Goal: Information Seeking & Learning: Learn about a topic

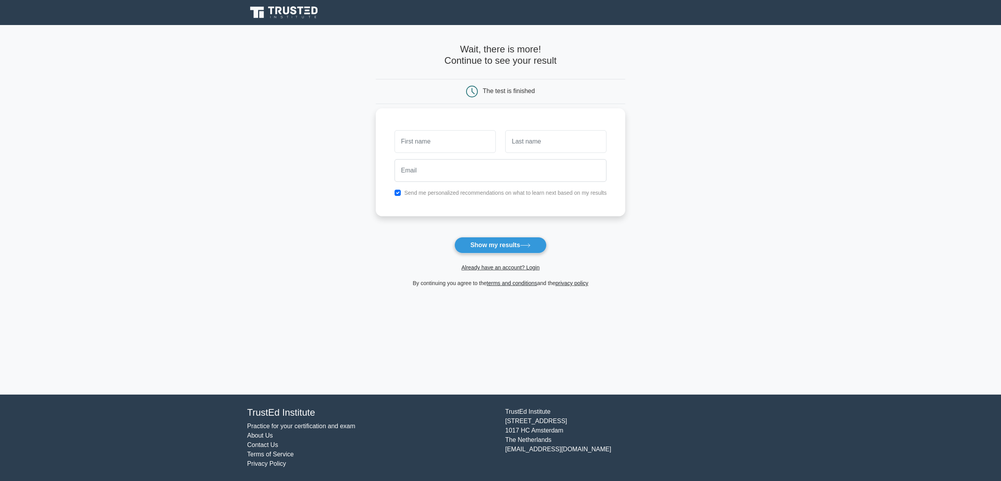
click at [471, 140] on input "text" at bounding box center [445, 141] width 101 height 23
type input "asdfsad"
click at [526, 141] on input "text" at bounding box center [555, 141] width 101 height 23
type input "sdaf"
click at [482, 170] on input "email" at bounding box center [501, 170] width 212 height 23
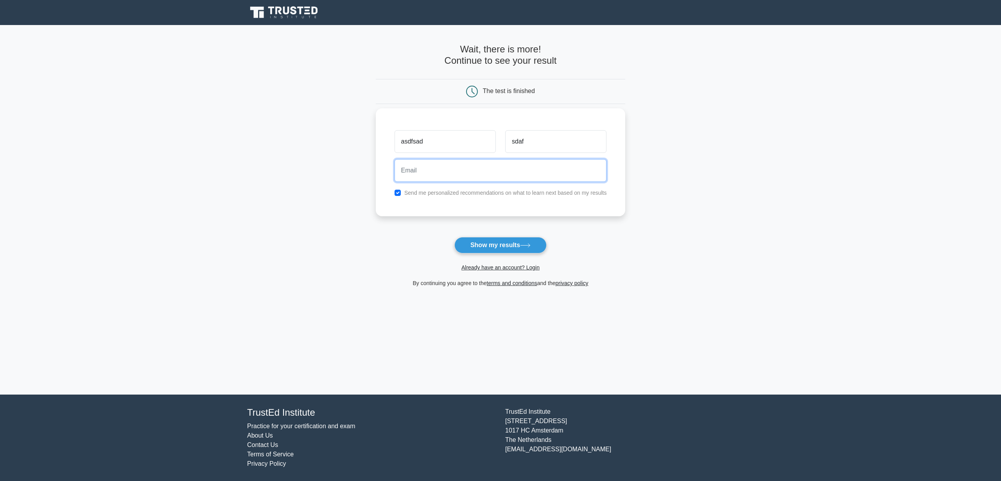
type input "[EMAIL_ADDRESS][DOMAIN_NAME]"
click at [511, 266] on link "Already have an account? Login" at bounding box center [501, 267] width 78 height 6
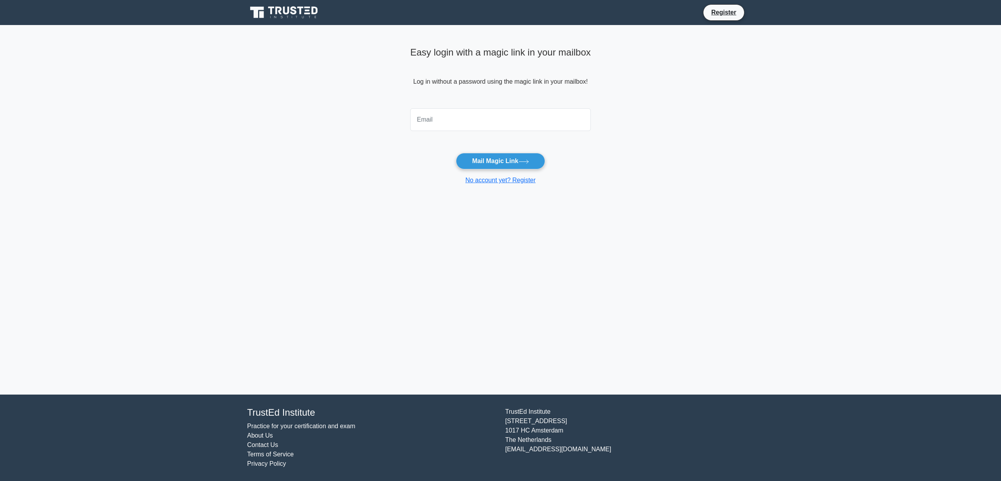
click at [526, 121] on input "email" at bounding box center [500, 119] width 181 height 23
type input "[EMAIL_ADDRESS][DOMAIN_NAME]"
click at [493, 164] on button "Mail Magic Link" at bounding box center [500, 161] width 89 height 16
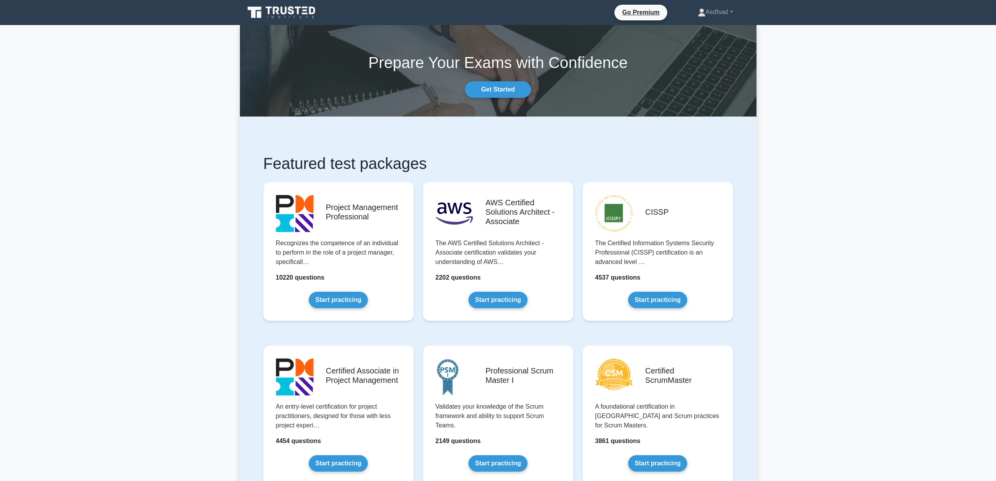
click at [523, 158] on h1 "Featured test packages" at bounding box center [497, 163] width 469 height 19
click at [503, 299] on link "Start practicing" at bounding box center [497, 298] width 59 height 16
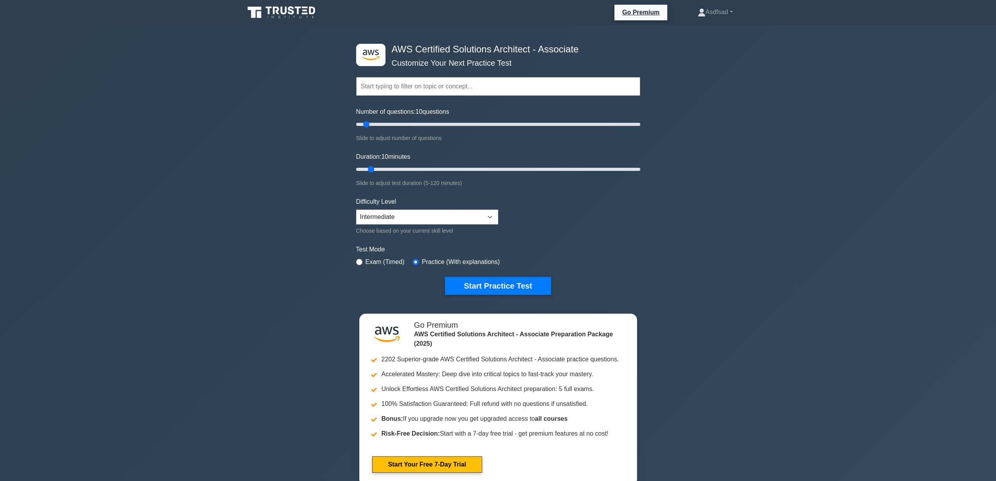
click at [448, 89] on input "text" at bounding box center [498, 86] width 284 height 19
click at [460, 147] on form "Topics Amazon EC2 Amazon S3 Amazon VPC AWS Identity and Access Management (IAM)…" at bounding box center [498, 174] width 284 height 242
click at [558, 196] on form "Topics Amazon EC2 Amazon S3 Amazon VPC AWS Identity and Access Management (IAM)…" at bounding box center [498, 174] width 284 height 242
click at [512, 189] on form "Topics Amazon EC2 Amazon S3 Amazon VPC AWS Identity and Access Management (IAM)…" at bounding box center [498, 174] width 284 height 242
click at [491, 213] on select "Beginner Intermediate Expert" at bounding box center [427, 217] width 142 height 15
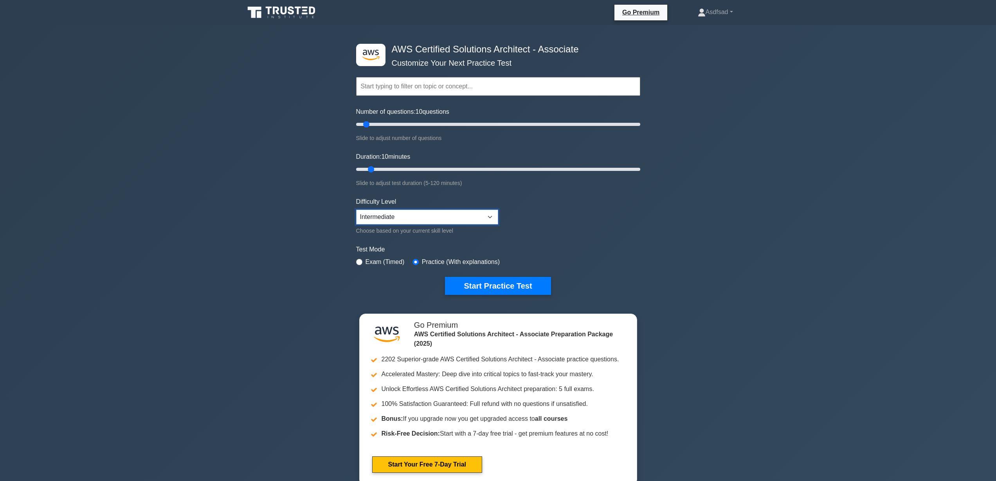
select select "expert"
click at [547, 226] on form "Topics Amazon EC2 Amazon S3 Amazon VPC AWS Identity and Access Management (IAM)…" at bounding box center [498, 174] width 284 height 242
drag, startPoint x: 366, startPoint y: 124, endPoint x: 382, endPoint y: 125, distance: 16.5
type input "20"
click at [382, 125] on input "Number of questions: 20 questions" at bounding box center [498, 124] width 284 height 9
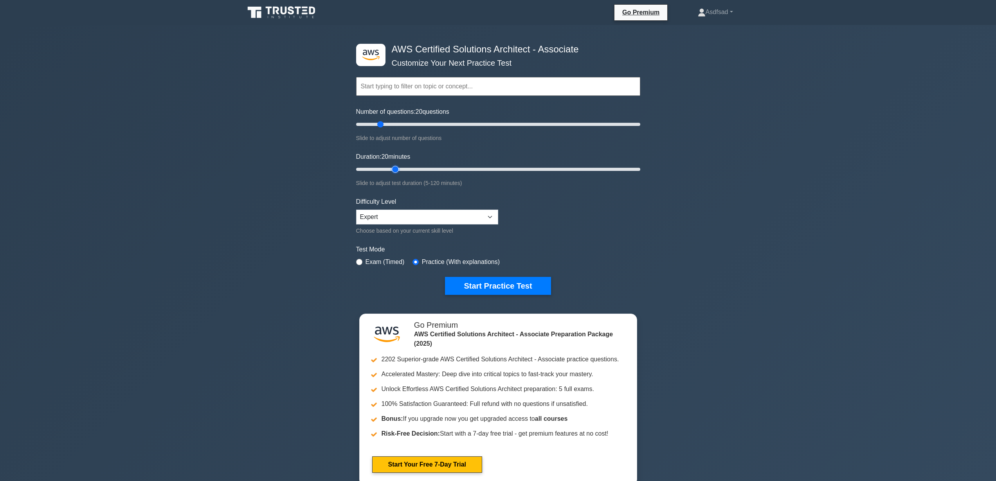
drag, startPoint x: 373, startPoint y: 167, endPoint x: 392, endPoint y: 167, distance: 19.2
type input "20"
click at [392, 167] on input "Duration: 20 minutes" at bounding box center [498, 169] width 284 height 9
click at [480, 282] on button "Start Practice Test" at bounding box center [498, 286] width 106 height 18
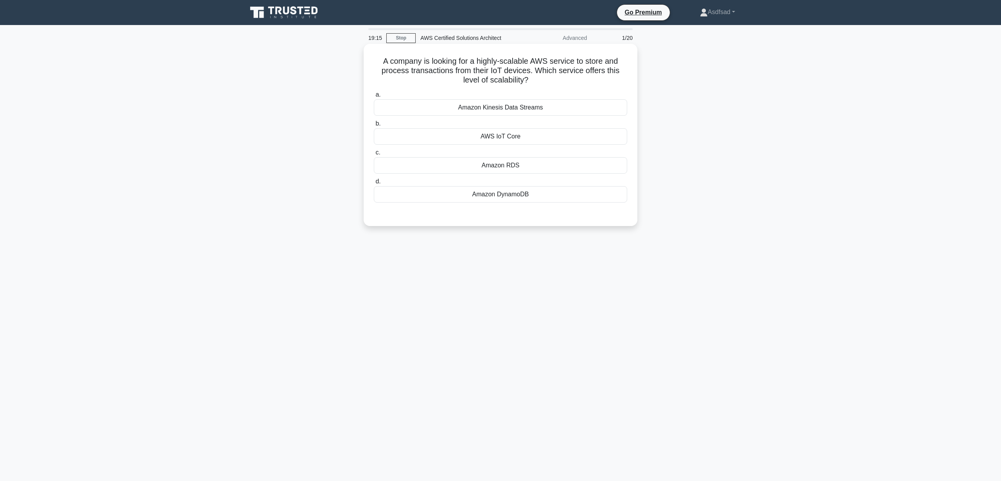
click at [466, 71] on h5 "A company is looking for a highly-scalable AWS service to store and process tra…" at bounding box center [500, 70] width 255 height 29
click at [494, 72] on h5 "A company is looking for a highly-scalable AWS service to store and process tra…" at bounding box center [500, 70] width 255 height 29
click at [531, 73] on h5 "A company is looking for a highly-scalable AWS service to store and process tra…" at bounding box center [500, 70] width 255 height 29
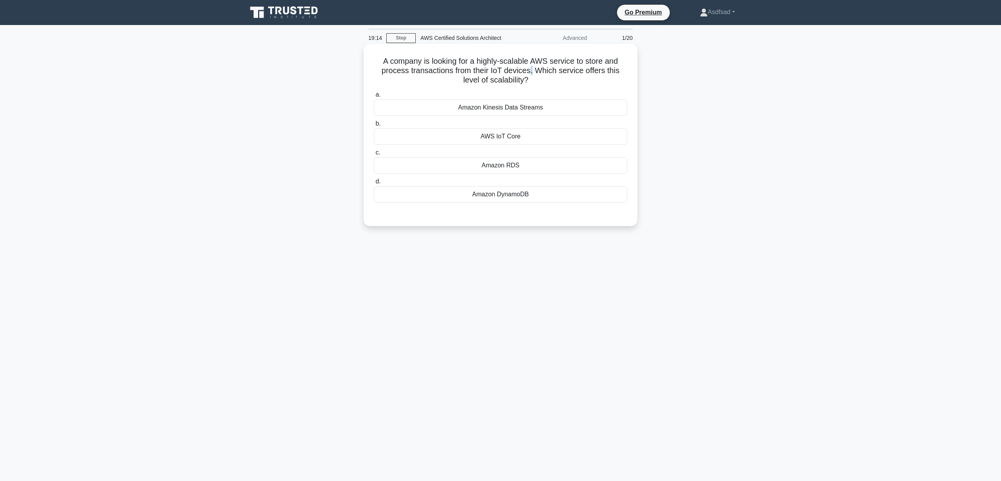
click at [531, 73] on h5 "A company is looking for a highly-scalable AWS service to store and process tra…" at bounding box center [500, 70] width 255 height 29
click at [473, 71] on h5 "A company is looking for a highly-scalable AWS service to store and process tra…" at bounding box center [500, 70] width 255 height 29
drag, startPoint x: 542, startPoint y: 79, endPoint x: 359, endPoint y: 59, distance: 184.2
click at [359, 59] on div "A company is looking for a highly-scalable AWS service to store and process tra…" at bounding box center [501, 142] width 516 height 192
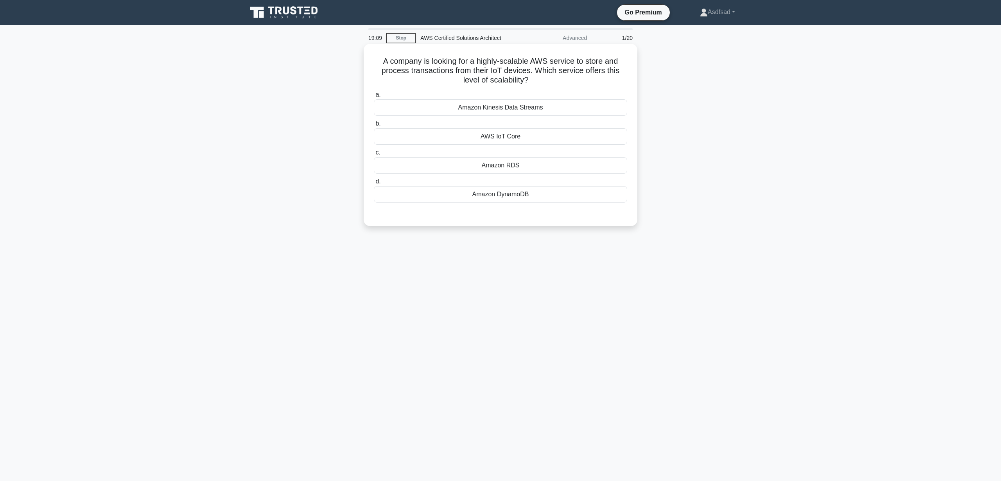
click at [430, 73] on h5 "A company is looking for a highly-scalable AWS service to store and process tra…" at bounding box center [500, 70] width 255 height 29
click at [478, 138] on div "AWS IoT Core" at bounding box center [501, 136] width 254 height 16
click at [374, 126] on input "b. AWS IoT Core" at bounding box center [374, 123] width 0 height 5
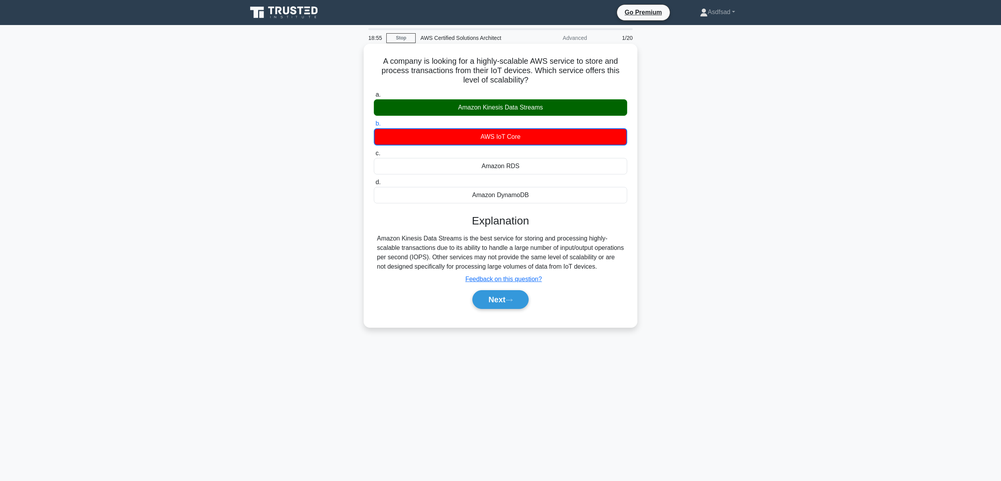
click at [483, 259] on div "Amazon Kinesis Data Streams is the best service for storing and processing high…" at bounding box center [500, 253] width 247 height 38
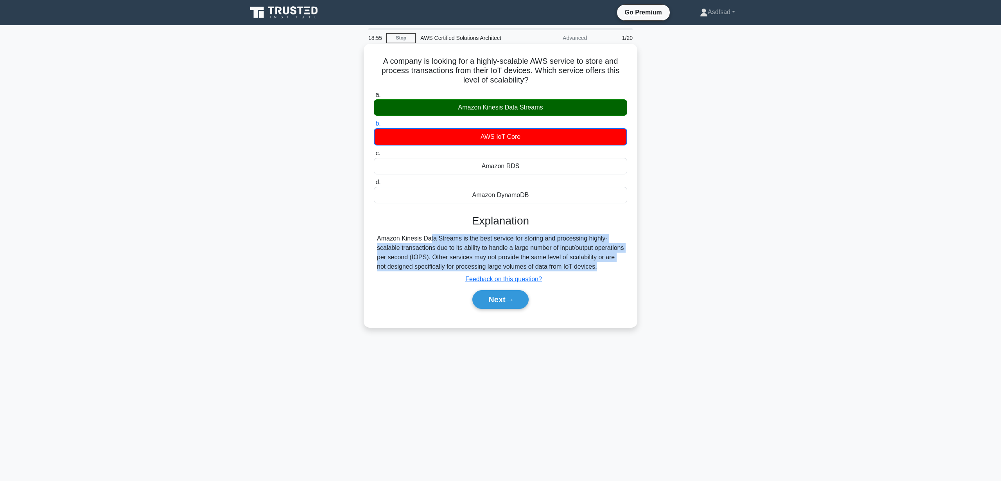
click at [483, 259] on div "Amazon Kinesis Data Streams is the best service for storing and processing high…" at bounding box center [500, 253] width 247 height 38
click at [500, 255] on div "Amazon Kinesis Data Streams is the best service for storing and processing high…" at bounding box center [500, 253] width 247 height 38
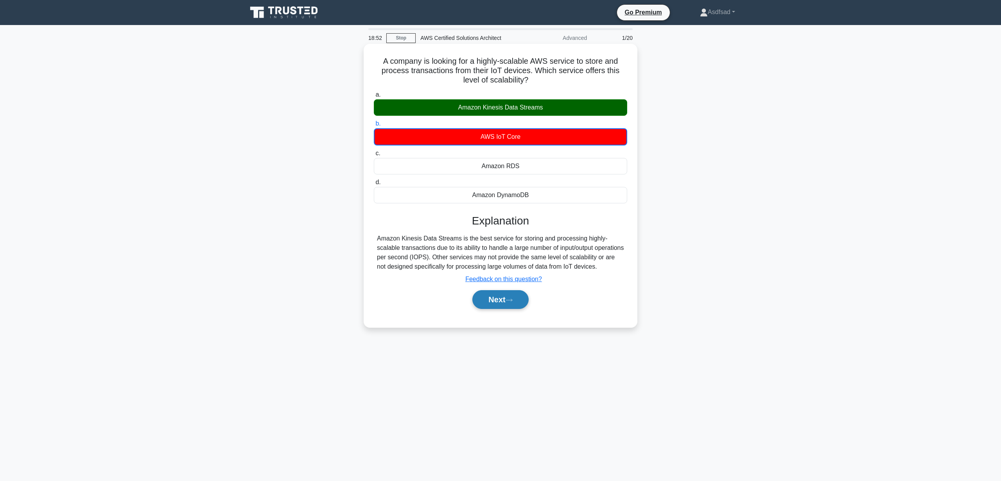
click at [509, 302] on icon at bounding box center [509, 300] width 7 height 4
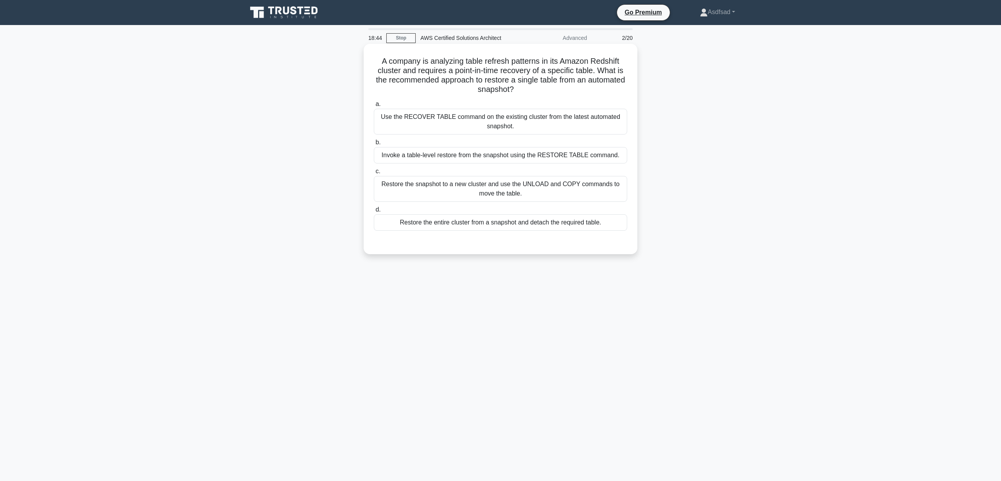
click at [544, 66] on h5 "A company is analyzing table refresh patterns in its Amazon Redshift cluster an…" at bounding box center [500, 75] width 255 height 38
click at [484, 78] on h5 "A company is analyzing table refresh patterns in its Amazon Redshift cluster an…" at bounding box center [500, 75] width 255 height 38
click at [511, 71] on h5 "A company is analyzing table refresh patterns in its Amazon Redshift cluster an…" at bounding box center [500, 75] width 255 height 38
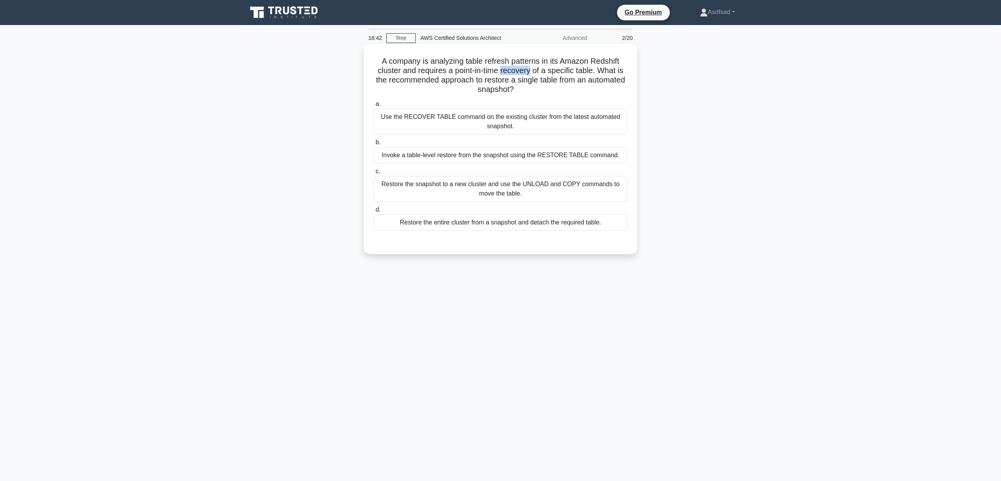
click at [511, 71] on h5 "A company is analyzing table refresh patterns in its Amazon Redshift cluster an…" at bounding box center [500, 75] width 255 height 38
click at [576, 81] on h5 "A company is analyzing table refresh patterns in its Amazon Redshift cluster an…" at bounding box center [500, 75] width 255 height 38
drag, startPoint x: 597, startPoint y: 72, endPoint x: 602, endPoint y: 81, distance: 9.6
click at [602, 81] on h5 "A company is analyzing table refresh patterns in its Amazon Redshift cluster an…" at bounding box center [500, 75] width 255 height 38
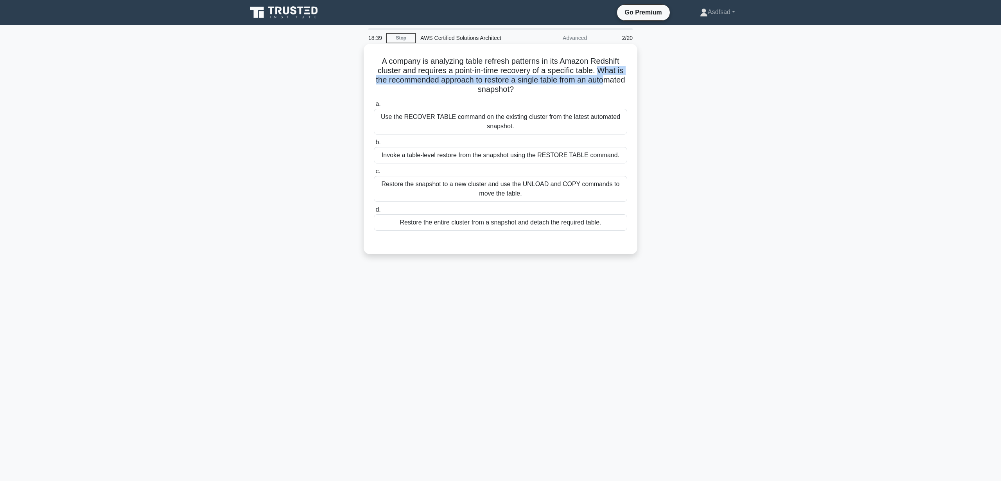
drag, startPoint x: 574, startPoint y: 83, endPoint x: 550, endPoint y: 84, distance: 23.1
click at [573, 84] on h5 "A company is analyzing table refresh patterns in its Amazon Redshift cluster an…" at bounding box center [500, 75] width 255 height 38
click at [527, 83] on h5 "A company is analyzing table refresh patterns in its Amazon Redshift cluster an…" at bounding box center [500, 75] width 255 height 38
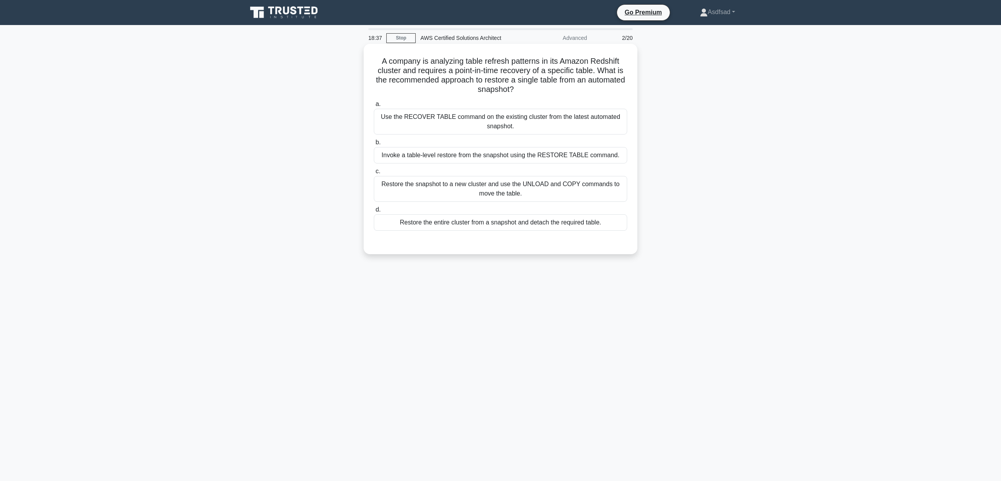
click at [536, 86] on h5 "A company is analyzing table refresh patterns in its Amazon Redshift cluster an…" at bounding box center [500, 75] width 255 height 38
click at [426, 156] on div "Invoke a table-level restore from the snapshot using the RESTORE TABLE command." at bounding box center [501, 155] width 254 height 16
click at [374, 145] on input "b. Invoke a table-level restore from the snapshot using the RESTORE TABLE comma…" at bounding box center [374, 142] width 0 height 5
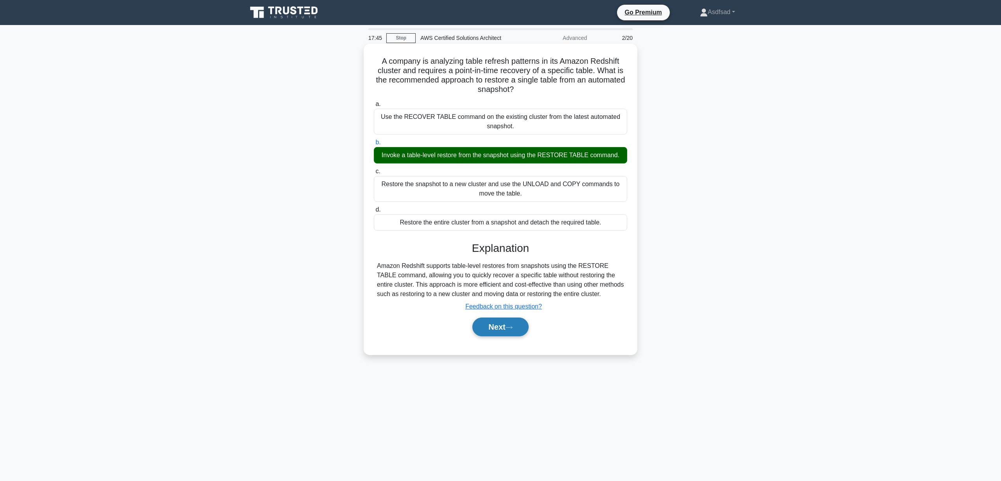
click at [508, 334] on button "Next" at bounding box center [501, 327] width 56 height 19
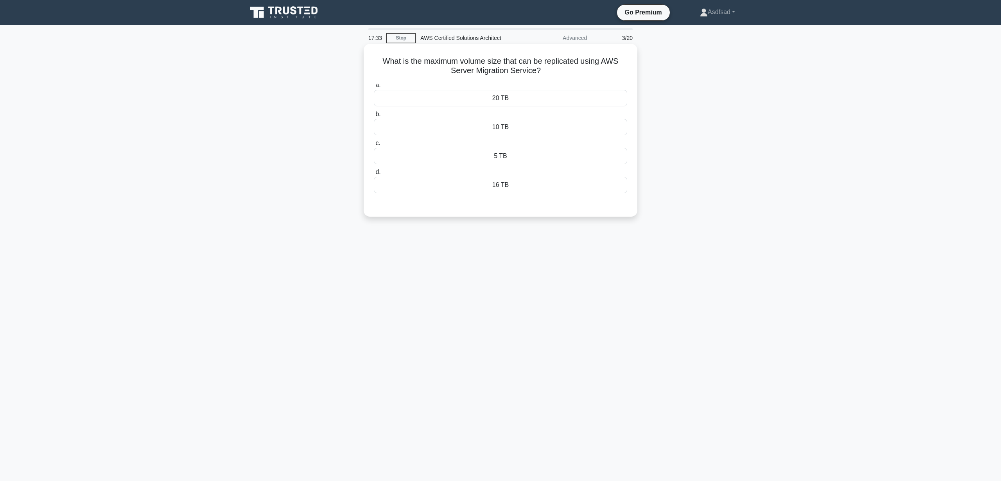
click at [526, 96] on div "20 TB" at bounding box center [501, 98] width 254 height 16
click at [374, 88] on input "a. 20 TB" at bounding box center [374, 85] width 0 height 5
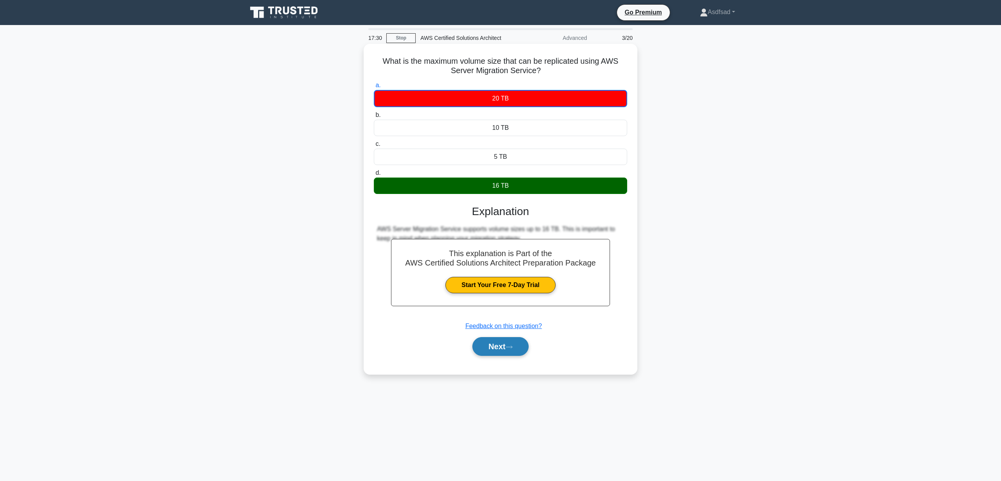
click at [513, 345] on button "Next" at bounding box center [501, 346] width 56 height 19
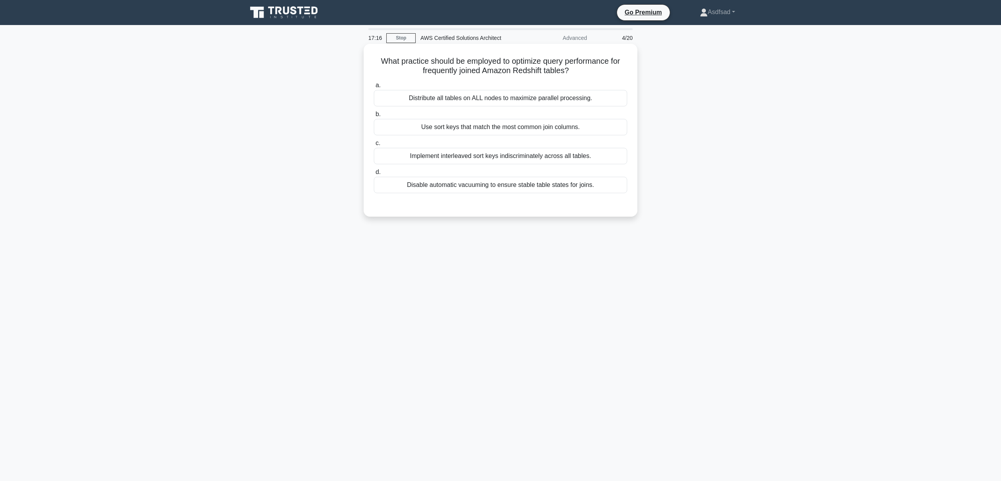
click at [538, 65] on h5 "What practice should be employed to optimize query performance for frequently j…" at bounding box center [500, 66] width 255 height 20
click at [565, 67] on h5 "What practice should be employed to optimize query performance for frequently j…" at bounding box center [500, 66] width 255 height 20
click at [527, 66] on h5 "What practice should be employed to optimize query performance for frequently j…" at bounding box center [500, 66] width 255 height 20
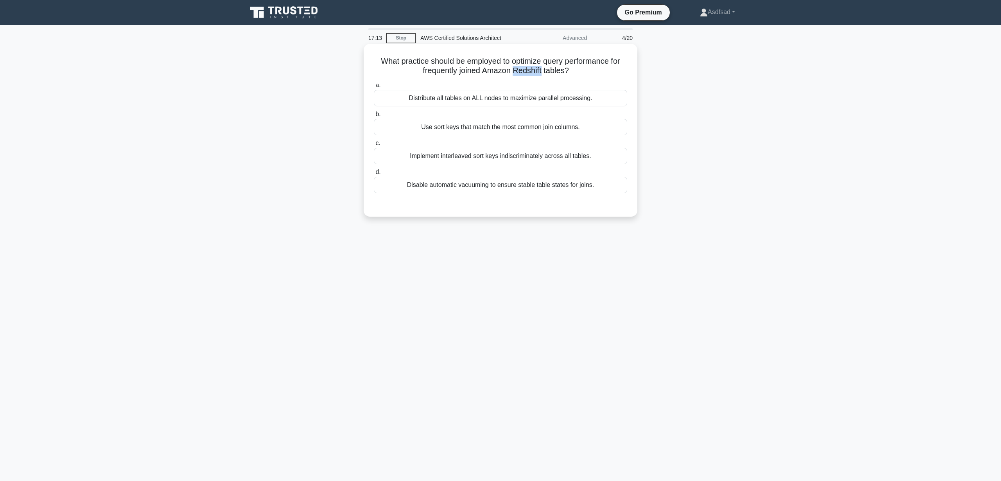
click at [527, 66] on h5 "What practice should be employed to optimize query performance for frequently j…" at bounding box center [500, 66] width 255 height 20
click at [542, 68] on h5 "What practice should be employed to optimize query performance for frequently j…" at bounding box center [500, 66] width 255 height 20
click at [421, 66] on h5 "What practice should be employed to optimize query performance for frequently j…" at bounding box center [500, 66] width 255 height 20
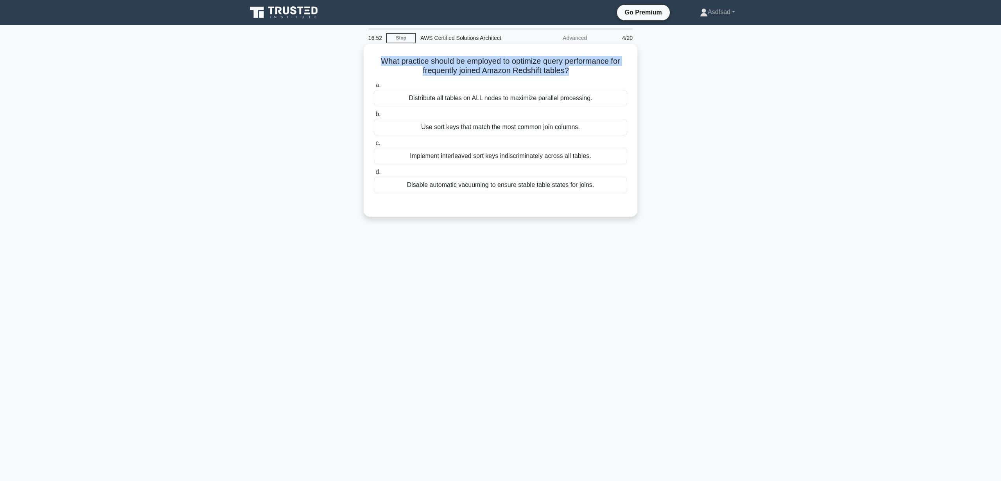
click at [421, 66] on h5 "What practice should be employed to optimize query performance for frequently j…" at bounding box center [500, 66] width 255 height 20
click at [547, 68] on h5 "What practice should be employed to optimize query performance for frequently j…" at bounding box center [500, 66] width 255 height 20
click at [472, 61] on h5 "What practice should be employed to optimize query performance for frequently j…" at bounding box center [500, 66] width 255 height 20
click at [471, 63] on h5 "What practice should be employed to optimize query performance for frequently j…" at bounding box center [500, 66] width 255 height 20
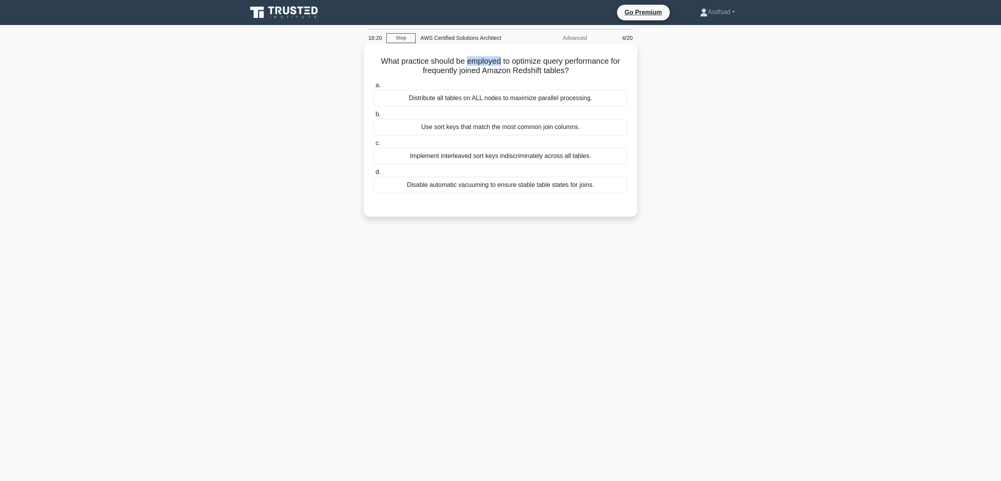
drag, startPoint x: 513, startPoint y: 66, endPoint x: 579, endPoint y: 70, distance: 65.5
click at [579, 70] on h5 "What practice should be employed to optimize query performance for frequently j…" at bounding box center [500, 66] width 255 height 20
click at [579, 70] on icon ".spinner_0XTQ{transform-origin:center;animation:spinner_y6GP .75s linear infini…" at bounding box center [573, 71] width 9 height 9
click at [528, 73] on h5 "What practice should be employed to optimize query performance for frequently j…" at bounding box center [500, 66] width 255 height 20
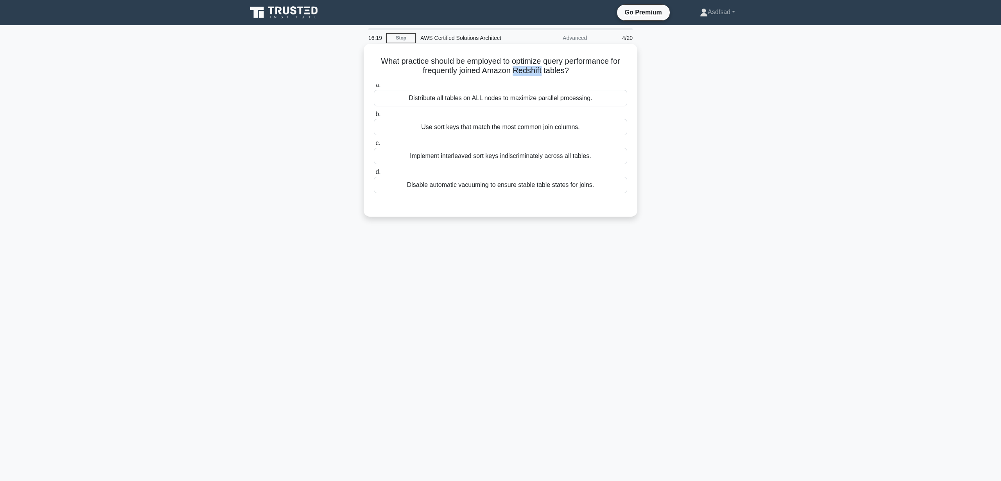
click at [528, 73] on h5 "What practice should be employed to optimize query performance for frequently j…" at bounding box center [500, 66] width 255 height 20
click at [568, 73] on h5 "What practice should be employed to optimize query performance for frequently j…" at bounding box center [500, 66] width 255 height 20
drag, startPoint x: 577, startPoint y: 71, endPoint x: 371, endPoint y: 60, distance: 206.1
click at [371, 60] on div "What practice should be employed to optimize query performance for frequently j…" at bounding box center [501, 130] width 268 height 167
click at [410, 65] on h5 "What practice should be employed to optimize query performance for frequently j…" at bounding box center [500, 66] width 255 height 20
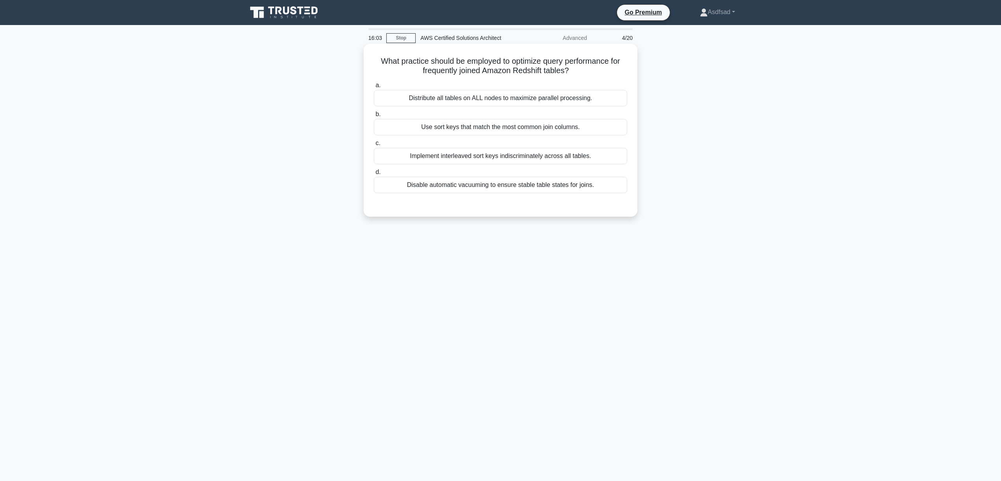
click at [446, 125] on div "Use sort keys that match the most common join columns." at bounding box center [501, 127] width 254 height 16
click at [374, 117] on input "b. Use sort keys that match the most common join columns." at bounding box center [374, 114] width 0 height 5
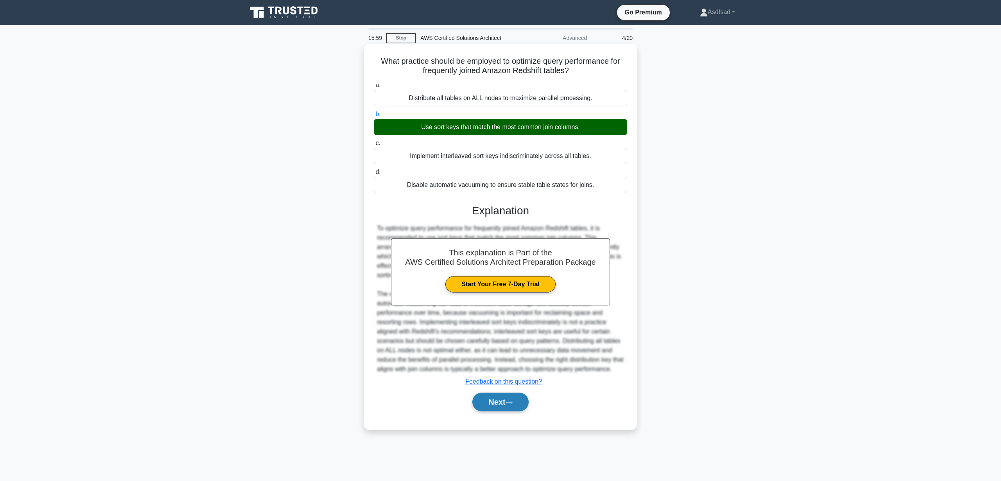
click at [497, 408] on button "Next" at bounding box center [501, 402] width 56 height 19
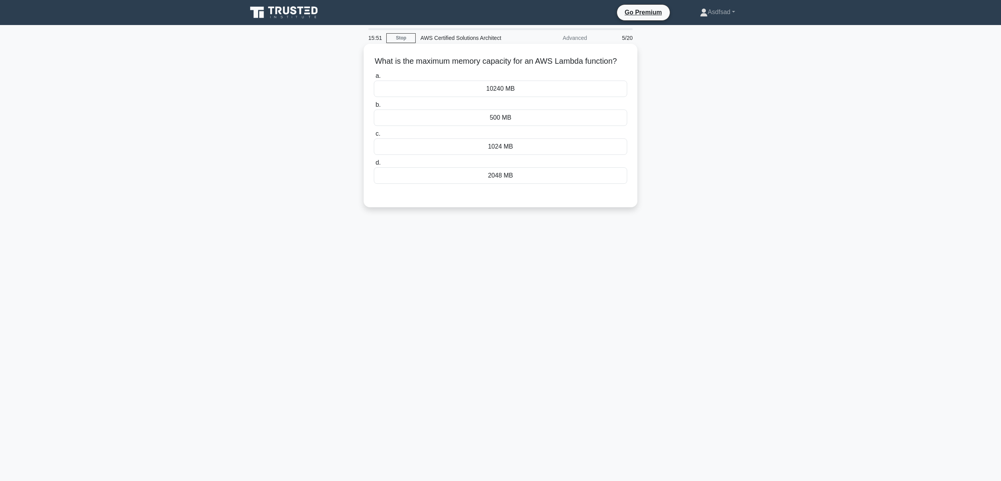
click at [444, 65] on h5 "What is the maximum memory capacity for an AWS Lambda function? .spinner_0XTQ{t…" at bounding box center [500, 61] width 255 height 10
click at [503, 65] on h5 "What is the maximum memory capacity for an AWS Lambda function? .spinner_0XTQ{t…" at bounding box center [500, 61] width 255 height 10
click at [514, 143] on div "1024 MB" at bounding box center [501, 146] width 254 height 16
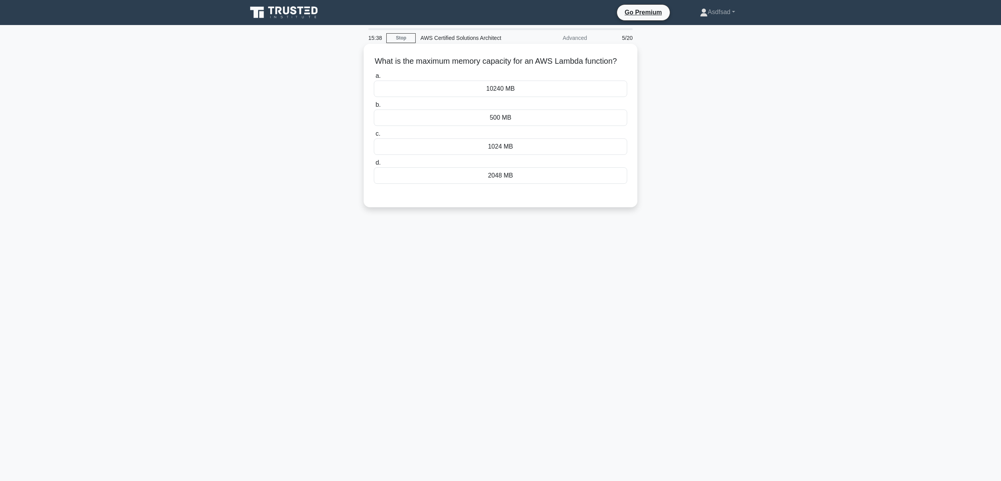
click at [374, 137] on input "c. 1024 MB" at bounding box center [374, 133] width 0 height 5
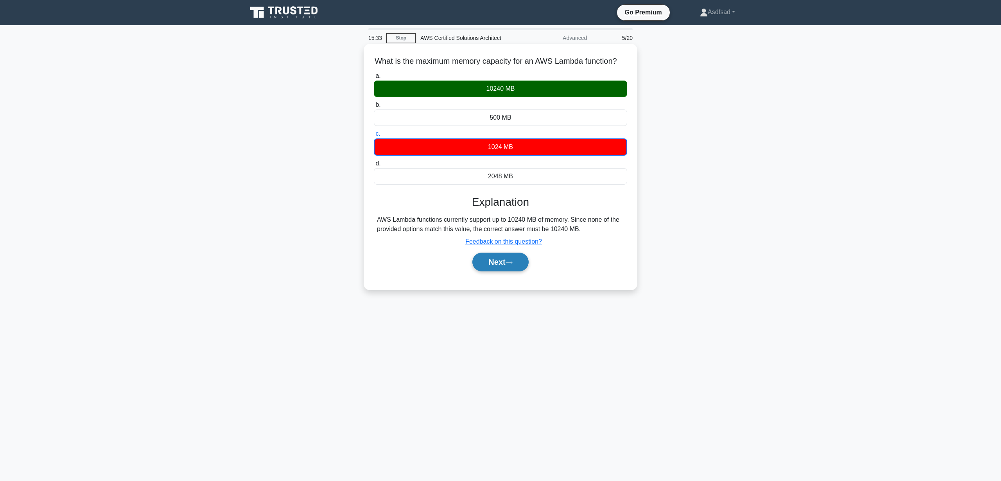
click at [501, 262] on button "Next" at bounding box center [501, 262] width 56 height 19
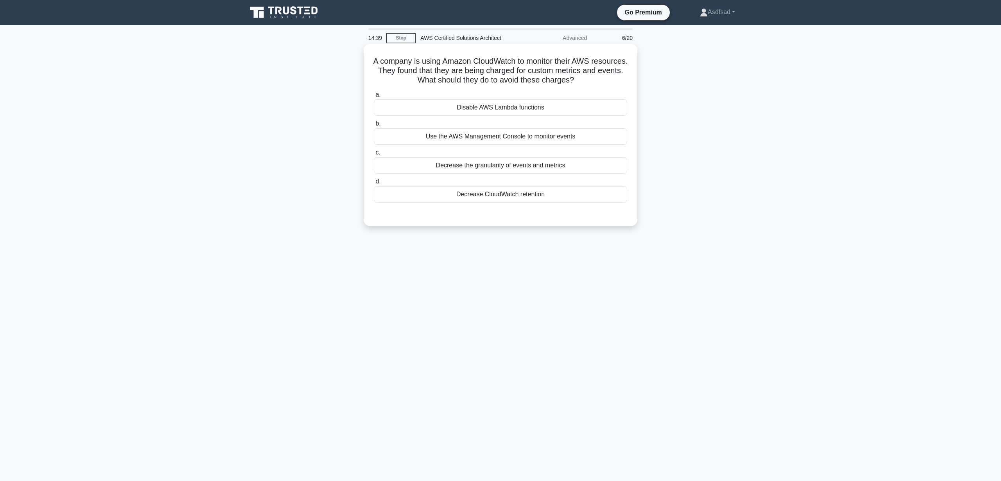
click at [565, 136] on div "Use the AWS Management Console to monitor events" at bounding box center [501, 136] width 254 height 16
click at [374, 126] on input "b. Use the AWS Management Console to monitor events" at bounding box center [374, 123] width 0 height 5
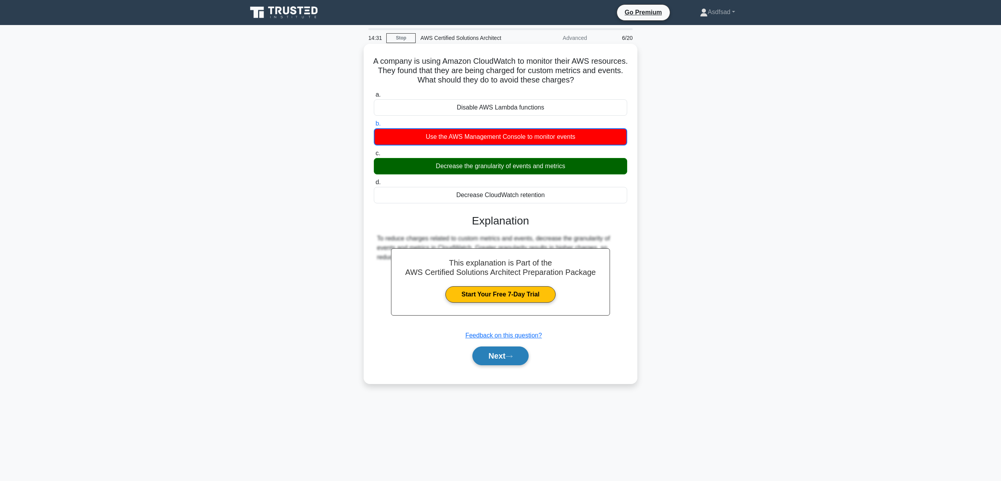
click at [504, 353] on button "Next" at bounding box center [501, 356] width 56 height 19
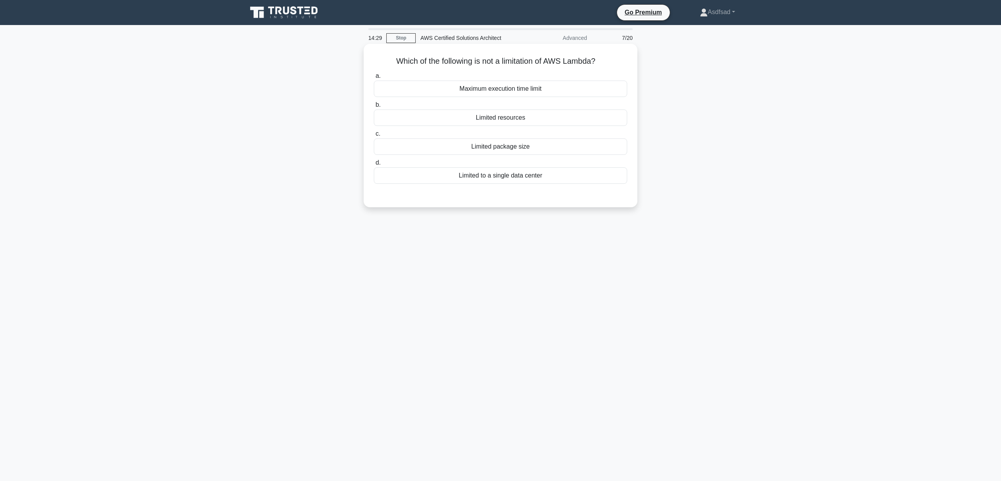
click at [512, 57] on h5 "Which of the following is not a limitation of AWS Lambda? .spinner_0XTQ{transfo…" at bounding box center [500, 61] width 255 height 10
click at [511, 59] on h5 "Which of the following is not a limitation of AWS Lambda? .spinner_0XTQ{transfo…" at bounding box center [500, 61] width 255 height 10
drag, startPoint x: 394, startPoint y: 59, endPoint x: 501, endPoint y: 61, distance: 107.6
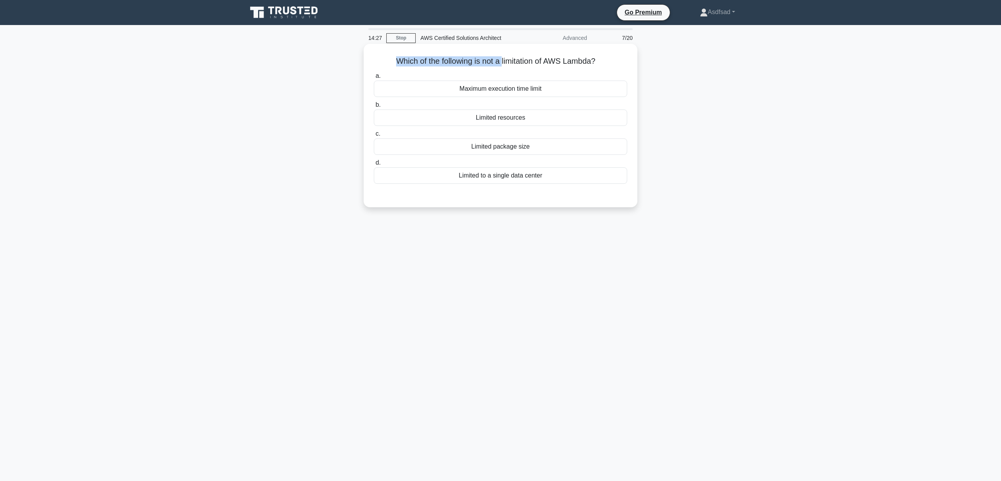
click at [501, 61] on h5 "Which of the following is not a limitation of AWS Lambda? .spinner_0XTQ{transfo…" at bounding box center [500, 61] width 255 height 10
click at [523, 62] on h5 "Which of the following is not a limitation of AWS Lambda? .spinner_0XTQ{transfo…" at bounding box center [500, 61] width 255 height 10
click at [500, 88] on div "Maximum execution time limit" at bounding box center [501, 89] width 254 height 16
click at [374, 79] on input "a. Maximum execution time limit" at bounding box center [374, 76] width 0 height 5
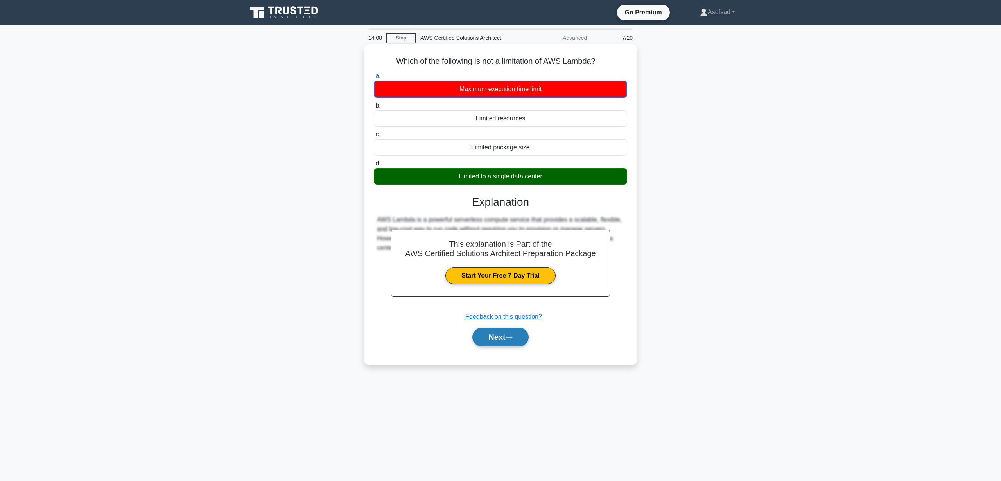
click at [511, 339] on icon at bounding box center [509, 338] width 7 height 4
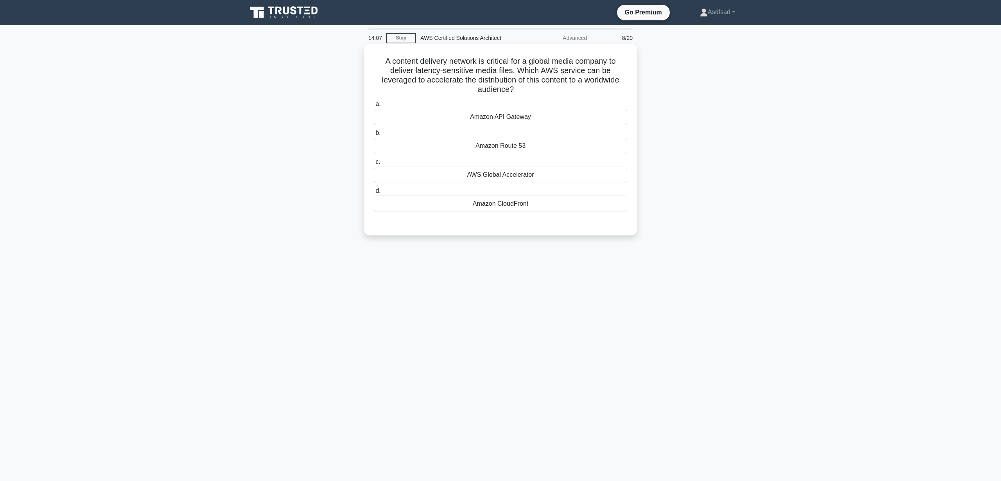
click at [460, 78] on h5 "A content delivery network is critical for a global media company to deliver la…" at bounding box center [500, 75] width 255 height 38
click at [502, 76] on h5 "A content delivery network is critical for a global media company to deliver la…" at bounding box center [500, 75] width 255 height 38
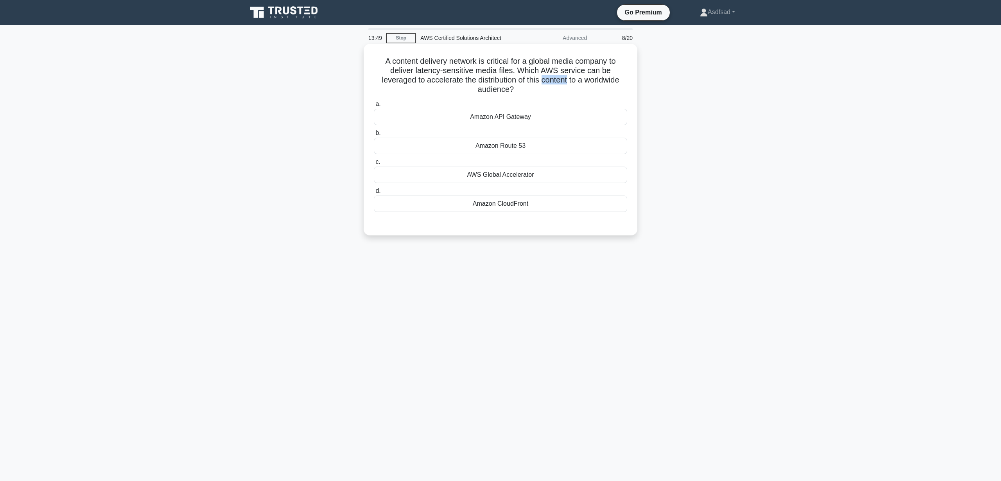
click at [502, 76] on h5 "A content delivery network is critical for a global media company to deliver la…" at bounding box center [500, 75] width 255 height 38
click at [522, 76] on h5 "A content delivery network is critical for a global media company to deliver la…" at bounding box center [500, 75] width 255 height 38
click at [482, 171] on div "AWS Global Accelerator" at bounding box center [501, 175] width 254 height 16
click at [374, 165] on input "c. AWS Global Accelerator" at bounding box center [374, 162] width 0 height 5
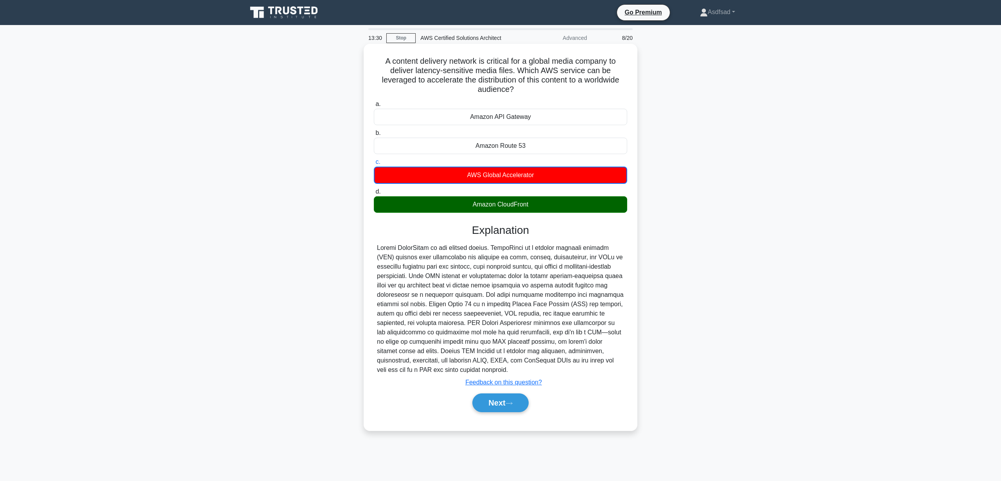
click at [460, 243] on div at bounding box center [500, 308] width 247 height 131
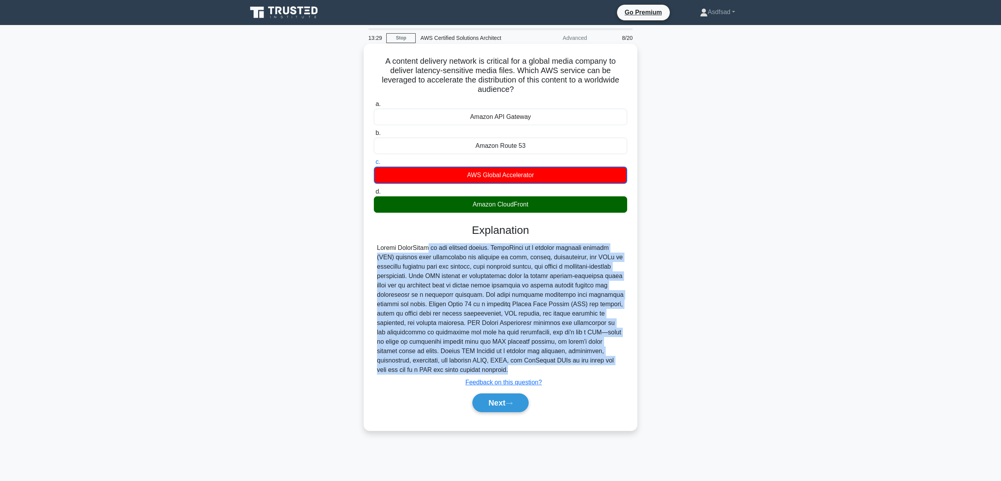
click at [460, 243] on div at bounding box center [500, 308] width 247 height 131
click at [488, 245] on div at bounding box center [500, 308] width 247 height 131
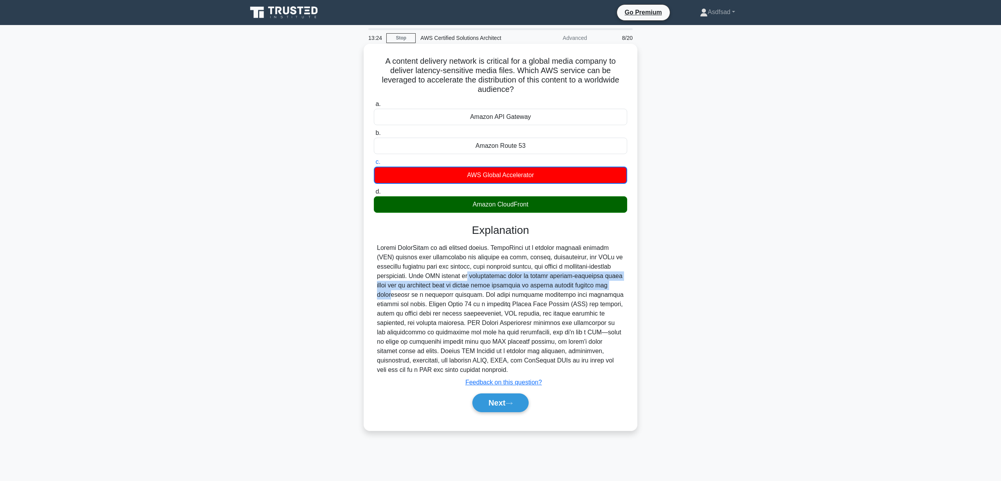
drag, startPoint x: 423, startPoint y: 266, endPoint x: 563, endPoint y: 280, distance: 140.4
click at [563, 280] on div at bounding box center [500, 308] width 247 height 131
click at [590, 285] on div at bounding box center [500, 308] width 247 height 131
drag, startPoint x: 449, startPoint y: 290, endPoint x: 534, endPoint y: 293, distance: 84.9
click at [534, 293] on div at bounding box center [500, 308] width 247 height 131
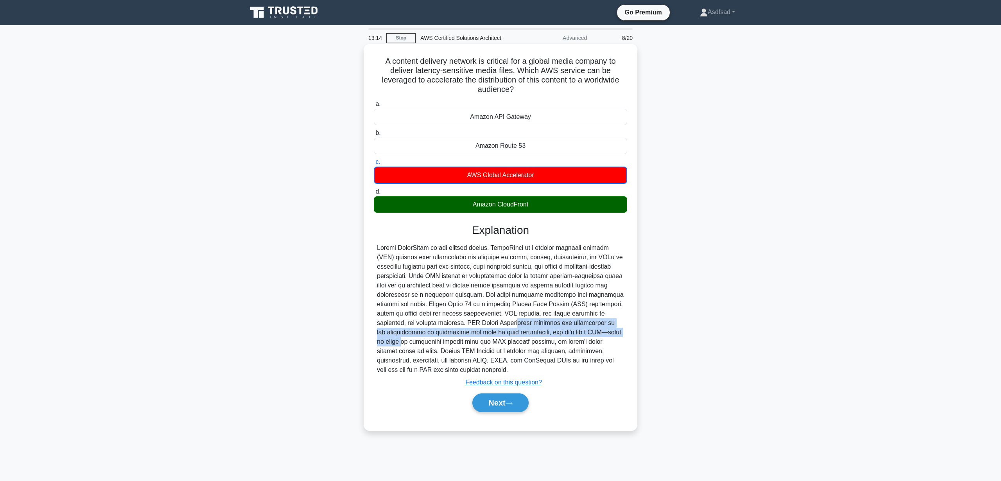
drag, startPoint x: 401, startPoint y: 313, endPoint x: 513, endPoint y: 328, distance: 113.2
click at [533, 320] on div at bounding box center [500, 308] width 247 height 131
click at [513, 328] on div at bounding box center [500, 308] width 247 height 131
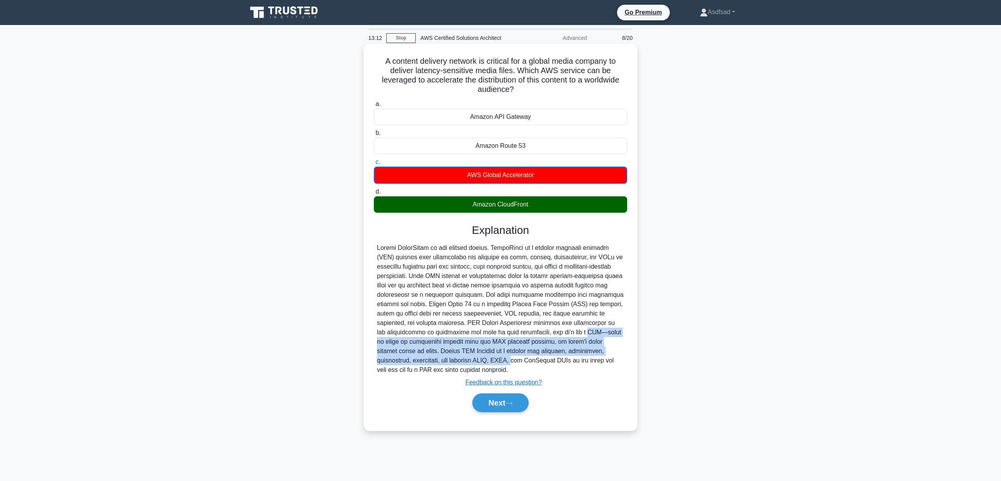
drag, startPoint x: 484, startPoint y: 324, endPoint x: 610, endPoint y: 343, distance: 127.9
click at [609, 342] on div at bounding box center [500, 308] width 247 height 131
click at [626, 347] on div at bounding box center [501, 308] width 254 height 131
click at [530, 341] on div at bounding box center [500, 308] width 247 height 131
click at [528, 338] on div at bounding box center [500, 308] width 247 height 131
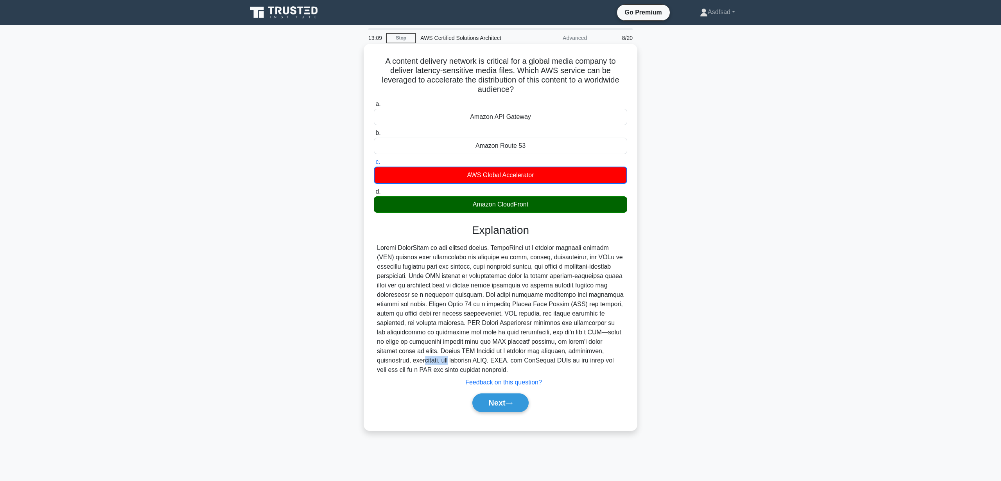
click at [528, 338] on div at bounding box center [500, 308] width 247 height 131
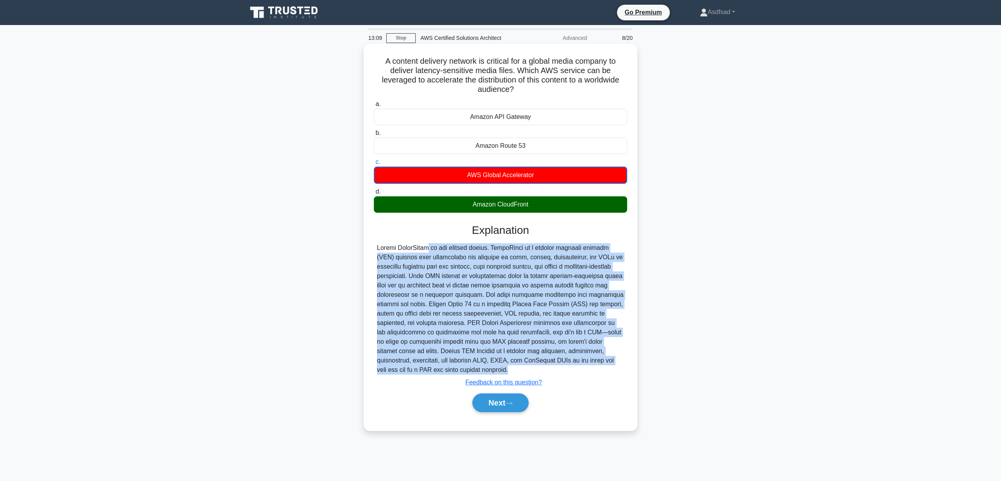
click at [528, 338] on div at bounding box center [500, 308] width 247 height 131
click at [528, 336] on div at bounding box center [500, 308] width 247 height 131
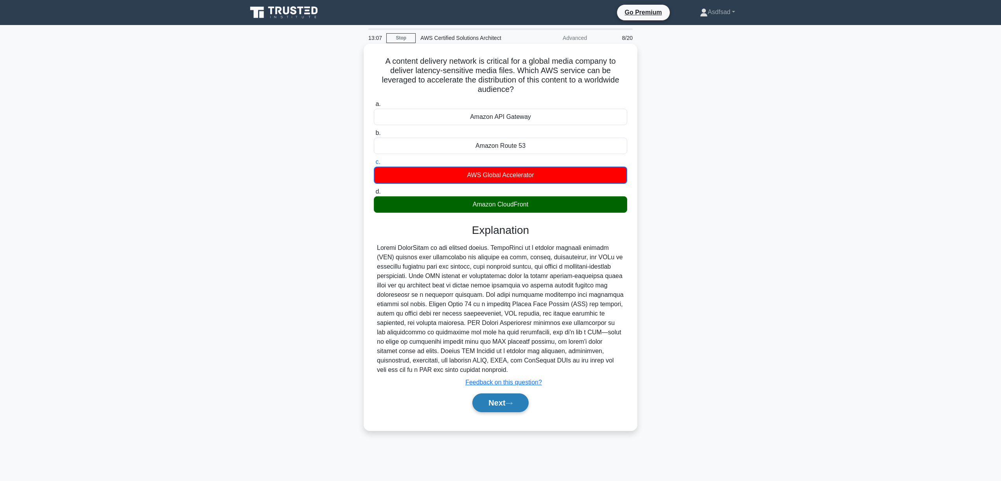
click at [496, 396] on button "Next" at bounding box center [501, 403] width 56 height 19
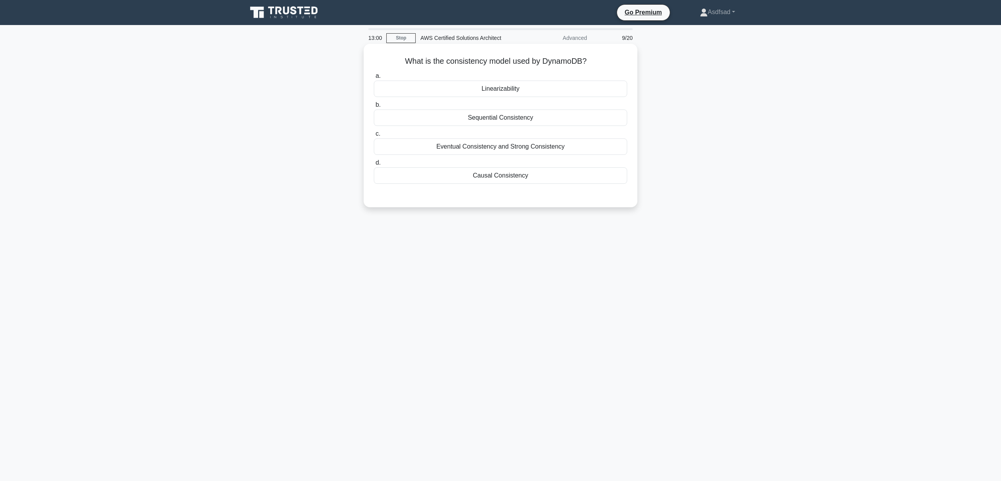
click at [422, 66] on h5 "What is the consistency model used by DynamoDB? .spinner_0XTQ{transform-origin:…" at bounding box center [500, 61] width 255 height 10
click at [440, 65] on h5 "What is the consistency model used by DynamoDB? .spinner_0XTQ{transform-origin:…" at bounding box center [500, 61] width 255 height 10
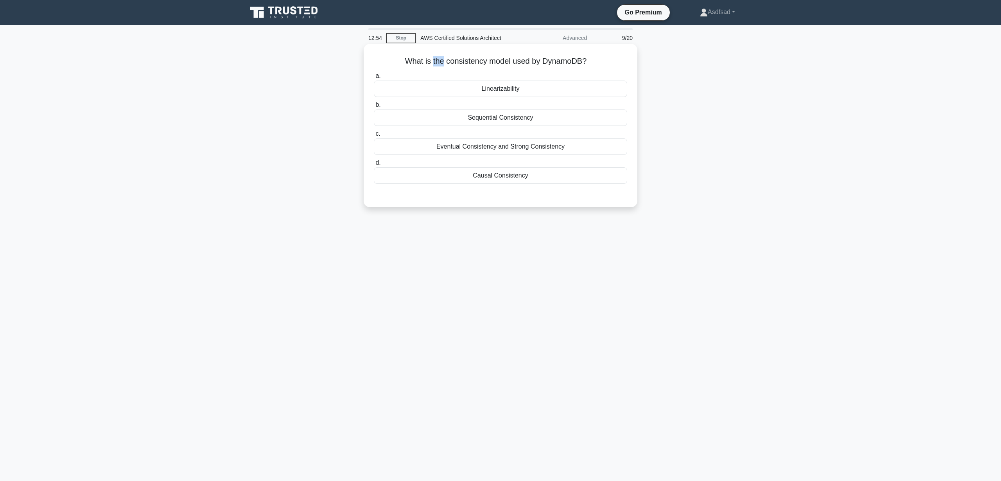
click at [440, 65] on h5 "What is the consistency model used by DynamoDB? .spinner_0XTQ{transform-origin:…" at bounding box center [500, 61] width 255 height 10
click at [481, 70] on div "a. Linearizability b. Sequential Consistency c. d." at bounding box center [500, 128] width 263 height 116
click at [564, 150] on div "Eventual Consistency and Strong Consistency" at bounding box center [501, 146] width 254 height 16
click at [374, 137] on input "c. Eventual Consistency and Strong Consistency" at bounding box center [374, 133] width 0 height 5
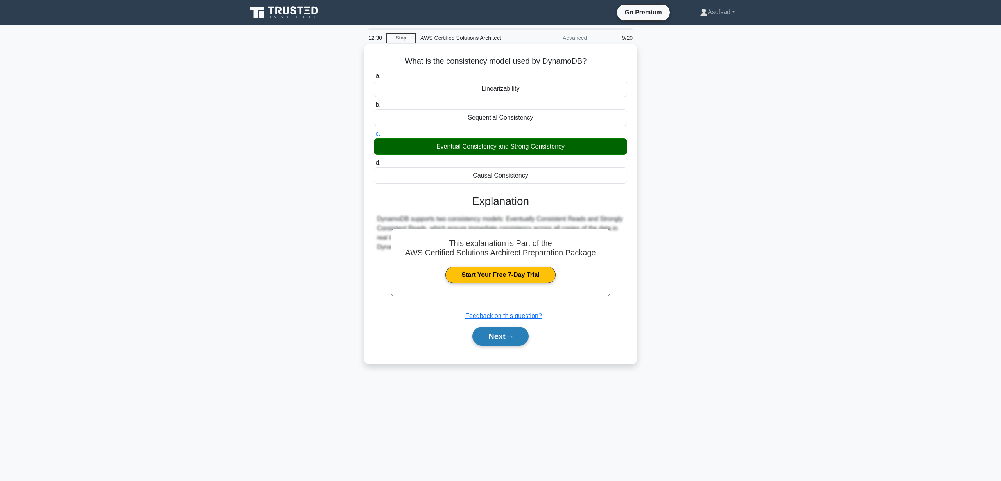
click at [505, 331] on button "Next" at bounding box center [501, 336] width 56 height 19
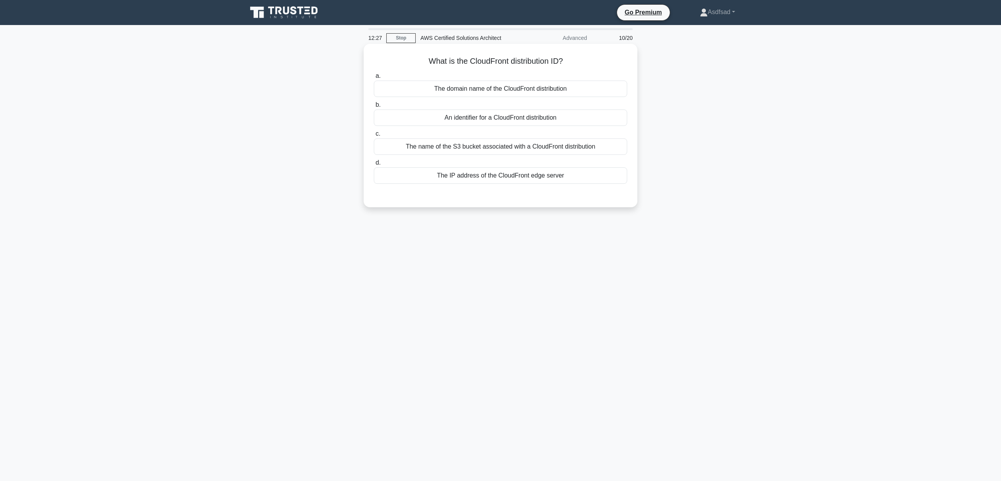
click at [456, 59] on h5 "What is the CloudFront distribution ID? .spinner_0XTQ{transform-origin:center;a…" at bounding box center [500, 61] width 255 height 10
click at [492, 60] on h5 "What is the CloudFront distribution ID? .spinner_0XTQ{transform-origin:center;a…" at bounding box center [500, 61] width 255 height 10
click at [486, 119] on div "An identifier for a CloudFront distribution" at bounding box center [501, 118] width 254 height 16
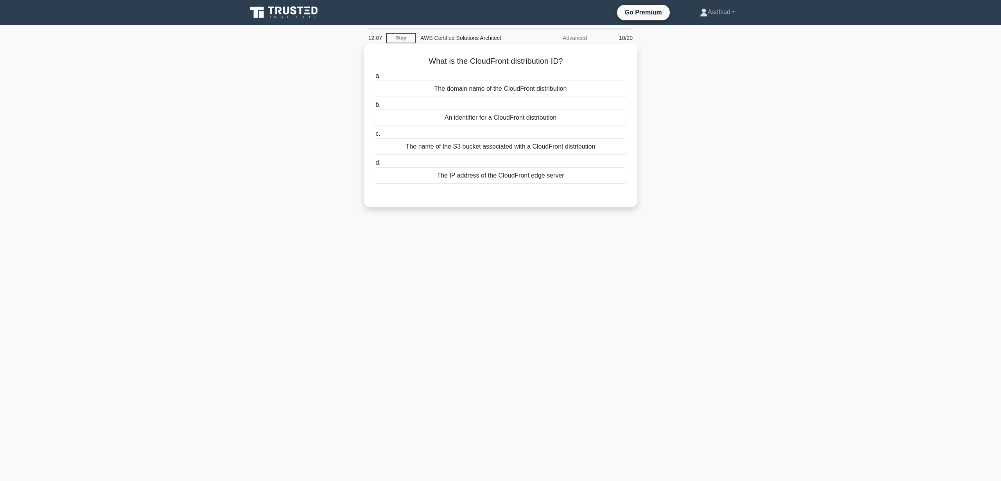
click at [374, 108] on input "b. An identifier for a CloudFront distribution" at bounding box center [374, 104] width 0 height 5
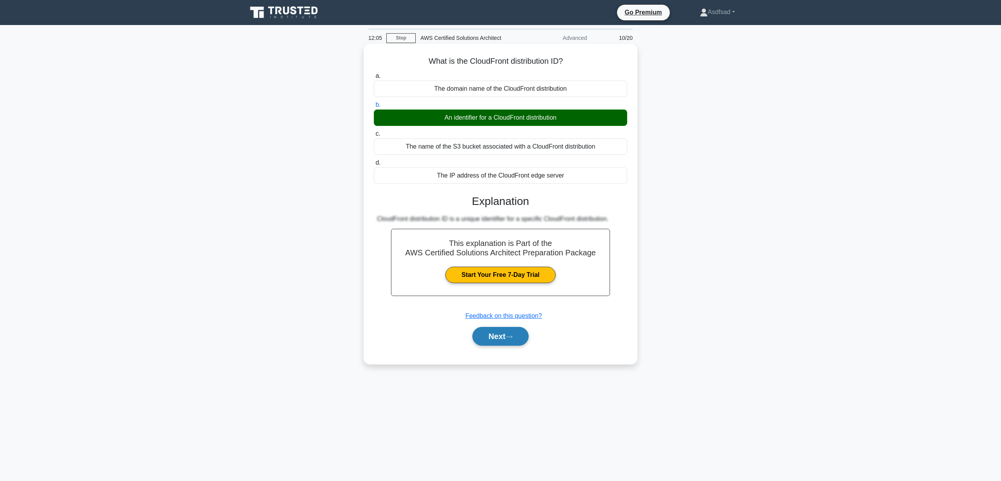
click at [508, 338] on button "Next" at bounding box center [501, 336] width 56 height 19
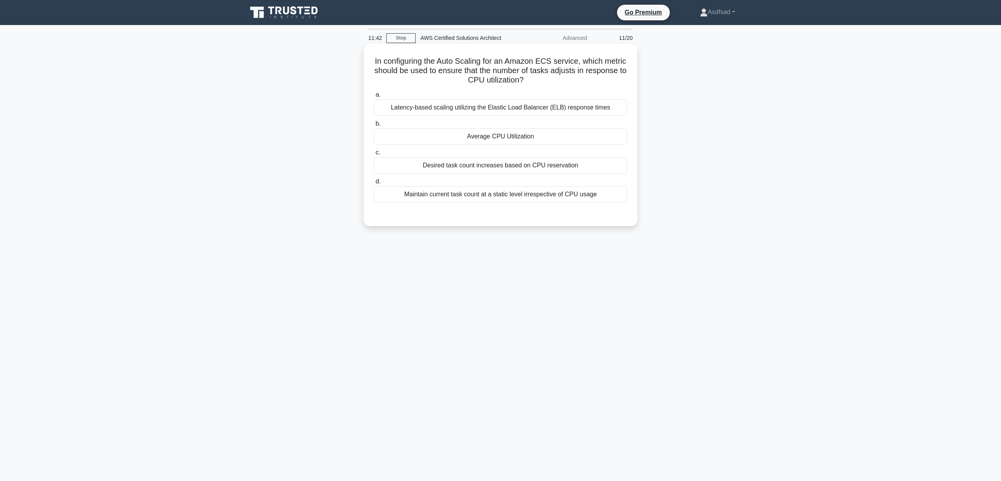
click at [425, 67] on h5 "In configuring the Auto Scaling for an Amazon ECS service, which metric should …" at bounding box center [500, 70] width 255 height 29
click at [540, 80] on h5 "In configuring the Auto Scaling for an Amazon ECS service, which metric should …" at bounding box center [500, 70] width 255 height 29
drag, startPoint x: 581, startPoint y: 61, endPoint x: 586, endPoint y: 73, distance: 12.5
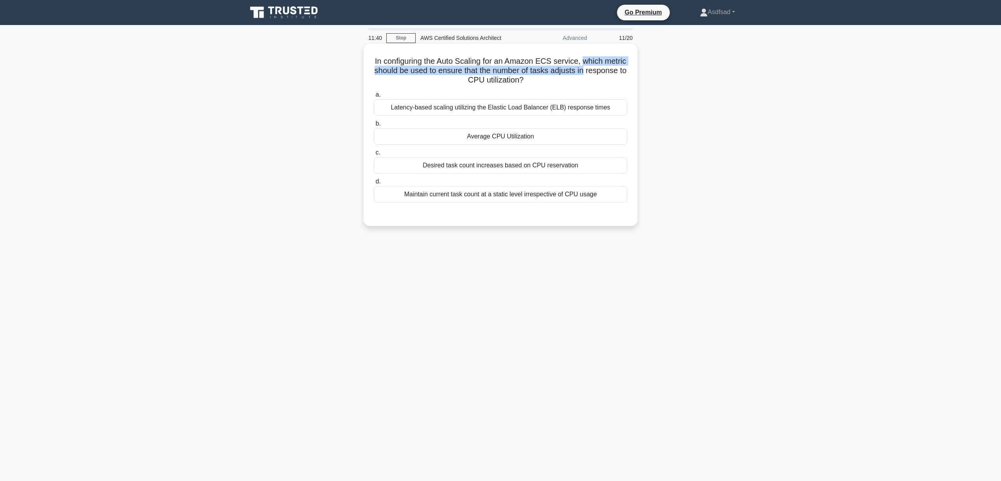
click at [586, 73] on h5 "In configuring the Auto Scaling for an Amazon ECS service, which metric should …" at bounding box center [500, 70] width 255 height 29
click at [520, 82] on h5 "In configuring the Auto Scaling for an Amazon ECS service, which metric should …" at bounding box center [500, 70] width 255 height 29
drag, startPoint x: 582, startPoint y: 63, endPoint x: 583, endPoint y: 73, distance: 10.2
click at [583, 73] on h5 "In configuring the Auto Scaling for an Amazon ECS service, which metric should …" at bounding box center [500, 70] width 255 height 29
click at [559, 74] on h5 "In configuring the Auto Scaling for an Amazon ECS service, which metric should …" at bounding box center [500, 70] width 255 height 29
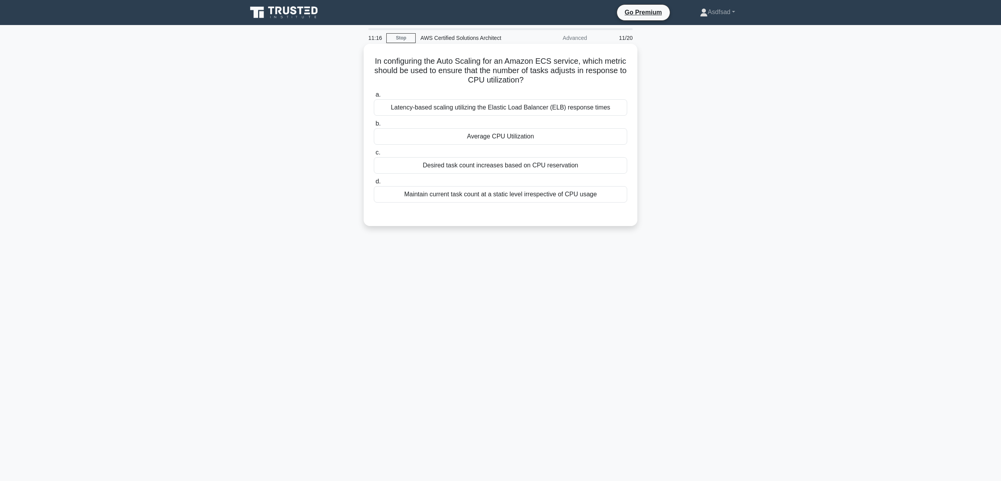
click at [473, 134] on div "Average CPU Utilization" at bounding box center [501, 136] width 254 height 16
click at [374, 126] on input "b. Average CPU Utilization" at bounding box center [374, 123] width 0 height 5
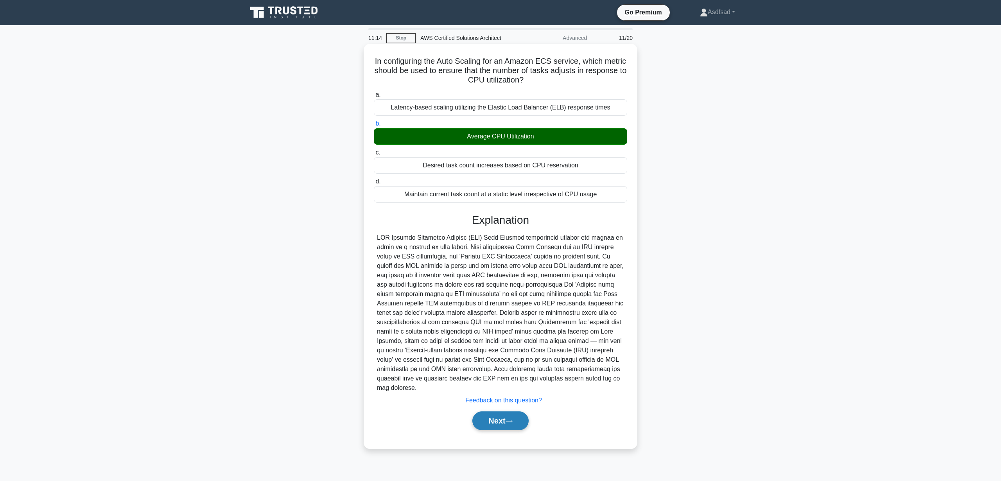
click at [500, 412] on button "Next" at bounding box center [501, 421] width 56 height 19
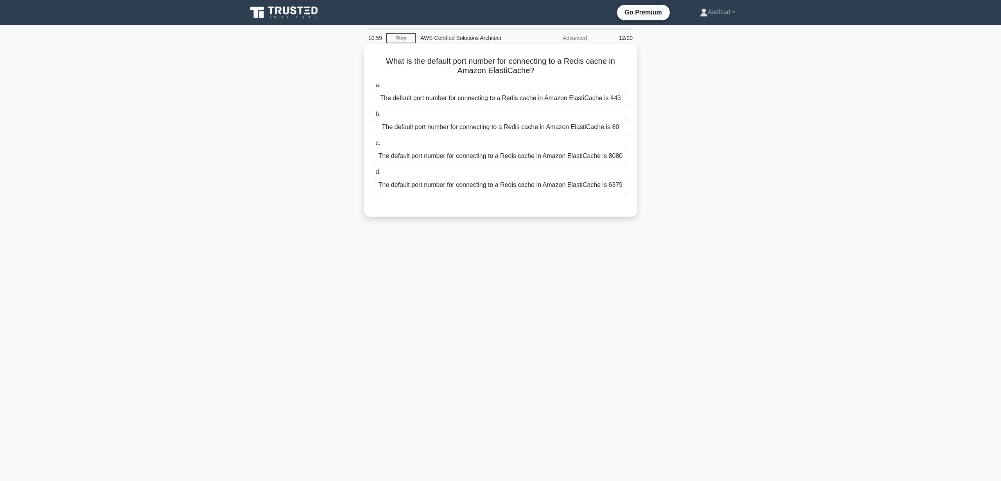
click at [563, 182] on div "The default port number for connecting to a Redis cache in Amazon ElastiCache i…" at bounding box center [501, 185] width 254 height 16
click at [374, 175] on input "d. The default port number for connecting to a Redis cache in Amazon ElastiCach…" at bounding box center [374, 172] width 0 height 5
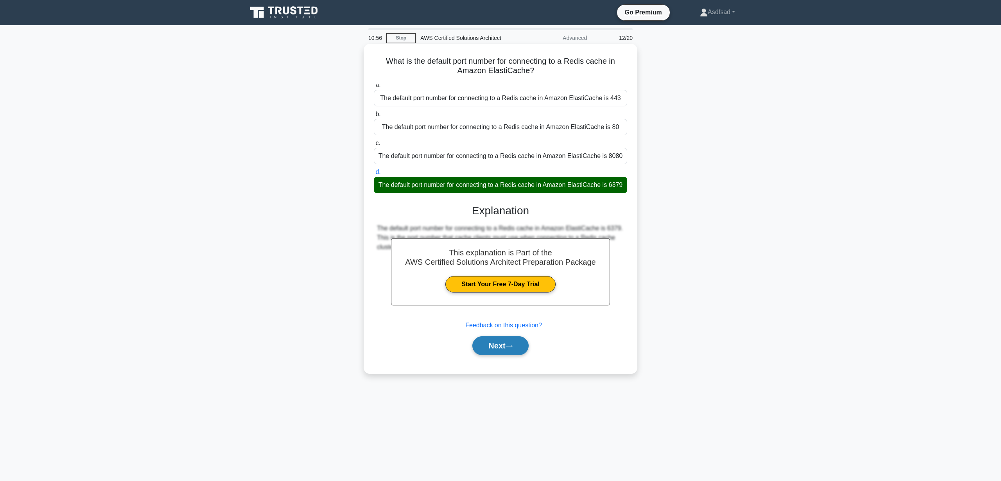
click at [505, 342] on button "Next" at bounding box center [501, 345] width 56 height 19
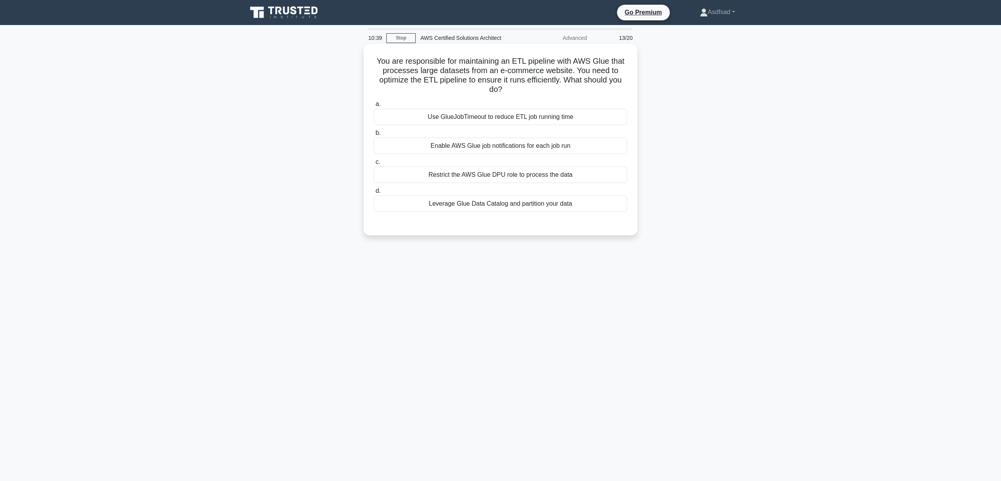
click at [426, 75] on h5 "You are responsible for maintaining an ETL pipeline with AWS Glue that processe…" at bounding box center [500, 75] width 255 height 38
click at [525, 83] on h5 "You are responsible for maintaining an ETL pipeline with AWS Glue that processe…" at bounding box center [500, 75] width 255 height 38
drag, startPoint x: 376, startPoint y: 61, endPoint x: 602, endPoint y: 95, distance: 228.7
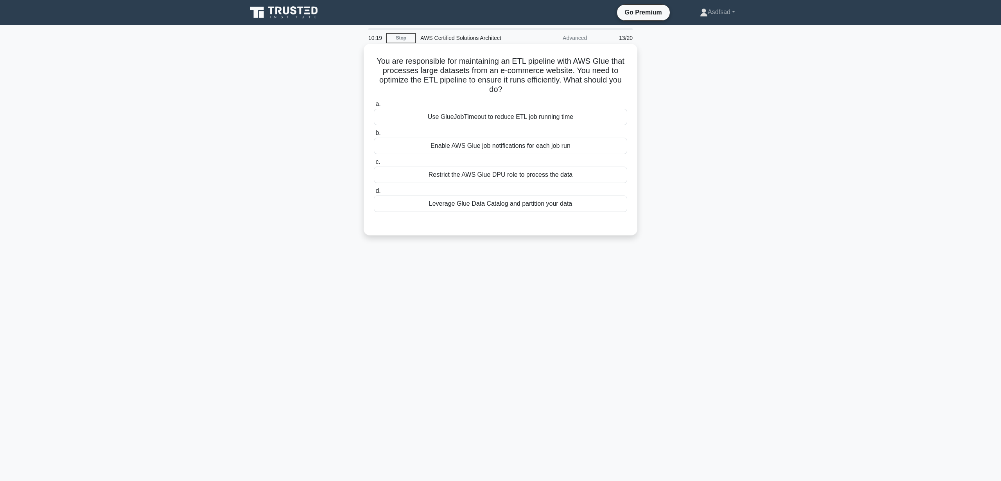
click at [602, 95] on h5 "You are responsible for maintaining an ETL pipeline with AWS Glue that processe…" at bounding box center [500, 75] width 255 height 38
click at [549, 87] on h5 "You are responsible for maintaining an ETL pipeline with AWS Glue that processe…" at bounding box center [500, 75] width 255 height 38
drag, startPoint x: 377, startPoint y: 63, endPoint x: 579, endPoint y: 86, distance: 202.8
click at [579, 86] on h5 "You are responsible for maintaining an ETL pipeline with AWS Glue that processe…" at bounding box center [500, 75] width 255 height 38
click at [381, 65] on h5 "You are responsible for maintaining an ETL pipeline with AWS Glue that processe…" at bounding box center [500, 75] width 255 height 38
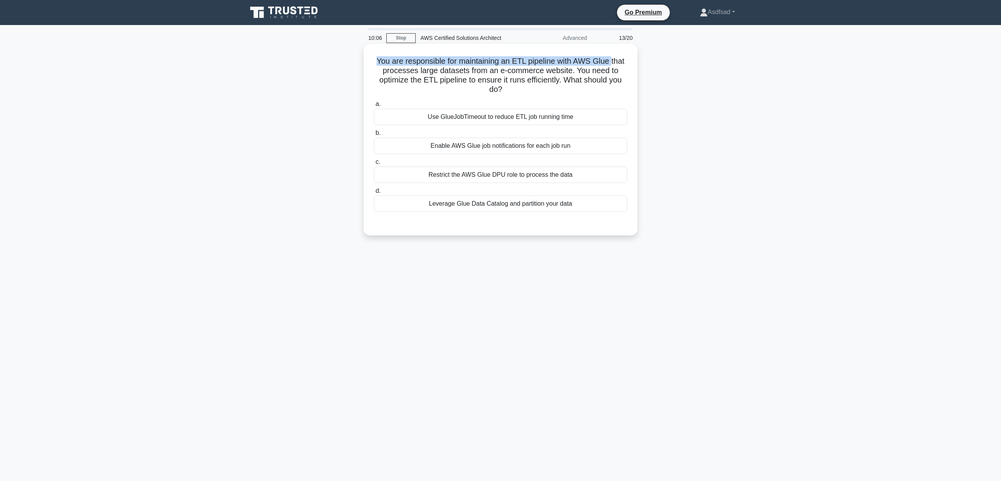
drag, startPoint x: 378, startPoint y: 63, endPoint x: 611, endPoint y: 63, distance: 233.2
click at [611, 63] on h5 "You are responsible for maintaining an ETL pipeline with AWS Glue that processe…" at bounding box center [500, 75] width 255 height 38
click at [507, 72] on h5 "You are responsible for maintaining an ETL pipeline with AWS Glue that processe…" at bounding box center [500, 75] width 255 height 38
drag, startPoint x: 575, startPoint y: 71, endPoint x: 584, endPoint y: 88, distance: 18.5
click at [584, 88] on h5 "You are responsible for maintaining an ETL pipeline with AWS Glue that processe…" at bounding box center [500, 75] width 255 height 38
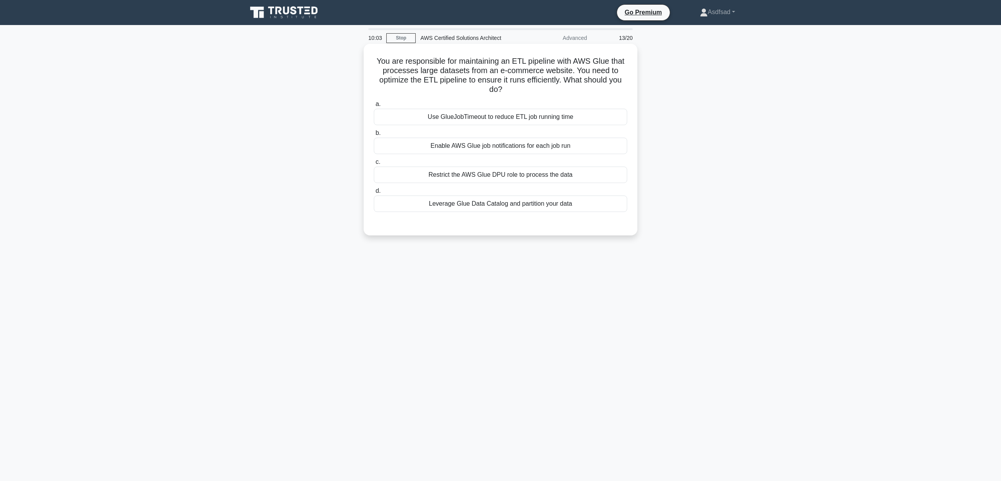
click at [544, 92] on h5 "You are responsible for maintaining an ETL pipeline with AWS Glue that processe…" at bounding box center [500, 75] width 255 height 38
drag, startPoint x: 567, startPoint y: 77, endPoint x: 579, endPoint y: 94, distance: 20.3
click at [579, 94] on h5 "You are responsible for maintaining an ETL pipeline with AWS Glue that processe…" at bounding box center [500, 75] width 255 height 38
click at [548, 95] on div "You are responsible for maintaining an ETL pipeline with AWS Glue that processe…" at bounding box center [501, 139] width 268 height 185
click at [533, 120] on div "Use GlueJobTimeout to reduce ETL job running time" at bounding box center [501, 117] width 254 height 16
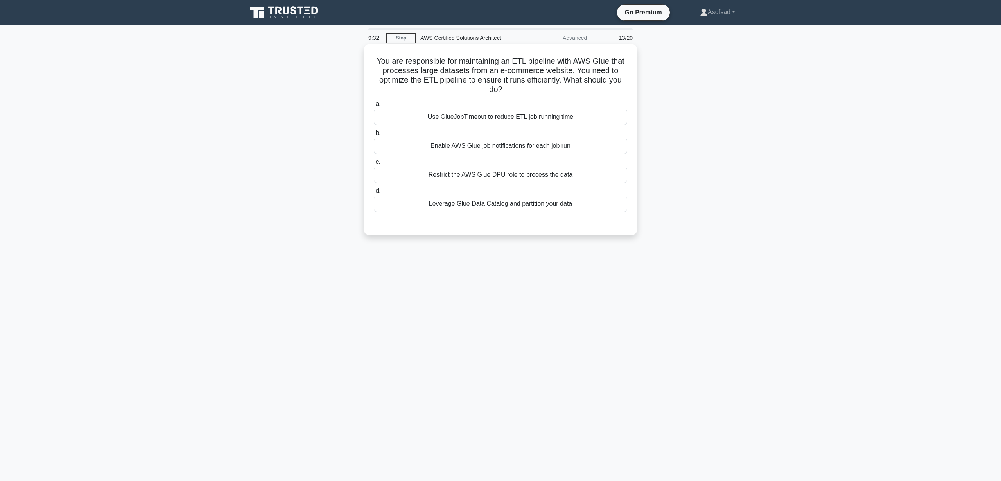
click at [374, 107] on input "a. Use GlueJobTimeout to reduce ETL job running time" at bounding box center [374, 104] width 0 height 5
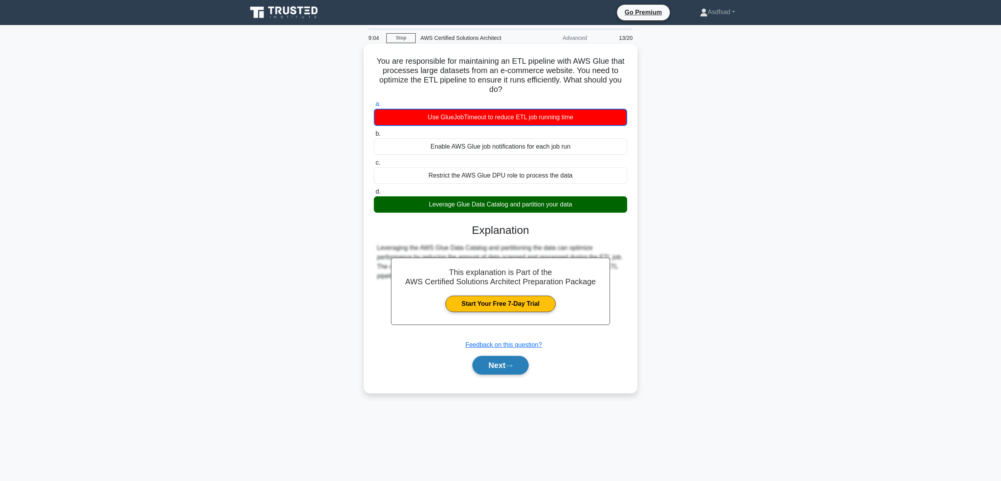
click at [500, 367] on button "Next" at bounding box center [501, 365] width 56 height 19
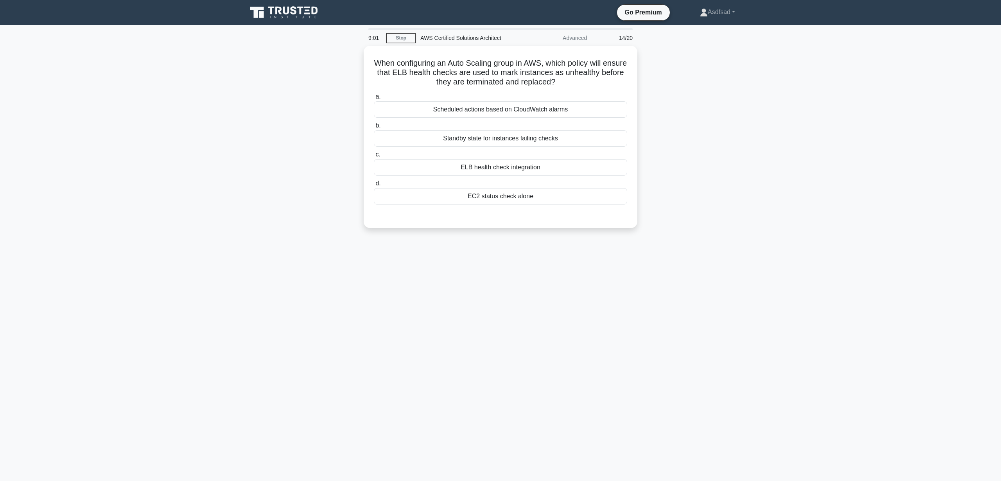
click at [789, 168] on main "9:01 Stop AWS Certified Solutions Architect Advanced 14/20 When configuring an …" at bounding box center [500, 253] width 1001 height 456
drag, startPoint x: 518, startPoint y: 111, endPoint x: 519, endPoint y: 118, distance: 7.5
click at [518, 111] on div "Scheduled actions based on CloudWatch alarms" at bounding box center [501, 107] width 254 height 16
click at [374, 97] on input "a. Scheduled actions based on CloudWatch alarms" at bounding box center [374, 94] width 0 height 5
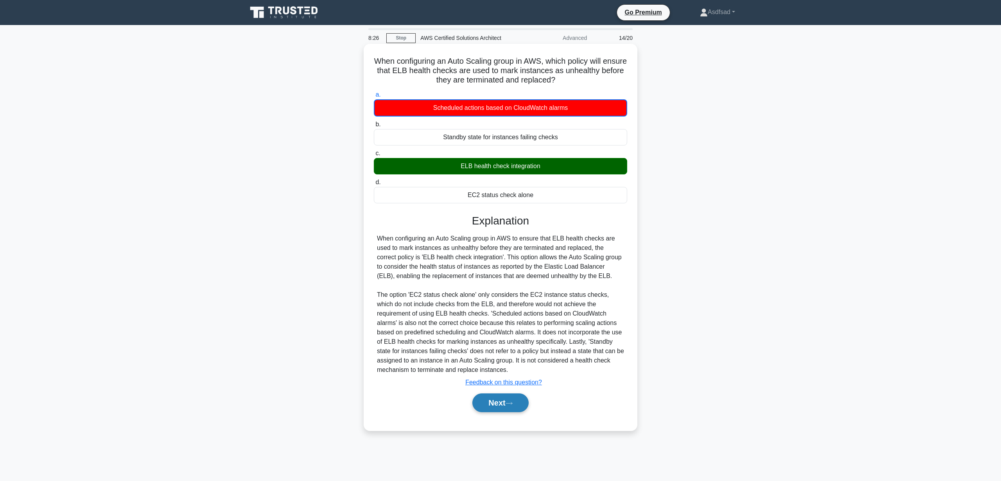
click at [493, 406] on button "Next" at bounding box center [501, 403] width 56 height 19
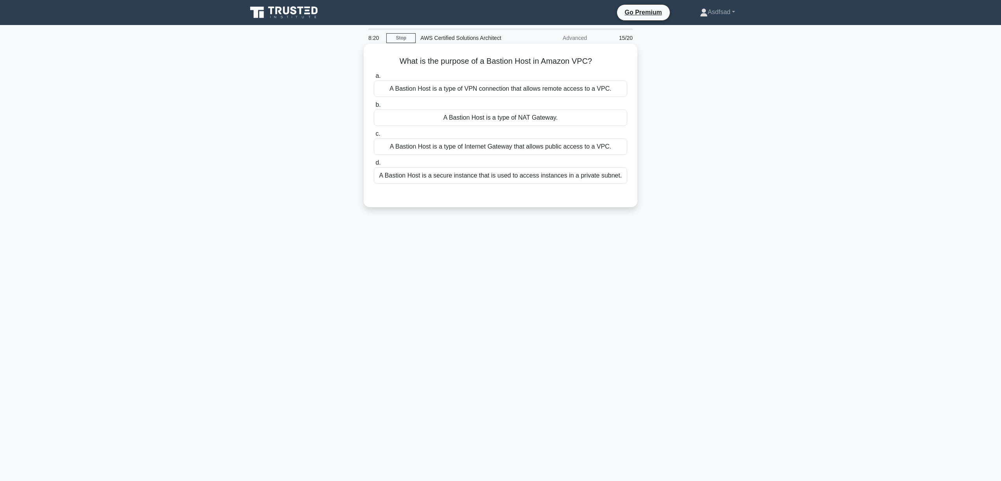
click at [450, 63] on h5 "What is the purpose of a Bastion Host in Amazon VPC? .spinner_0XTQ{transform-or…" at bounding box center [500, 61] width 255 height 10
click at [485, 62] on h5 "What is the purpose of a Bastion Host in Amazon VPC? .spinner_0XTQ{transform-or…" at bounding box center [500, 61] width 255 height 10
click at [577, 180] on div "A Bastion Host is a secure instance that is used to access instances in a priva…" at bounding box center [501, 175] width 254 height 16
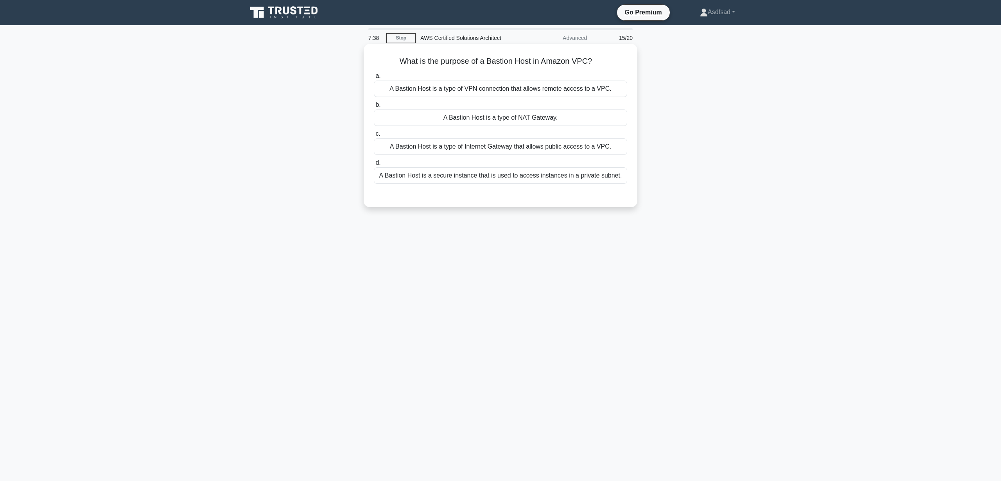
click at [374, 165] on input "d. A Bastion Host is a secure instance that is used to access instances in a pr…" at bounding box center [374, 162] width 0 height 5
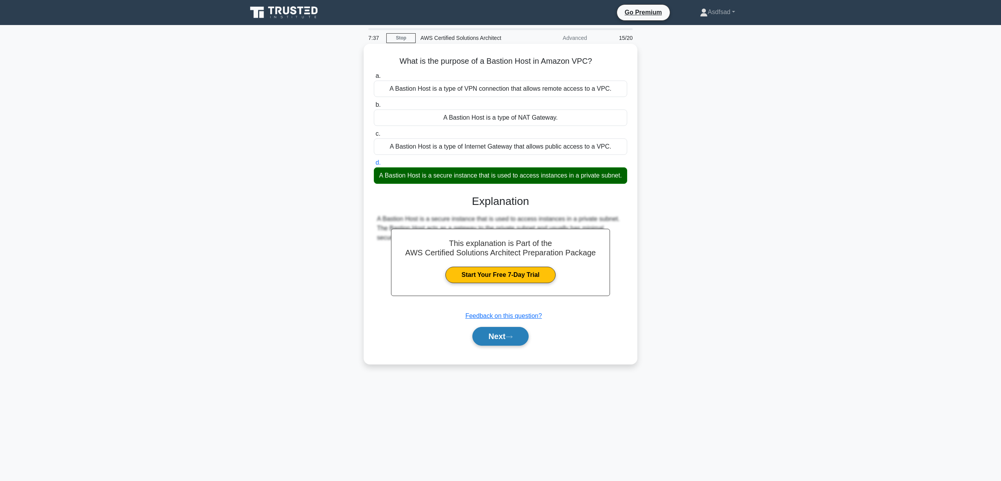
click at [509, 343] on button "Next" at bounding box center [501, 336] width 56 height 19
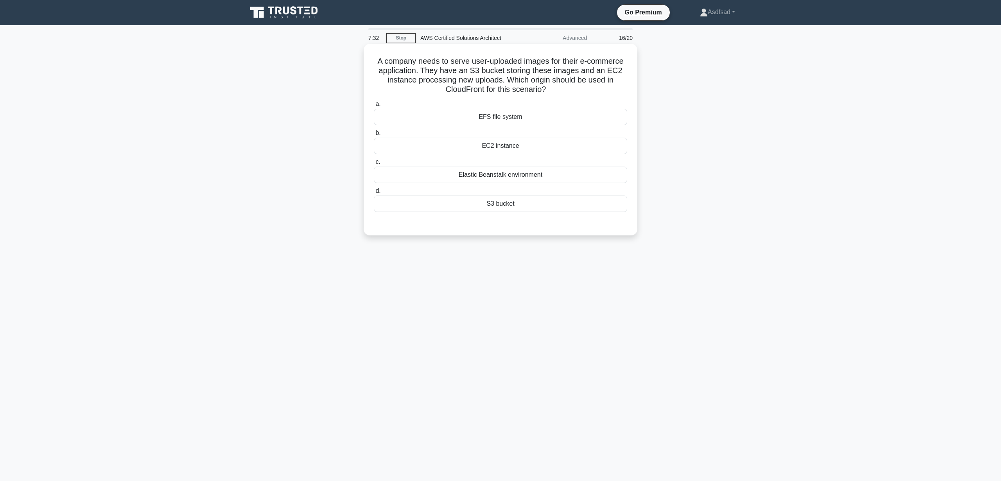
click at [477, 66] on h5 "A company needs to serve user-uploaded images for their e-commerce application.…" at bounding box center [500, 75] width 255 height 38
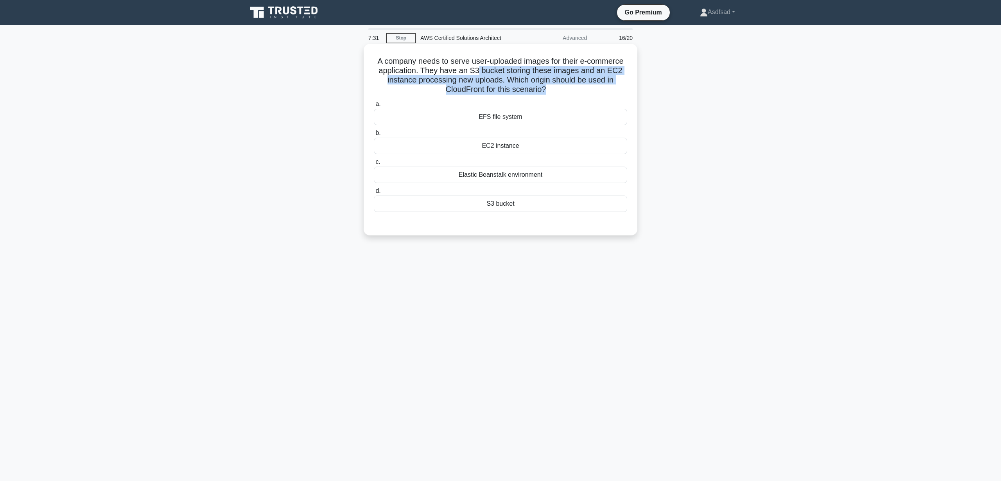
click at [478, 69] on h5 "A company needs to serve user-uploaded images for their e-commerce application.…" at bounding box center [500, 75] width 255 height 38
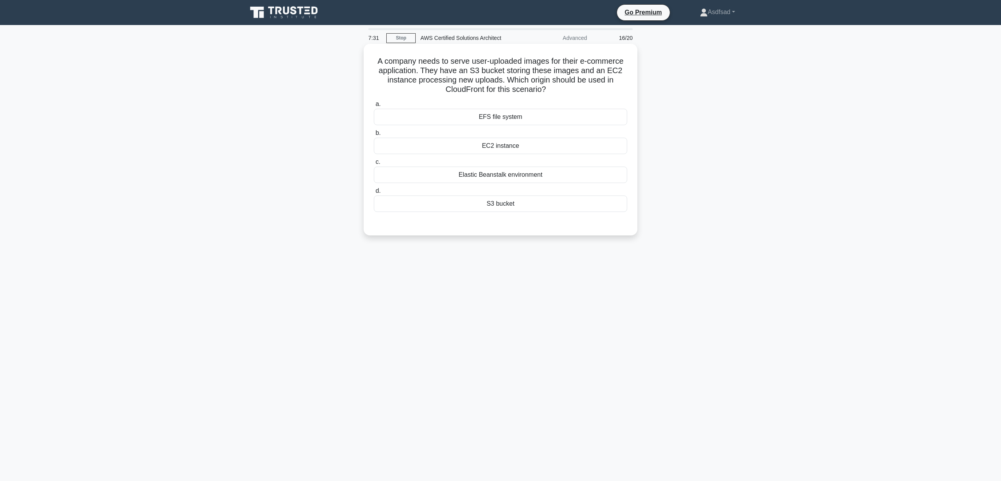
click at [446, 74] on h5 "A company needs to serve user-uploaded images for their e-commerce application.…" at bounding box center [500, 75] width 255 height 38
drag, startPoint x: 432, startPoint y: 72, endPoint x: 586, endPoint y: 85, distance: 155.5
click at [586, 85] on h5 "A company needs to serve user-uploaded images for their e-commerce application.…" at bounding box center [500, 75] width 255 height 38
click at [525, 87] on h5 "A company needs to serve user-uploaded images for their e-commerce application.…" at bounding box center [500, 75] width 255 height 38
drag, startPoint x: 511, startPoint y: 79, endPoint x: 565, endPoint y: 87, distance: 54.9
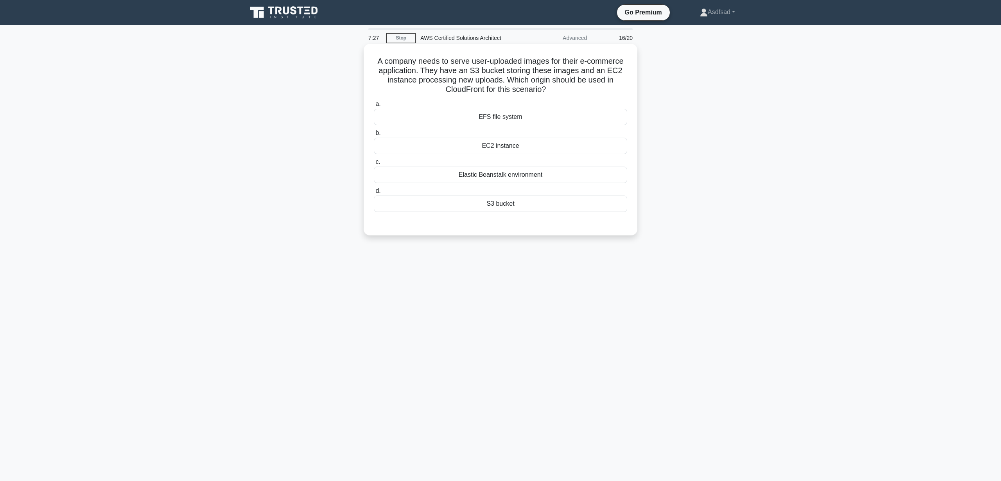
click at [562, 87] on h5 "A company needs to serve user-uploaded images for their e-commerce application.…" at bounding box center [500, 75] width 255 height 38
click at [578, 87] on h5 "A company needs to serve user-uploaded images for their e-commerce application.…" at bounding box center [500, 75] width 255 height 38
drag, startPoint x: 506, startPoint y: 82, endPoint x: 573, endPoint y: 88, distance: 67.2
click at [573, 88] on h5 "A company needs to serve user-uploaded images for their e-commerce application.…" at bounding box center [500, 75] width 255 height 38
click at [538, 89] on h5 "A company needs to serve user-uploaded images for their e-commerce application.…" at bounding box center [500, 75] width 255 height 38
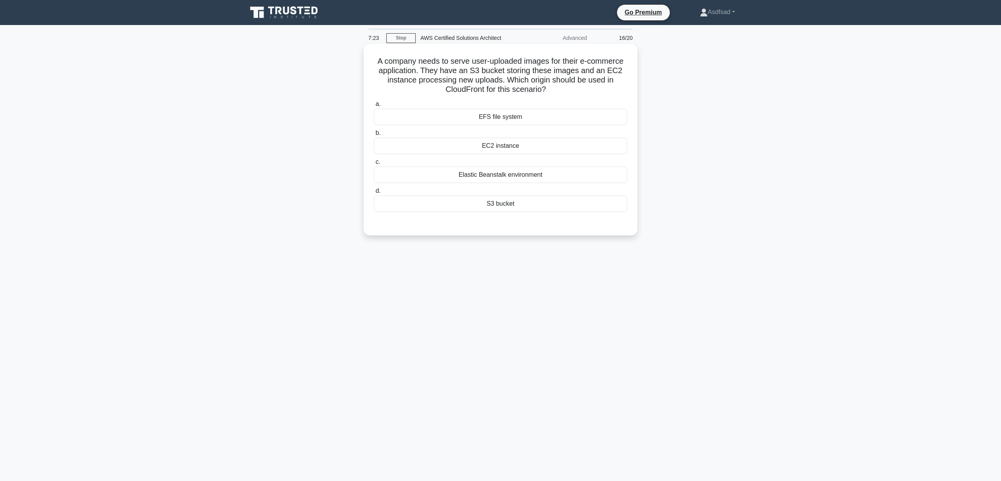
click at [540, 207] on div "S3 bucket" at bounding box center [501, 204] width 254 height 16
click at [374, 194] on input "d. S3 bucket" at bounding box center [374, 191] width 0 height 5
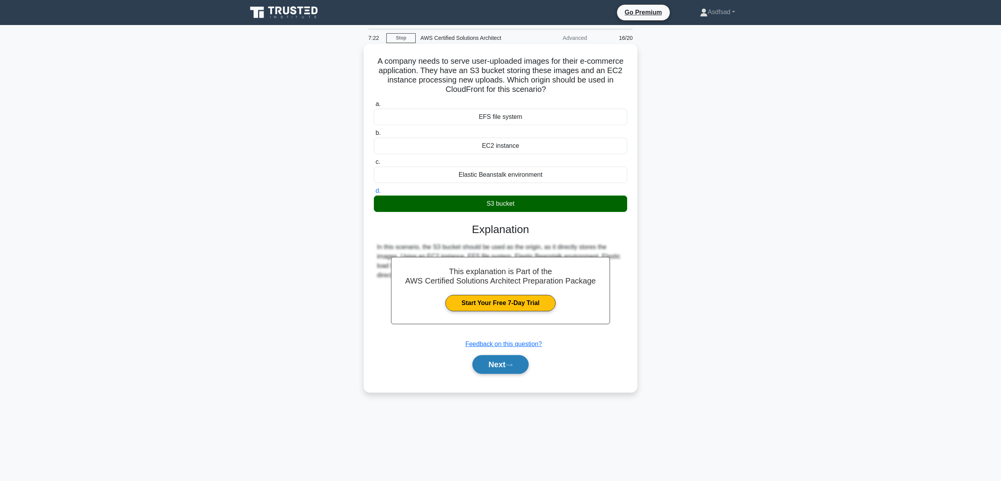
click at [518, 368] on button "Next" at bounding box center [501, 364] width 56 height 19
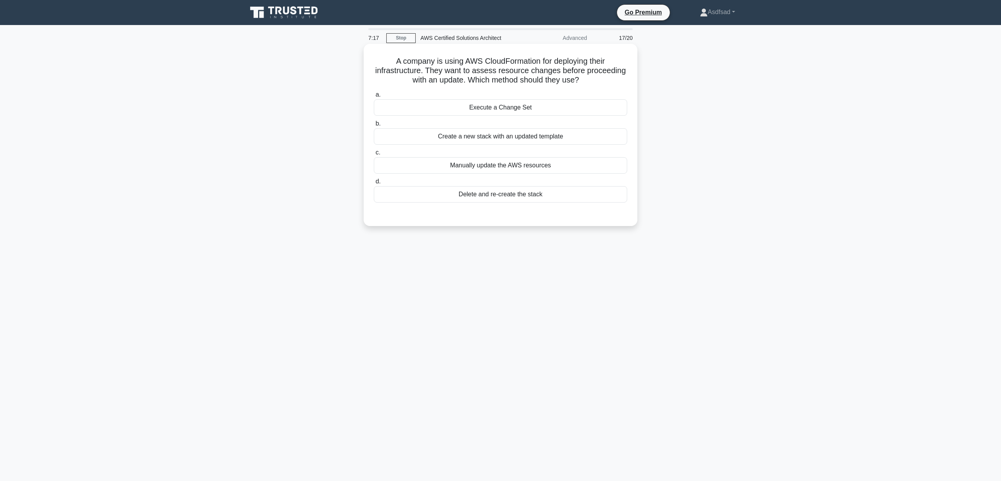
click at [439, 58] on h5 "A company is using AWS CloudFormation for deploying their infrastructure. They …" at bounding box center [500, 70] width 255 height 29
click at [523, 58] on h5 "A company is using AWS CloudFormation for deploying their infrastructure. They …" at bounding box center [500, 70] width 255 height 29
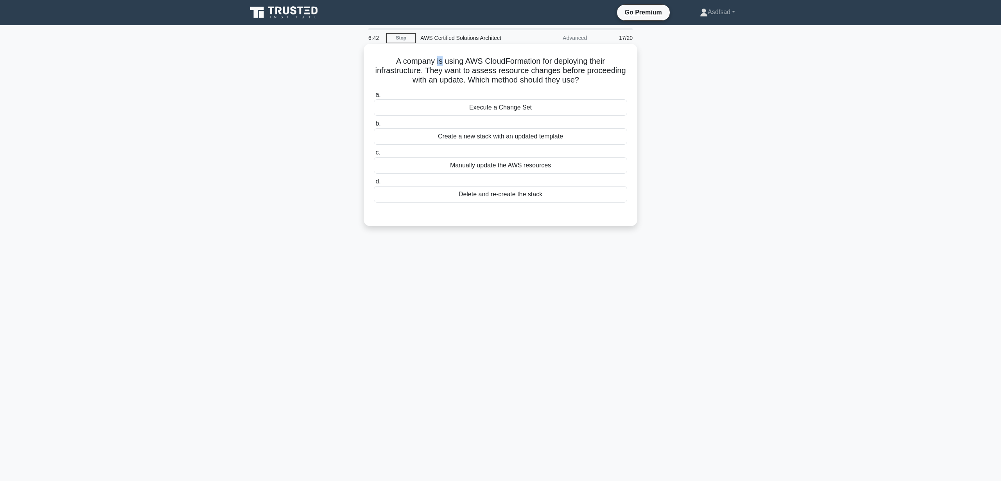
drag, startPoint x: 428, startPoint y: 69, endPoint x: 609, endPoint y: 85, distance: 181.9
click at [609, 85] on h5 "A company is using AWS CloudFormation for deploying their infrastructure. They …" at bounding box center [500, 70] width 255 height 29
click at [598, 83] on h5 "A company is using AWS CloudFormation for deploying their infrastructure. They …" at bounding box center [500, 70] width 255 height 29
click at [564, 72] on h5 "A company is using AWS CloudFormation for deploying their infrastructure. They …" at bounding box center [500, 70] width 255 height 29
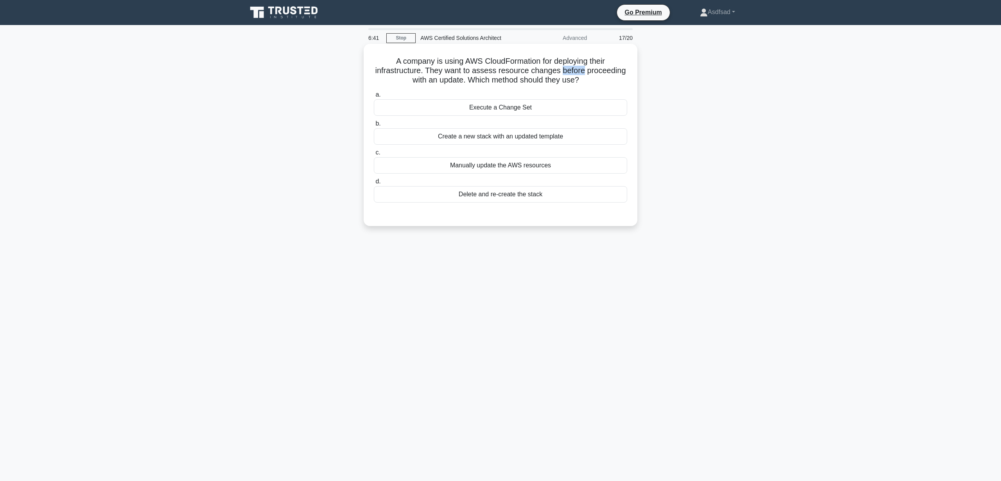
click at [564, 72] on h5 "A company is using AWS CloudFormation for deploying their infrastructure. They …" at bounding box center [500, 70] width 255 height 29
click at [597, 82] on h5 "A company is using AWS CloudFormation for deploying their infrastructure. They …" at bounding box center [500, 70] width 255 height 29
drag, startPoint x: 596, startPoint y: 78, endPoint x: 395, endPoint y: 83, distance: 201.1
click at [395, 83] on h5 "A company is using AWS CloudFormation for deploying their infrastructure. They …" at bounding box center [500, 70] width 255 height 29
click at [476, 86] on div "A company is using AWS CloudFormation for deploying their infrastructure. They …" at bounding box center [501, 135] width 268 height 176
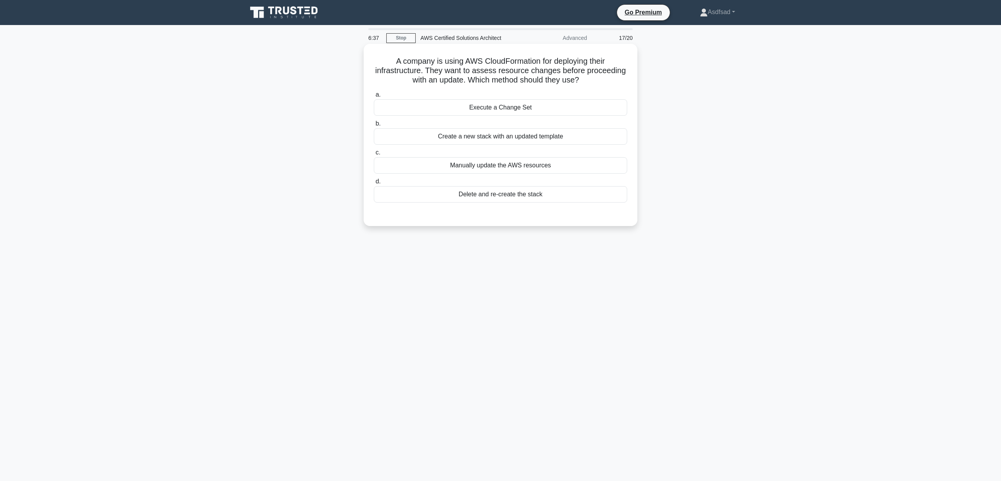
drag, startPoint x: 469, startPoint y: 81, endPoint x: 620, endPoint y: 82, distance: 150.2
click at [620, 82] on h5 "A company is using AWS CloudFormation for deploying their infrastructure. They …" at bounding box center [500, 70] width 255 height 29
click at [591, 82] on h5 "A company is using AWS CloudFormation for deploying their infrastructure. They …" at bounding box center [500, 70] width 255 height 29
drag, startPoint x: 602, startPoint y: 80, endPoint x: 347, endPoint y: 47, distance: 256.7
click at [347, 47] on div "A company is using AWS CloudFormation for deploying their infrastructure. They …" at bounding box center [501, 142] width 516 height 192
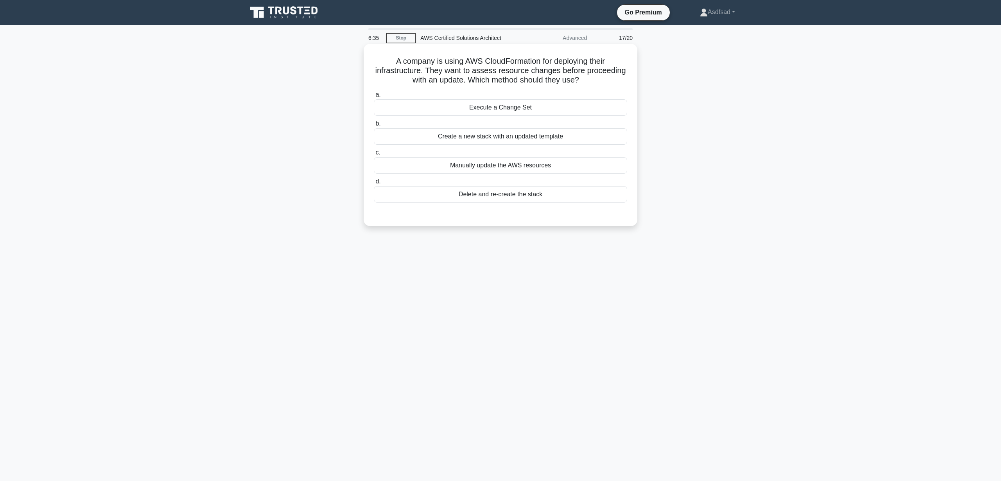
click at [435, 66] on h5 "A company is using AWS CloudFormation for deploying their infrastructure. They …" at bounding box center [500, 70] width 255 height 29
drag, startPoint x: 469, startPoint y: 79, endPoint x: 588, endPoint y: 82, distance: 118.2
click at [588, 82] on h5 "A company is using AWS CloudFormation for deploying their infrastructure. They …" at bounding box center [500, 70] width 255 height 29
click at [588, 81] on icon ".spinner_0XTQ{transform-origin:center;animation:spinner_y6GP .75s linear infini…" at bounding box center [583, 80] width 9 height 9
drag, startPoint x: 585, startPoint y: 81, endPoint x: 470, endPoint y: 82, distance: 115.0
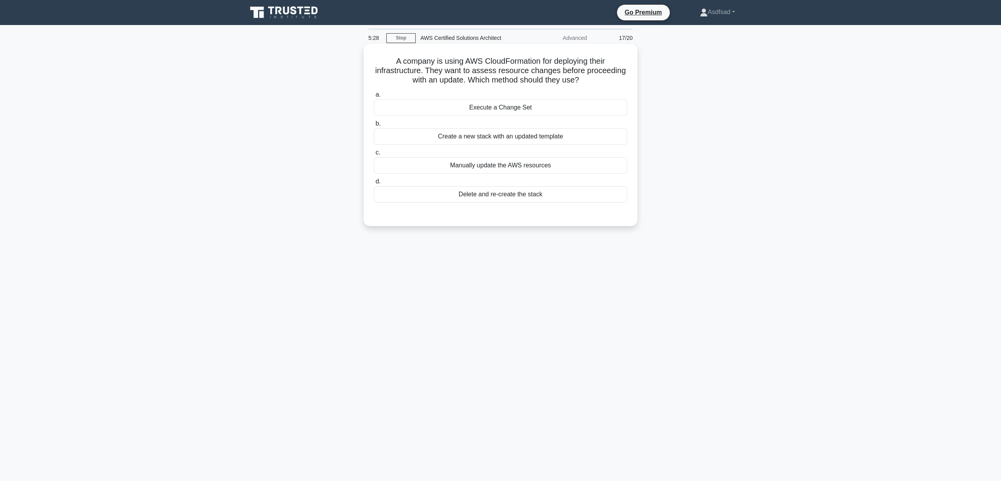
click at [470, 82] on h5 "A company is using AWS CloudFormation for deploying their infrastructure. They …" at bounding box center [500, 70] width 255 height 29
click at [521, 77] on h5 "A company is using AWS CloudFormation for deploying their infrastructure. They …" at bounding box center [500, 70] width 255 height 29
drag, startPoint x: 581, startPoint y: 79, endPoint x: 343, endPoint y: 63, distance: 239.2
click at [343, 63] on div "A company is using AWS CloudFormation for deploying their infrastructure. They …" at bounding box center [501, 142] width 516 height 192
click at [732, 161] on div "A company is using AWS CloudFormation for deploying their infrastructure. They …" at bounding box center [501, 142] width 516 height 192
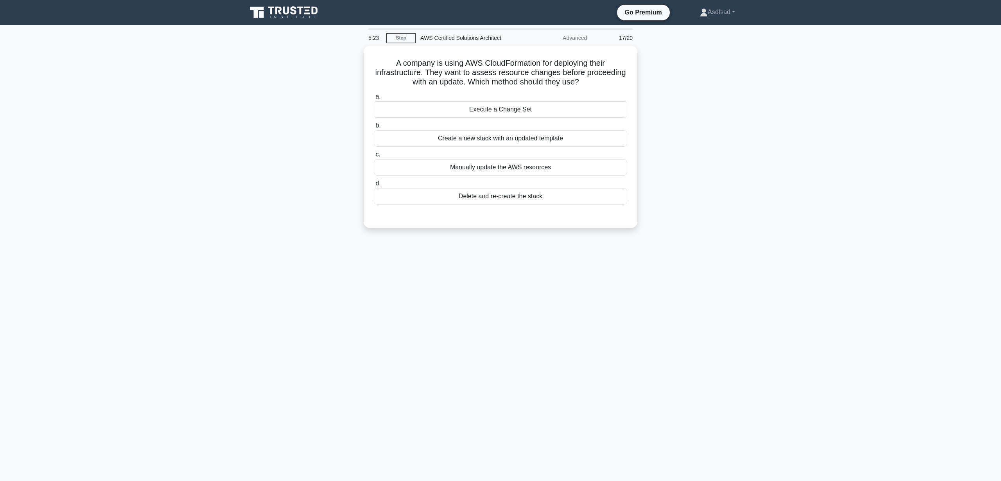
drag, startPoint x: 585, startPoint y: 81, endPoint x: 352, endPoint y: 64, distance: 233.8
click at [352, 64] on div "A company is using AWS CloudFormation for deploying their infrastructure. They …" at bounding box center [501, 142] width 516 height 192
click at [660, 170] on div "A company is using AWS CloudFormation for deploying their infrastructure. They …" at bounding box center [501, 142] width 516 height 192
click at [700, 153] on div "A company is using AWS CloudFormation for deploying their infrastructure. They …" at bounding box center [501, 142] width 516 height 192
click at [565, 259] on div "5:14 Stop AWS Certified Solutions Architect Advanced 17/20 A company is using A…" at bounding box center [501, 223] width 516 height 391
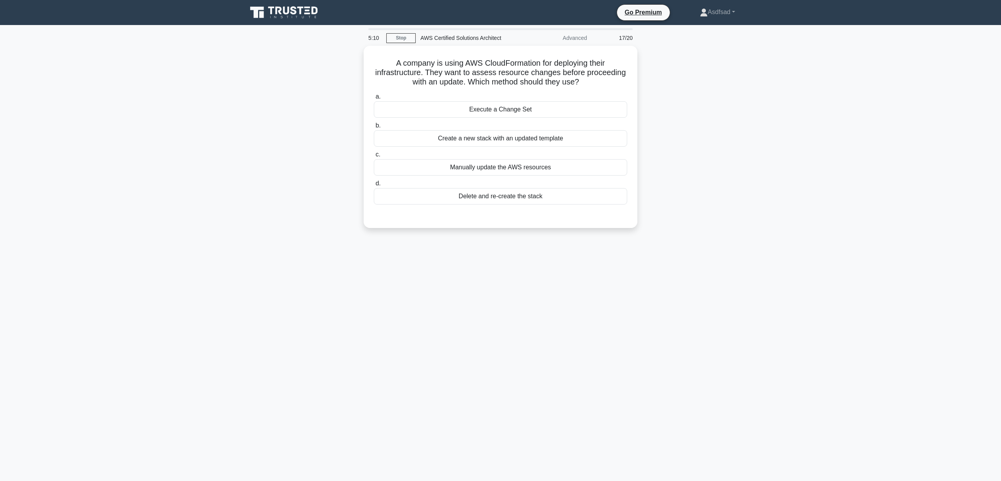
click at [711, 129] on div "A company is using AWS CloudFormation for deploying their infrastructure. They …" at bounding box center [501, 142] width 516 height 192
click at [681, 180] on div "A company is using AWS CloudFormation for deploying their infrastructure. They …" at bounding box center [501, 142] width 516 height 192
click at [710, 93] on div "A company is using AWS CloudFormation for deploying their infrastructure. They …" at bounding box center [501, 142] width 516 height 192
click at [534, 111] on div "Execute a Change Set" at bounding box center [501, 107] width 254 height 16
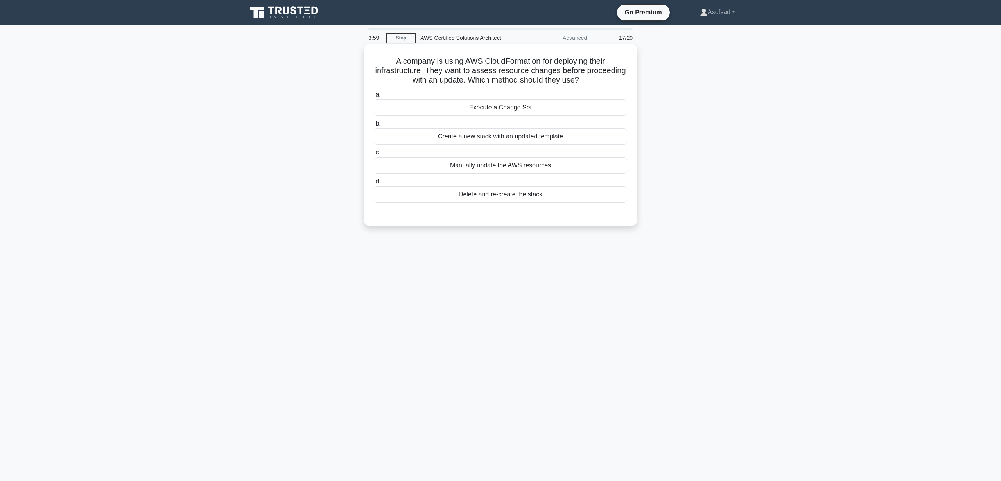
click at [374, 97] on input "a. Execute a Change Set" at bounding box center [374, 94] width 0 height 5
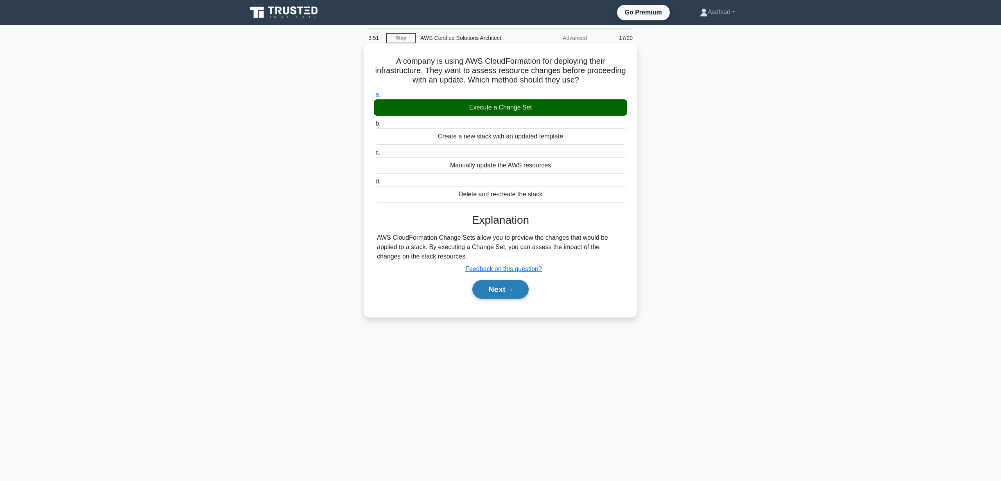
click at [510, 292] on button "Next" at bounding box center [501, 289] width 56 height 19
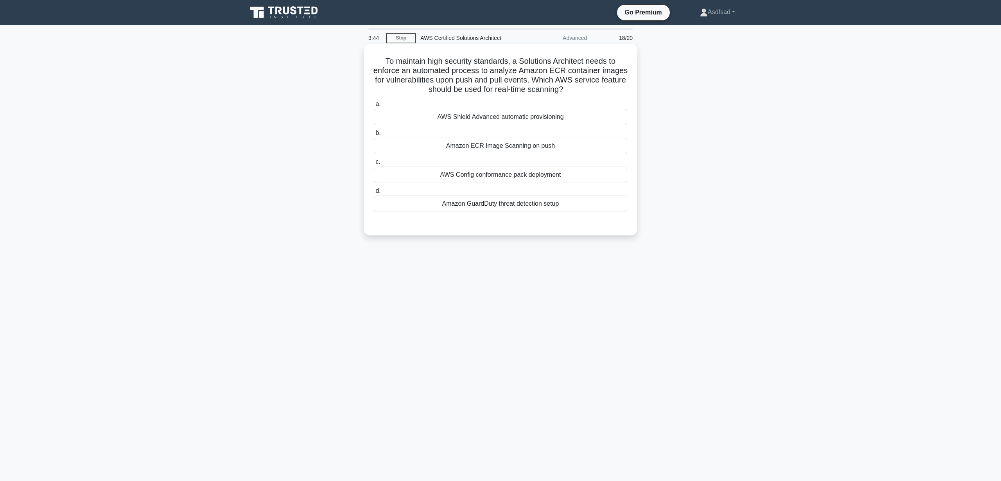
click at [451, 62] on h5 "To maintain high security standards, a Solutions Architect needs to enforce an …" at bounding box center [500, 75] width 255 height 38
click at [558, 153] on div "Amazon ECR Image Scanning on push" at bounding box center [501, 146] width 254 height 16
click at [374, 136] on input "b. Amazon ECR Image Scanning on push" at bounding box center [374, 133] width 0 height 5
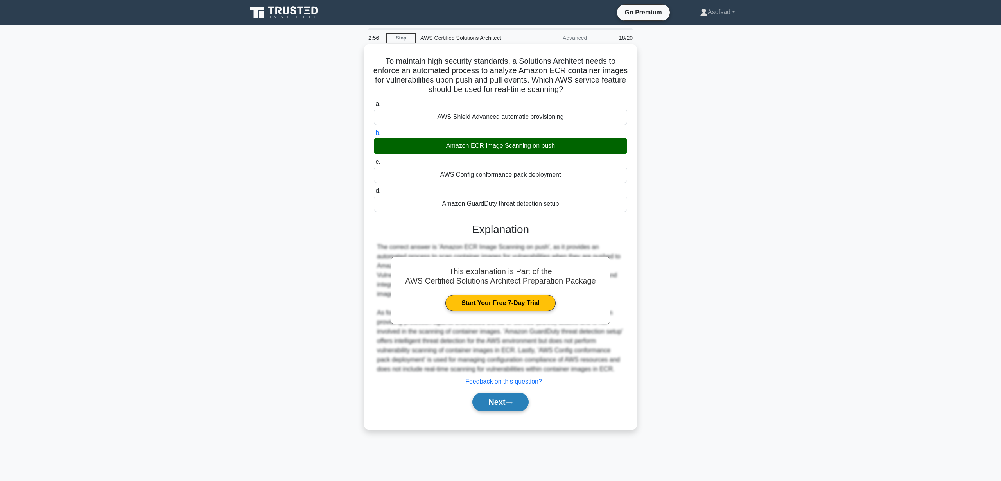
click at [511, 397] on button "Next" at bounding box center [501, 402] width 56 height 19
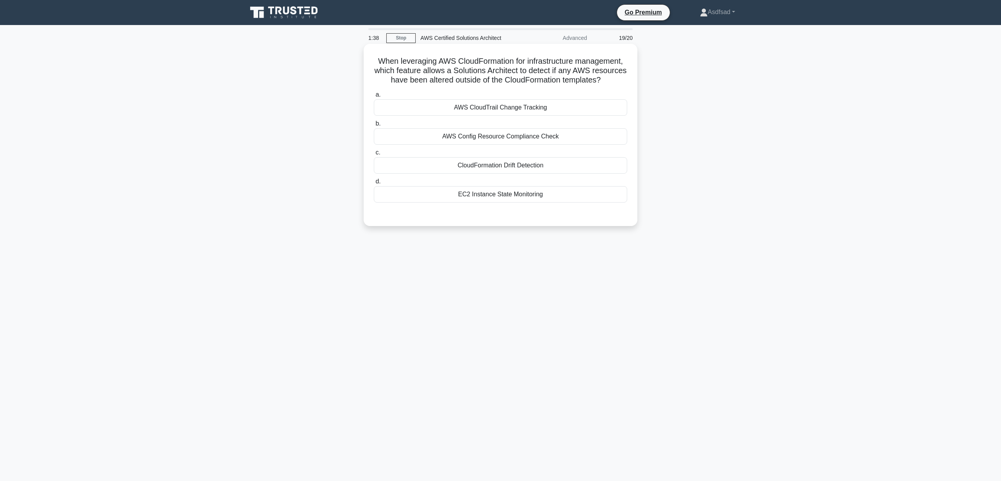
click at [538, 168] on div "CloudFormation Drift Detection" at bounding box center [501, 165] width 254 height 16
click at [374, 155] on input "c. CloudFormation Drift Detection" at bounding box center [374, 152] width 0 height 5
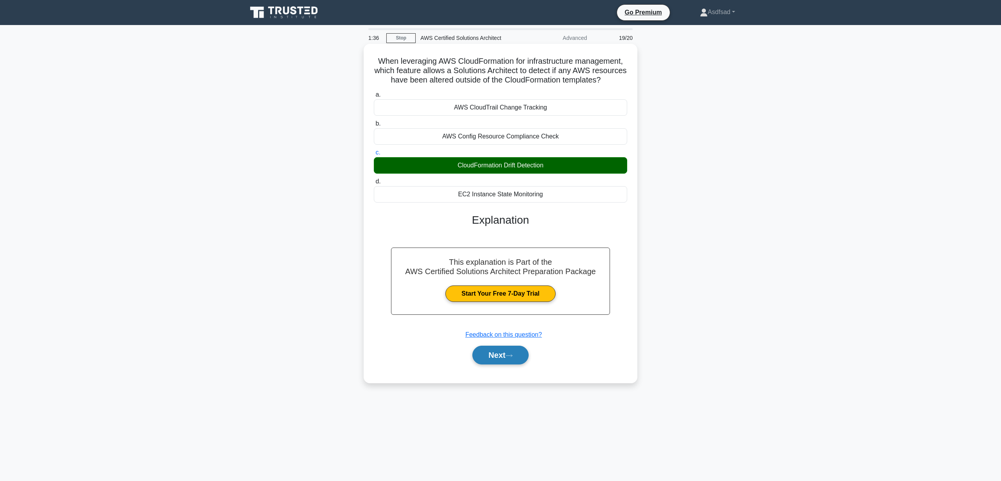
click at [492, 360] on button "Next" at bounding box center [501, 355] width 56 height 19
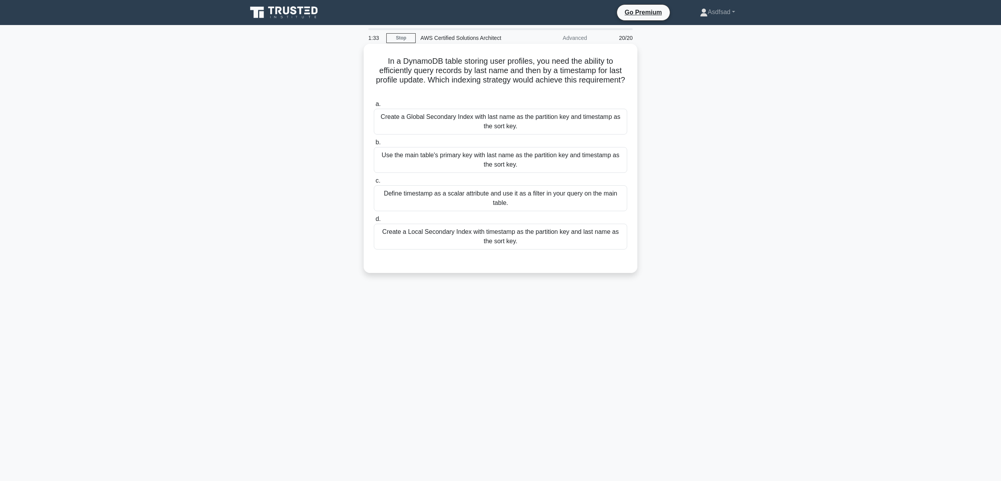
click at [471, 63] on h5 "In a DynamoDB table storing user profiles, you need the ability to efficiently …" at bounding box center [500, 75] width 255 height 38
click at [550, 67] on h5 "In a DynamoDB table storing user profiles, you need the ability to efficiently …" at bounding box center [500, 75] width 255 height 38
drag, startPoint x: 544, startPoint y: 60, endPoint x: 568, endPoint y: 91, distance: 39.3
click at [568, 91] on h5 "In a DynamoDB table storing user profiles, you need the ability to efficiently …" at bounding box center [500, 75] width 255 height 38
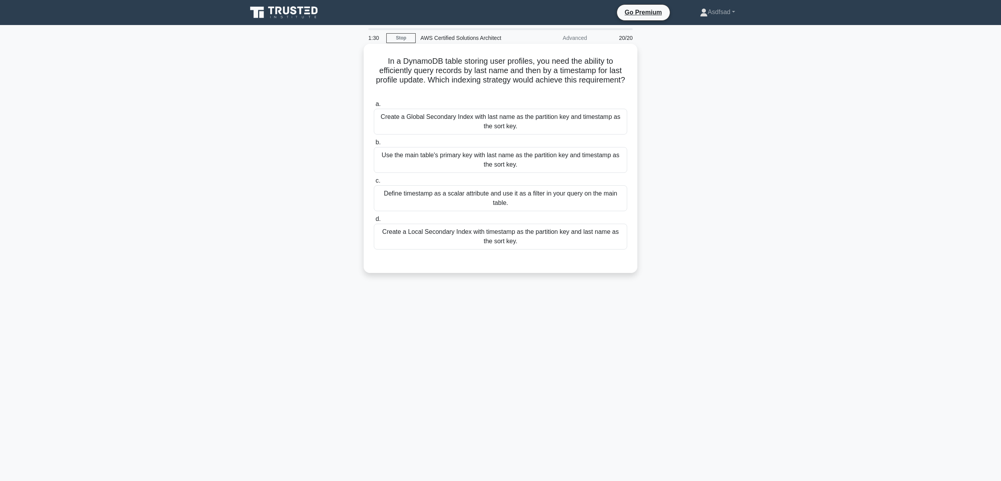
click at [494, 92] on h5 "In a DynamoDB table storing user profiles, you need the ability to efficiently …" at bounding box center [500, 75] width 255 height 38
drag, startPoint x: 466, startPoint y: 71, endPoint x: 635, endPoint y: 85, distance: 169.9
click at [635, 85] on div "In a DynamoDB table storing user profiles, you need the ability to efficiently …" at bounding box center [501, 158] width 274 height 229
click at [556, 85] on h5 "In a DynamoDB table storing user profiles, you need the ability to efficiently …" at bounding box center [500, 75] width 255 height 38
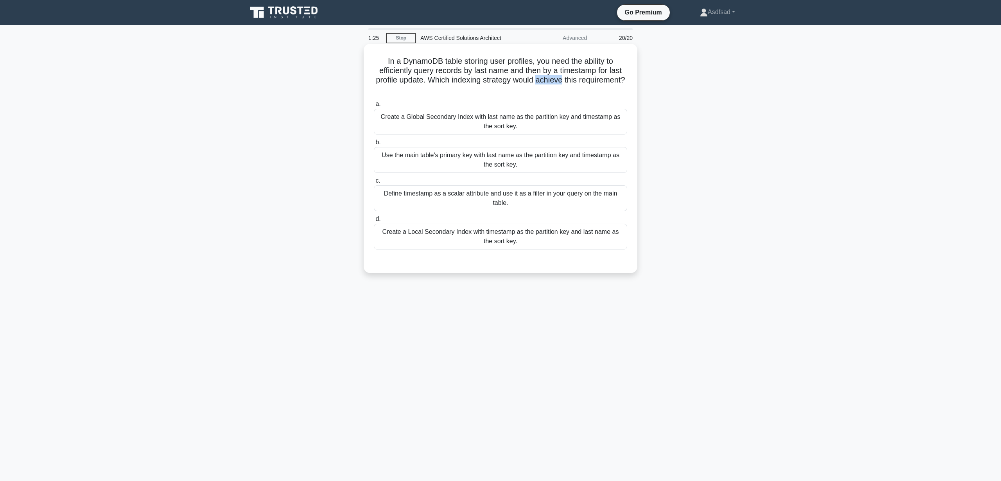
drag, startPoint x: 436, startPoint y: 83, endPoint x: 625, endPoint y: 87, distance: 189.0
click at [625, 87] on h5 "In a DynamoDB table storing user profiles, you need the ability to efficiently …" at bounding box center [500, 75] width 255 height 38
click at [593, 97] on div "In a DynamoDB table storing user profiles, you need the ability to efficiently …" at bounding box center [501, 158] width 268 height 223
click at [528, 128] on div "Create a Global Secondary Index with last name as the partition key and timesta…" at bounding box center [501, 122] width 254 height 26
click at [374, 107] on input "a. Create a Global Secondary Index with last name as the partition key and time…" at bounding box center [374, 104] width 0 height 5
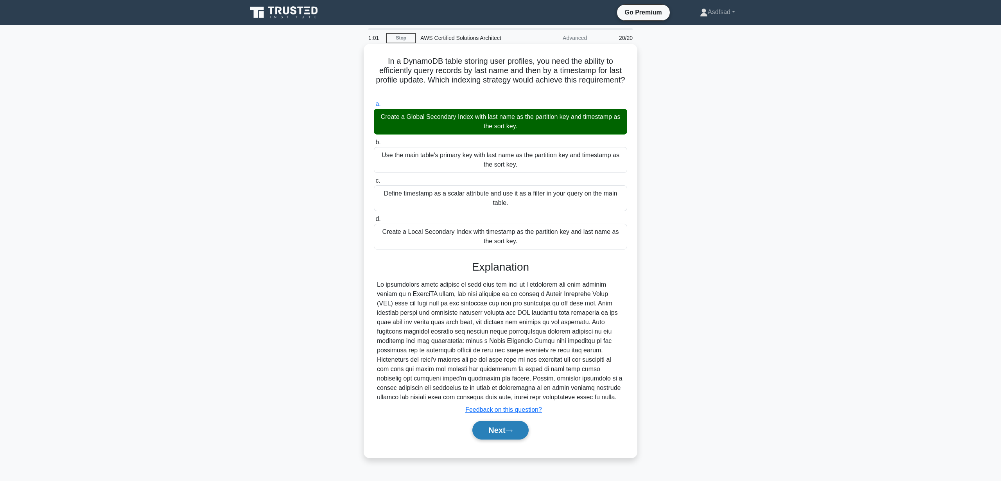
click at [490, 428] on button "Next" at bounding box center [501, 430] width 56 height 19
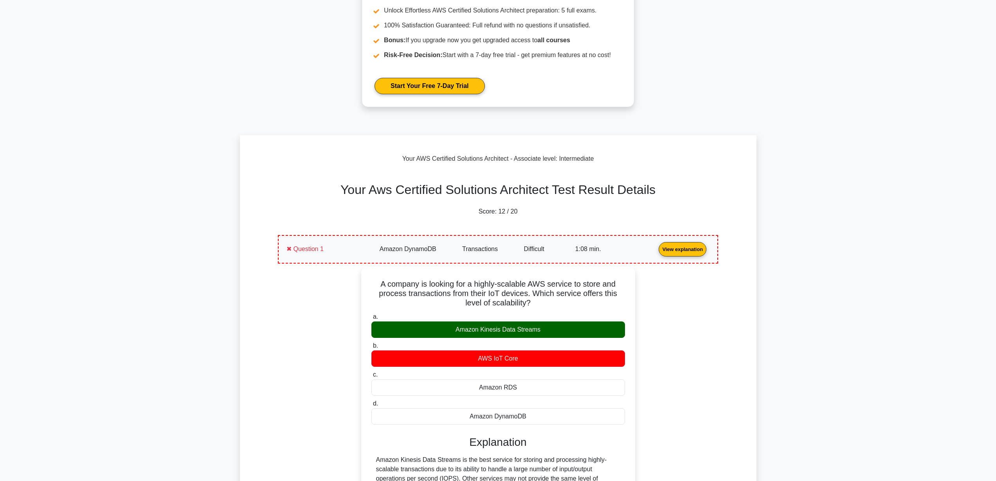
scroll to position [95, 0]
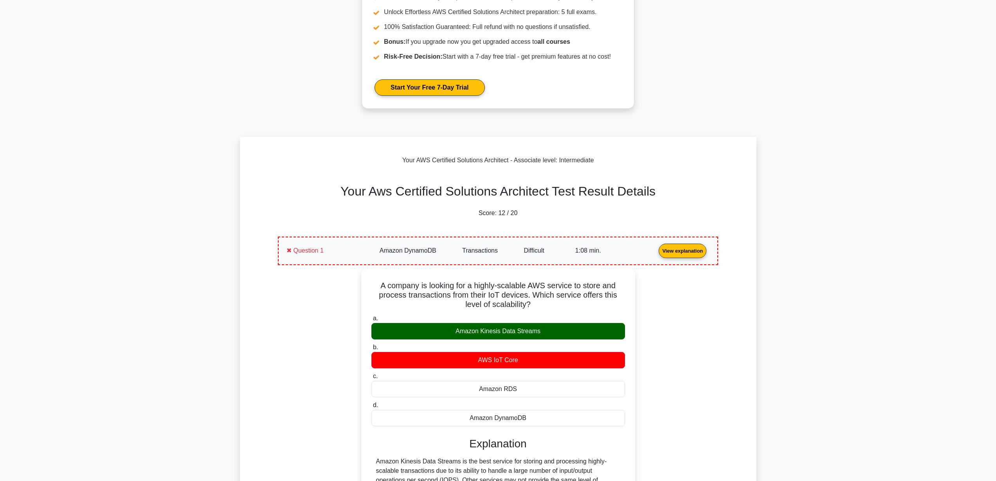
click at [655, 247] on link "View explanation" at bounding box center [682, 250] width 54 height 7
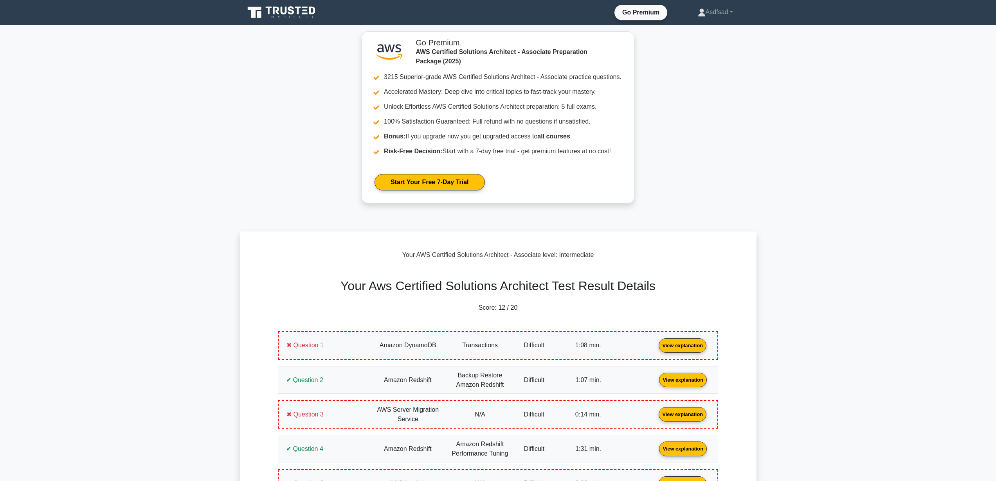
scroll to position [155, 0]
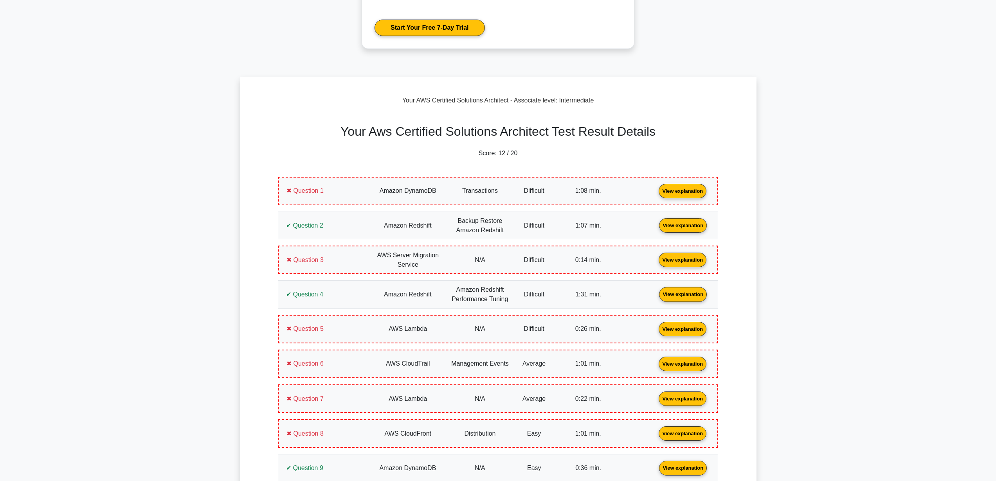
click at [687, 188] on link "View explanation" at bounding box center [682, 190] width 54 height 7
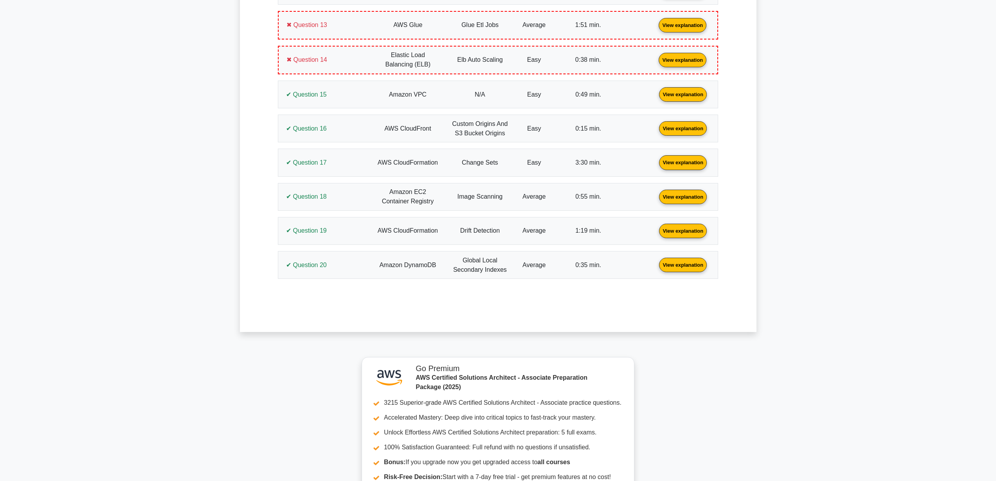
scroll to position [1212, 0]
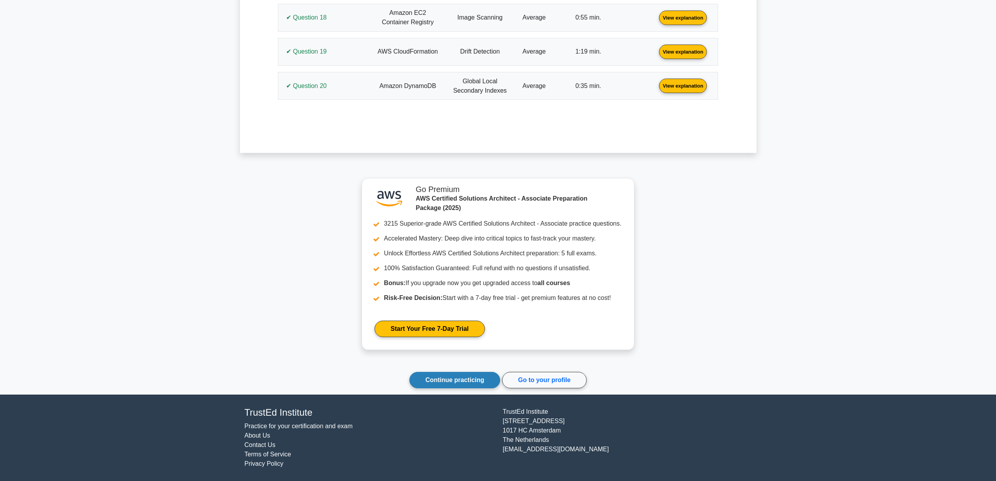
click at [480, 378] on link "Continue practicing" at bounding box center [454, 380] width 91 height 16
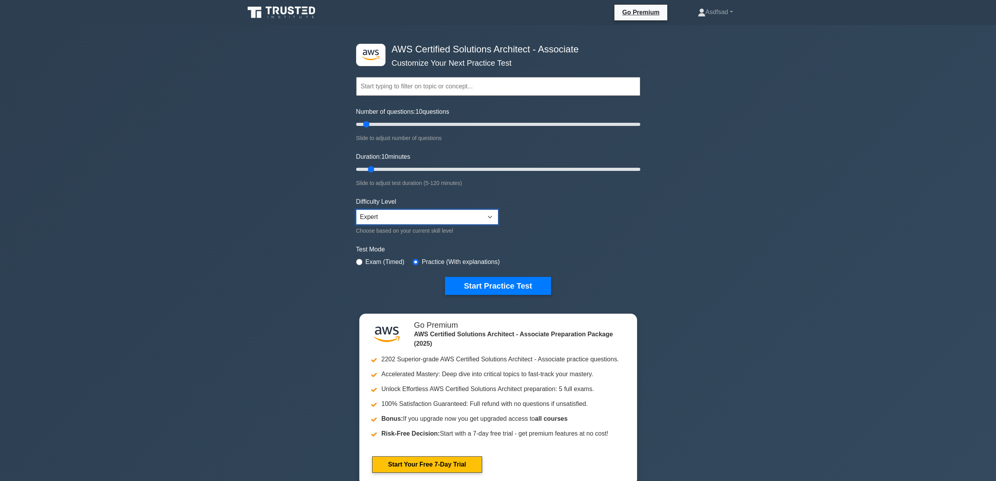
click at [412, 217] on select "Beginner Intermediate Expert" at bounding box center [427, 217] width 142 height 15
click at [509, 285] on button "Start Practice Test" at bounding box center [498, 286] width 106 height 18
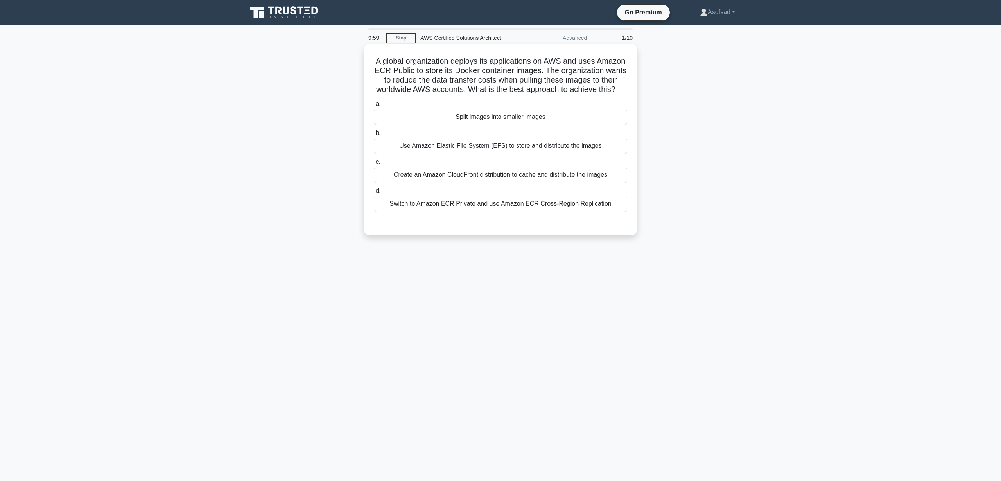
click at [461, 57] on h5 "A global organization deploys its applications on AWS and uses Amazon ECR Publi…" at bounding box center [500, 75] width 255 height 38
click at [481, 61] on h5 "A global organization deploys its applications on AWS and uses Amazon ECR Publi…" at bounding box center [500, 75] width 255 height 38
drag, startPoint x: 379, startPoint y: 71, endPoint x: 487, endPoint y: 72, distance: 107.6
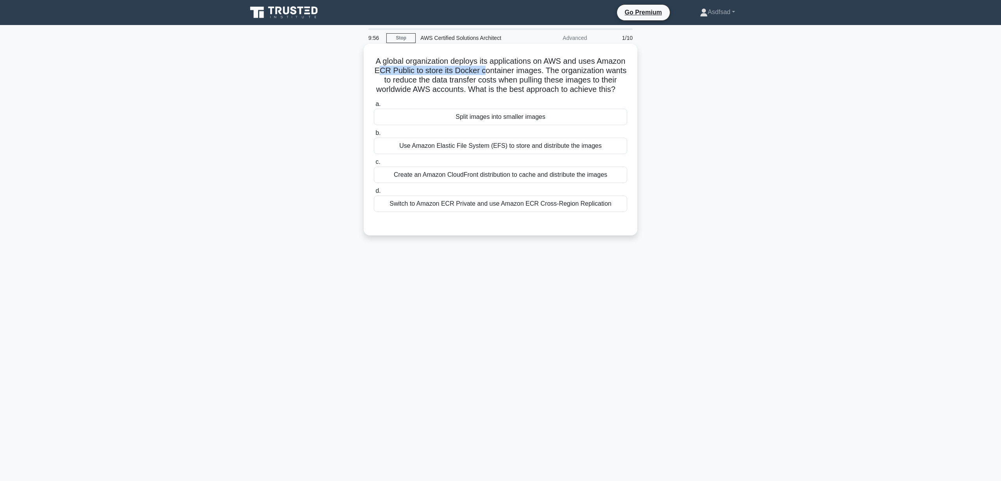
click at [487, 72] on h5 "A global organization deploys its applications on AWS and uses Amazon ECR Publi…" at bounding box center [500, 75] width 255 height 38
click at [498, 72] on h5 "A global organization deploys its applications on AWS and uses Amazon ECR Publi…" at bounding box center [500, 75] width 255 height 38
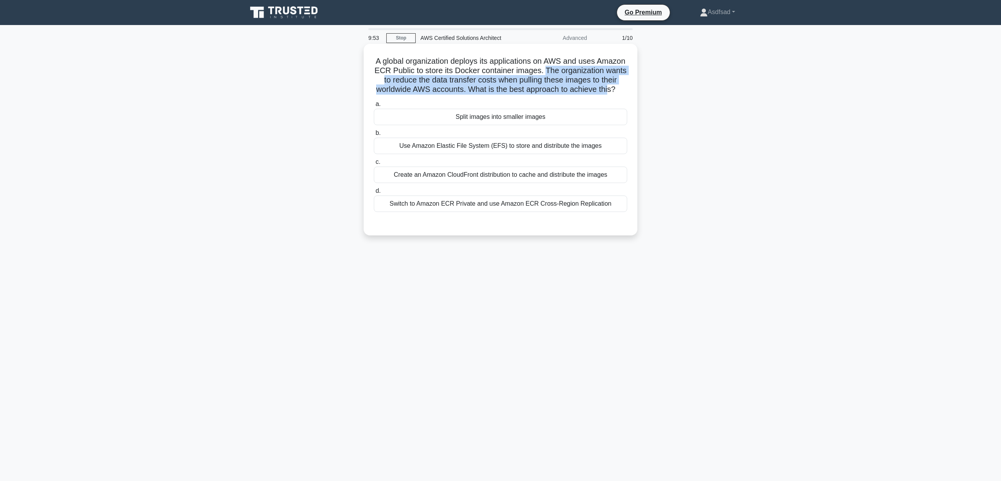
drag, startPoint x: 545, startPoint y: 69, endPoint x: 608, endPoint y: 89, distance: 65.6
click at [608, 89] on h5 "A global organization deploys its applications on AWS and uses Amazon ECR Publi…" at bounding box center [500, 75] width 255 height 38
click at [528, 89] on h5 "A global organization deploys its applications on AWS and uses Amazon ECR Publi…" at bounding box center [500, 75] width 255 height 38
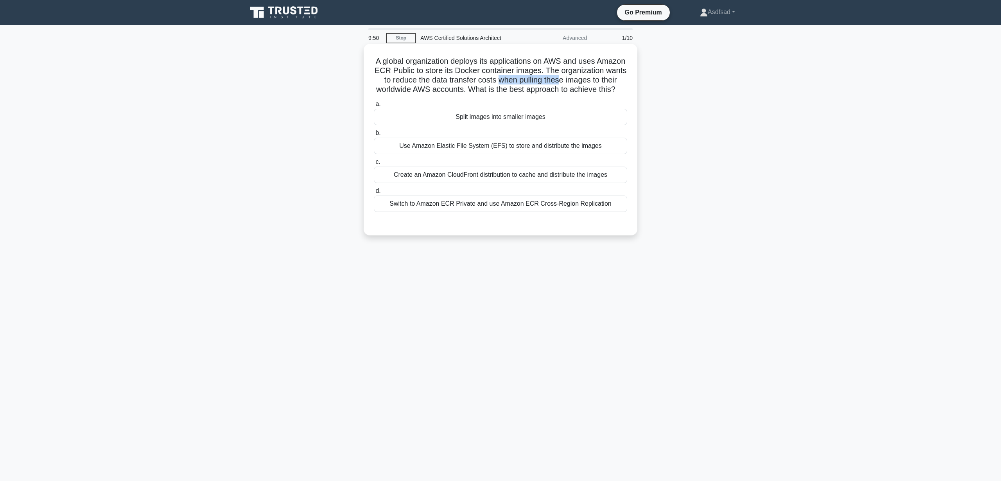
drag, startPoint x: 500, startPoint y: 79, endPoint x: 558, endPoint y: 81, distance: 57.9
click at [558, 81] on h5 "A global organization deploys its applications on AWS and uses Amazon ECR Publi…" at bounding box center [500, 75] width 255 height 38
click at [568, 88] on h5 "A global organization deploys its applications on AWS and uses Amazon ECR Publi…" at bounding box center [500, 75] width 255 height 38
drag, startPoint x: 509, startPoint y: 80, endPoint x: 611, endPoint y: 90, distance: 102.2
click at [611, 90] on h5 "A global organization deploys its applications on AWS and uses Amazon ECR Publi…" at bounding box center [500, 75] width 255 height 38
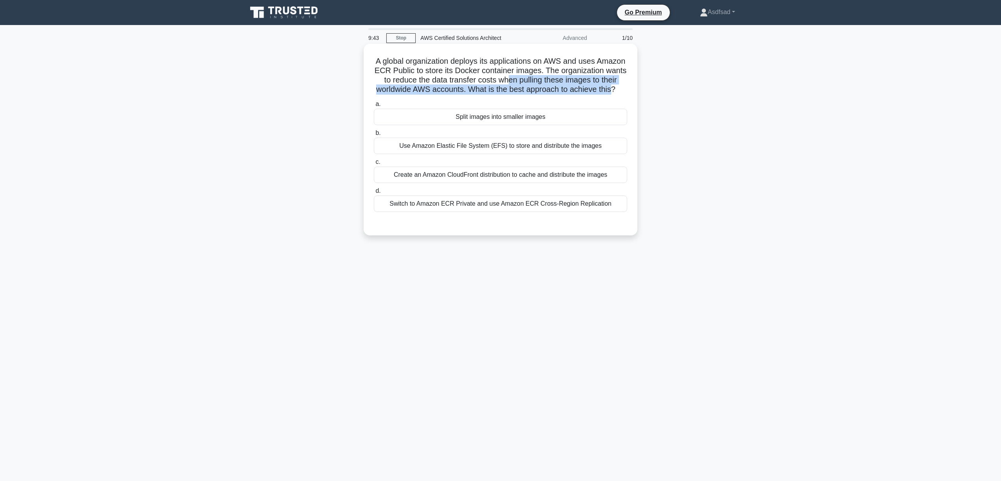
click at [563, 93] on h5 "A global organization deploys its applications on AWS and uses Amazon ECR Publi…" at bounding box center [500, 75] width 255 height 38
drag, startPoint x: 467, startPoint y: 88, endPoint x: 372, endPoint y: 72, distance: 95.9
click at [377, 76] on h5 "A global organization deploys its applications on AWS and uses Amazon ECR Publi…" at bounding box center [500, 75] width 255 height 38
drag, startPoint x: 372, startPoint y: 72, endPoint x: 367, endPoint y: 67, distance: 8.0
click at [367, 67] on div "A global organization deploys its applications on AWS and uses Amazon ECR Publi…" at bounding box center [501, 139] width 268 height 185
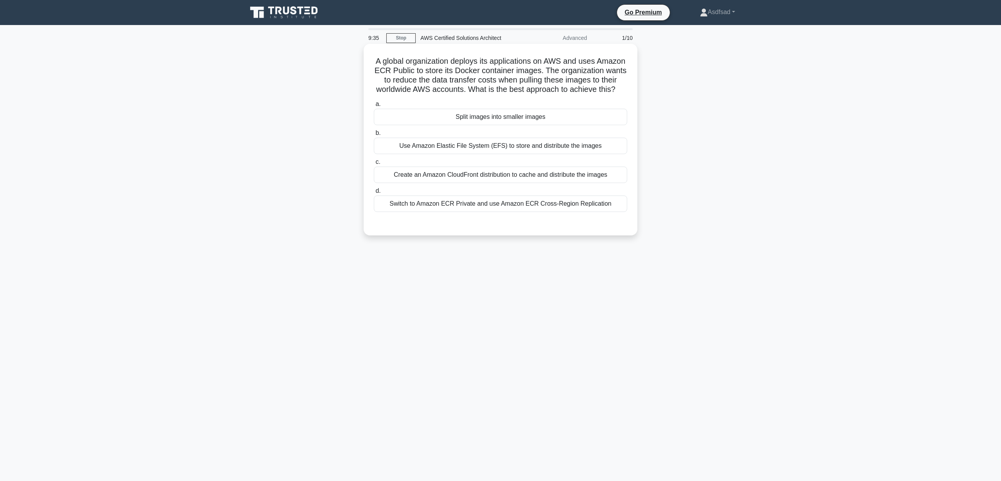
click at [407, 69] on h5 "A global organization deploys its applications on AWS and uses Amazon ECR Publi…" at bounding box center [500, 75] width 255 height 38
click at [447, 76] on h5 "A global organization deploys its applications on AWS and uses Amazon ECR Publi…" at bounding box center [500, 75] width 255 height 38
click at [575, 172] on div "Create an Amazon CloudFront distribution to cache and distribute the images" at bounding box center [501, 175] width 254 height 16
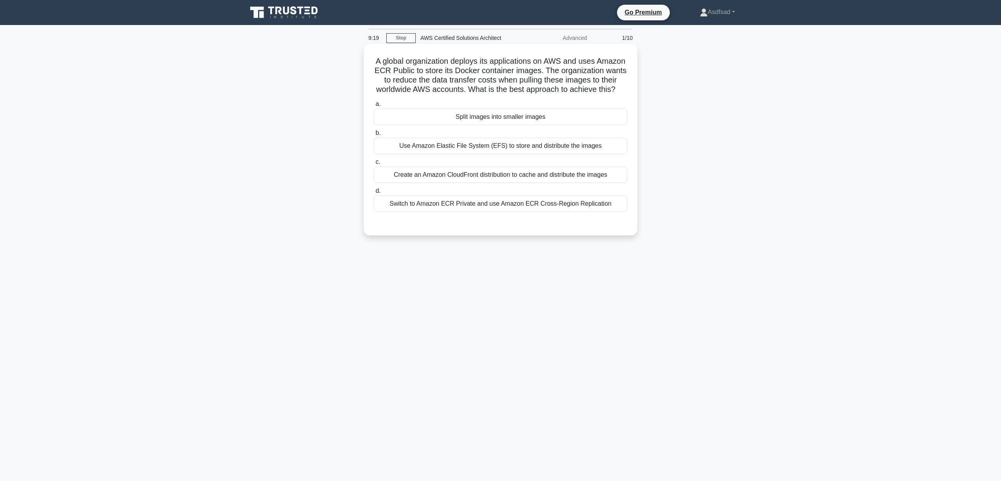
click at [374, 165] on input "c. Create an Amazon CloudFront distribution to cache and distribute the images" at bounding box center [374, 162] width 0 height 5
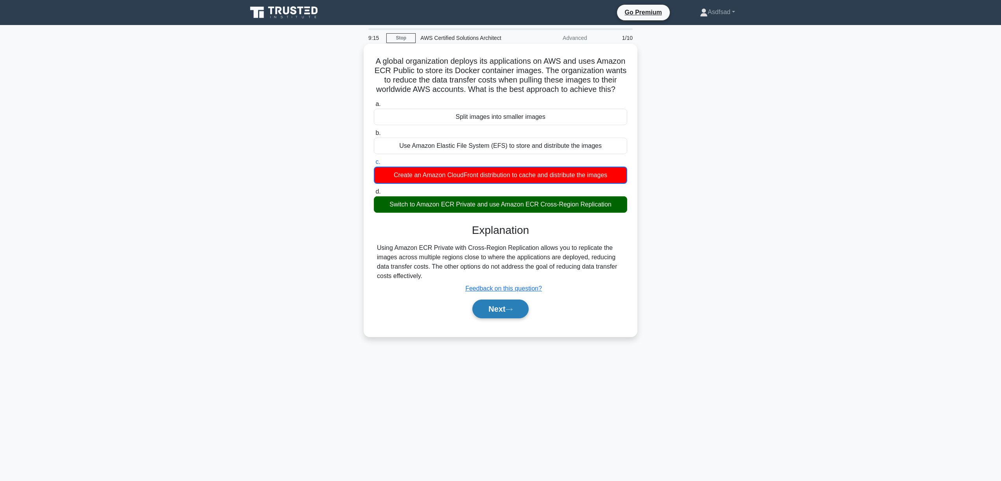
click at [511, 309] on icon at bounding box center [509, 309] width 7 height 4
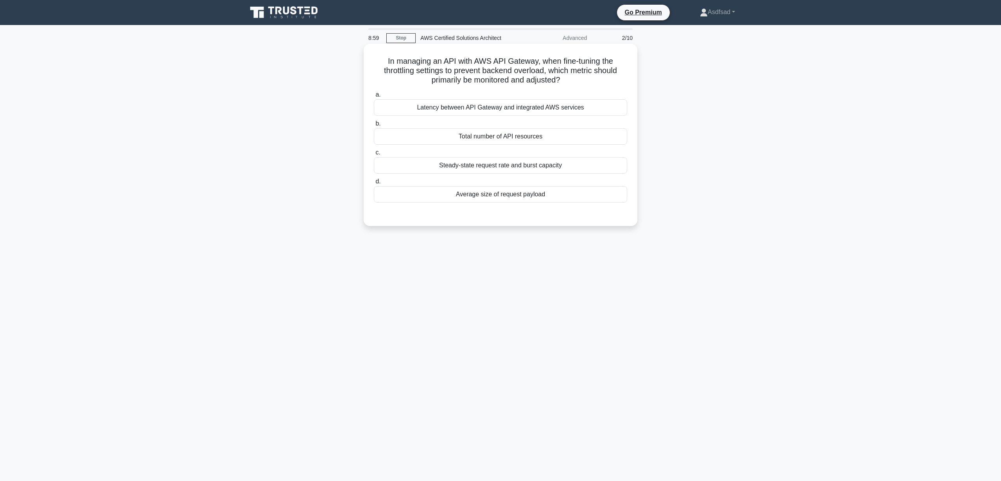
click at [433, 65] on h5 "In managing an API with AWS API Gateway, when fine-tuning the throttling settin…" at bounding box center [500, 70] width 255 height 29
click at [536, 76] on h5 "In managing an API with AWS API Gateway, when fine-tuning the throttling settin…" at bounding box center [500, 70] width 255 height 29
drag, startPoint x: 543, startPoint y: 61, endPoint x: 590, endPoint y: 85, distance: 52.8
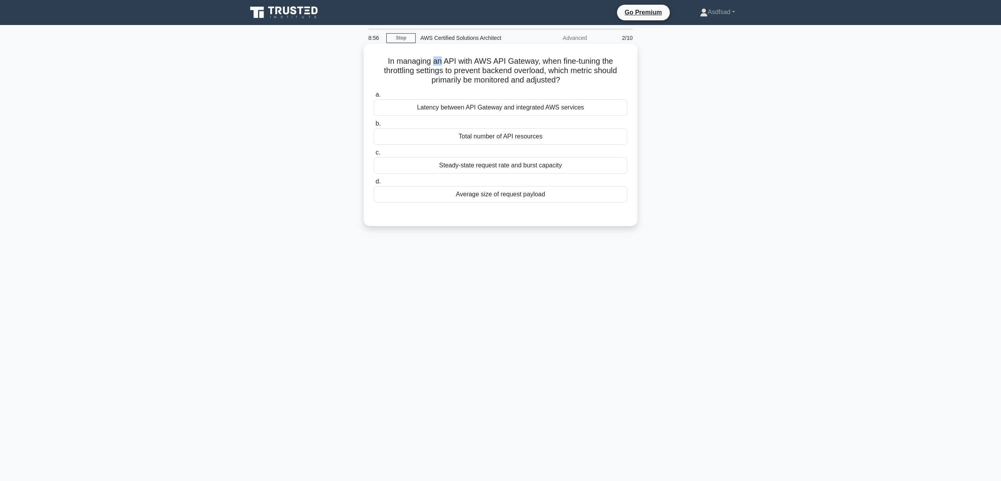
click at [590, 85] on h5 "In managing an API with AWS API Gateway, when fine-tuning the throttling settin…" at bounding box center [500, 70] width 255 height 29
click at [527, 110] on div "Latency between API Gateway and integrated AWS services" at bounding box center [501, 107] width 254 height 16
click at [374, 97] on input "a. Latency between API Gateway and integrated AWS services" at bounding box center [374, 94] width 0 height 5
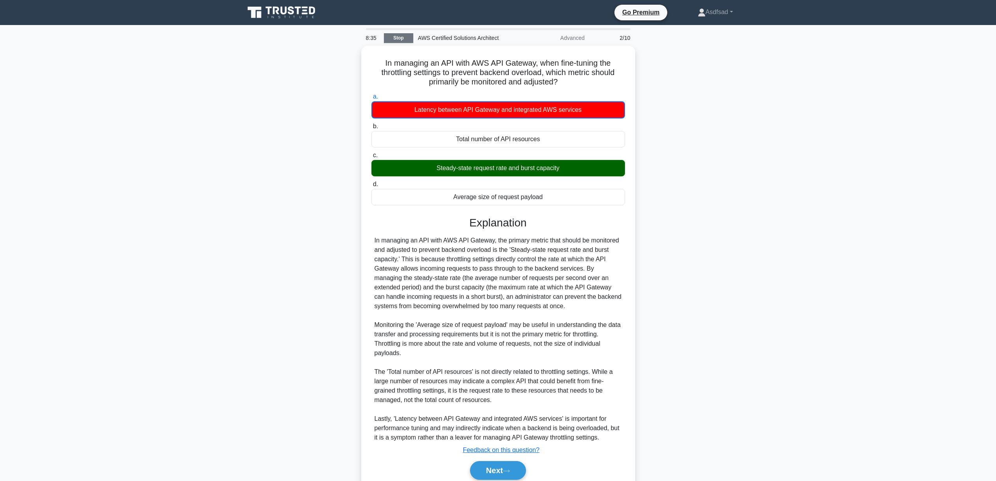
click at [403, 35] on link "Stop" at bounding box center [398, 38] width 29 height 10
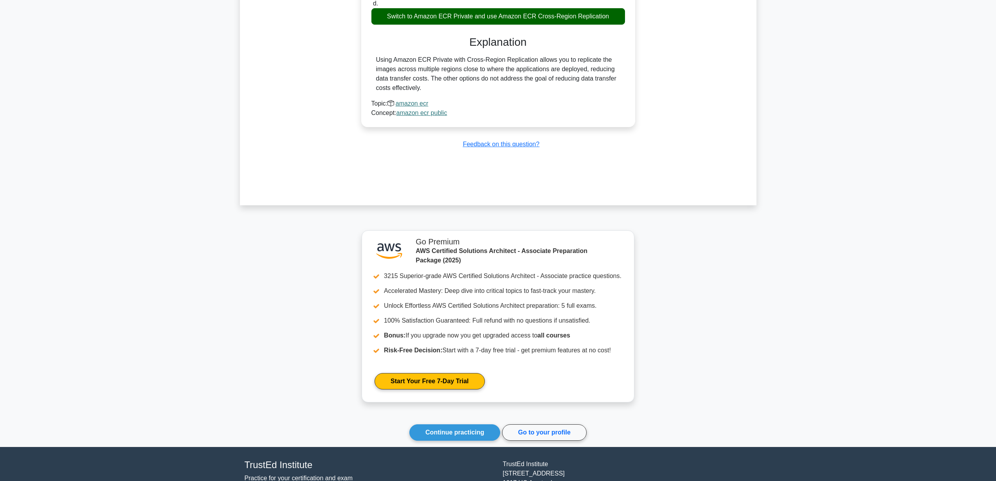
scroll to position [558, 0]
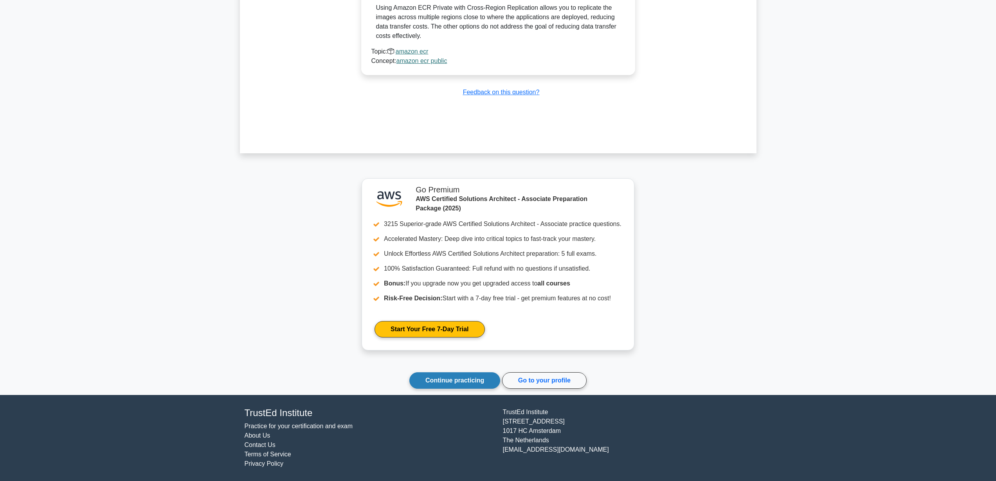
click at [458, 380] on link "Continue practicing" at bounding box center [454, 380] width 91 height 16
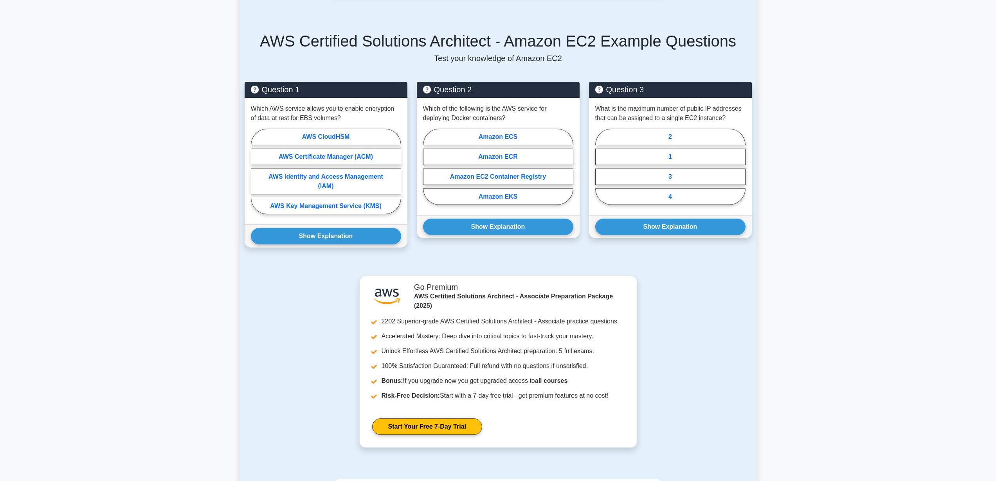
scroll to position [334, 0]
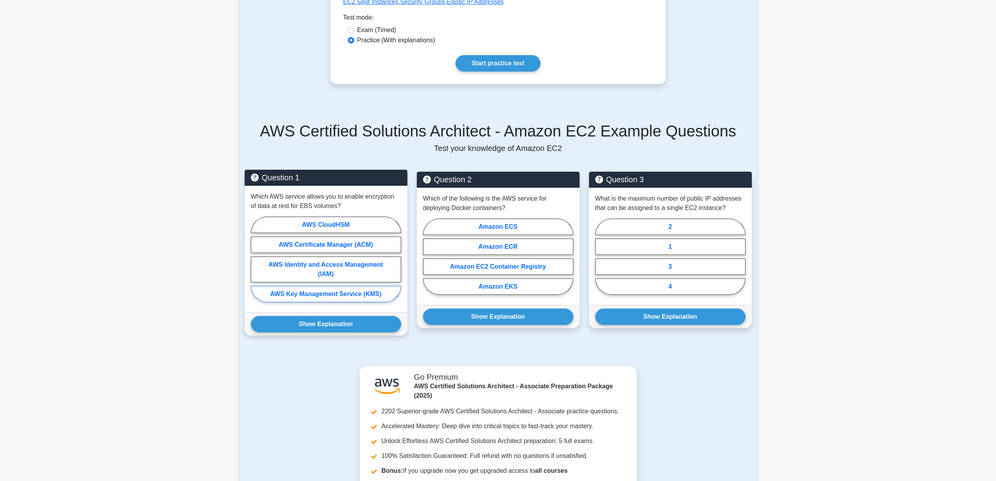
click at [352, 293] on label "AWS Key Management Service (KMS)" at bounding box center [326, 294] width 150 height 16
click at [256, 264] on input "AWS Key Management Service (KMS)" at bounding box center [253, 261] width 5 height 5
radio input "true"
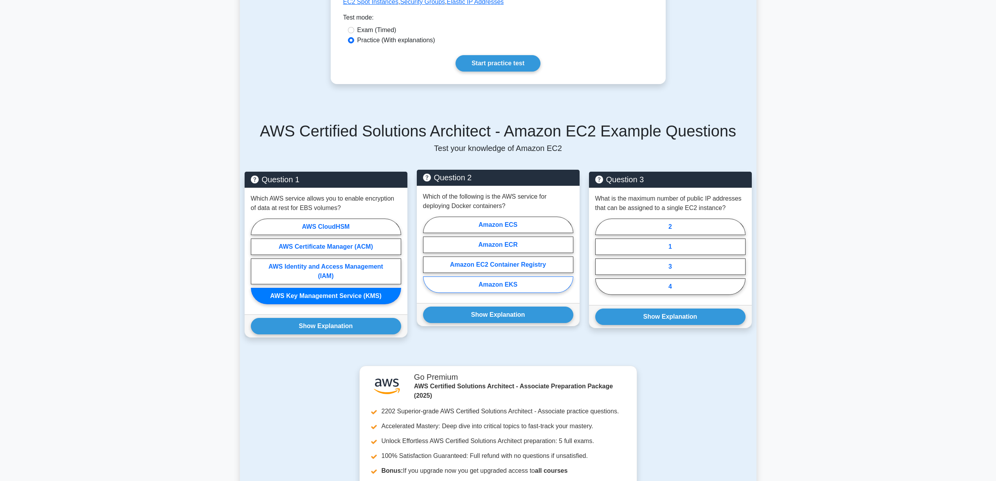
click at [500, 283] on label "Amazon EKS" at bounding box center [498, 285] width 150 height 16
click at [428, 260] on input "Amazon EKS" at bounding box center [425, 257] width 5 height 5
radio input "true"
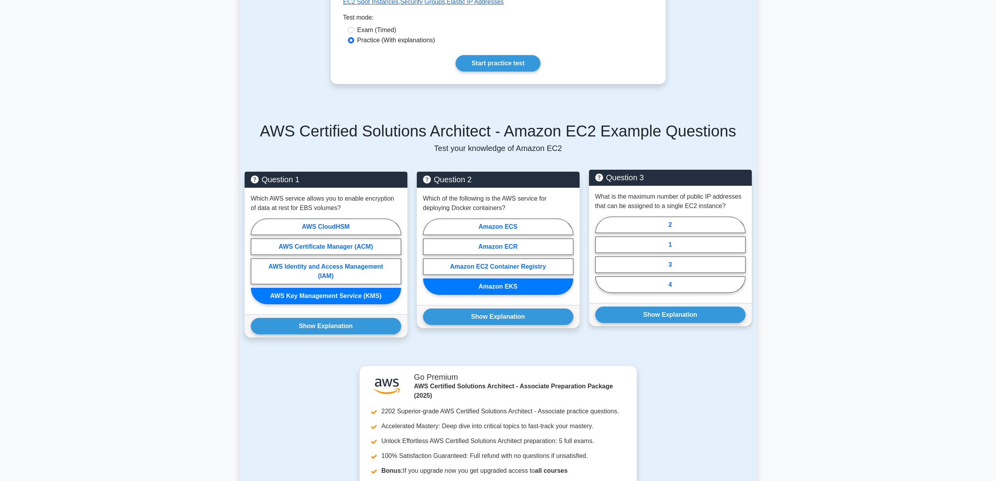
click at [597, 198] on p "What is the maximum number of public IP addresses that can be assigned to a sin…" at bounding box center [670, 201] width 150 height 19
click at [658, 198] on p "What is the maximum number of public IP addresses that can be assigned to a sin…" at bounding box center [670, 201] width 150 height 19
click at [678, 241] on label "1" at bounding box center [670, 245] width 150 height 16
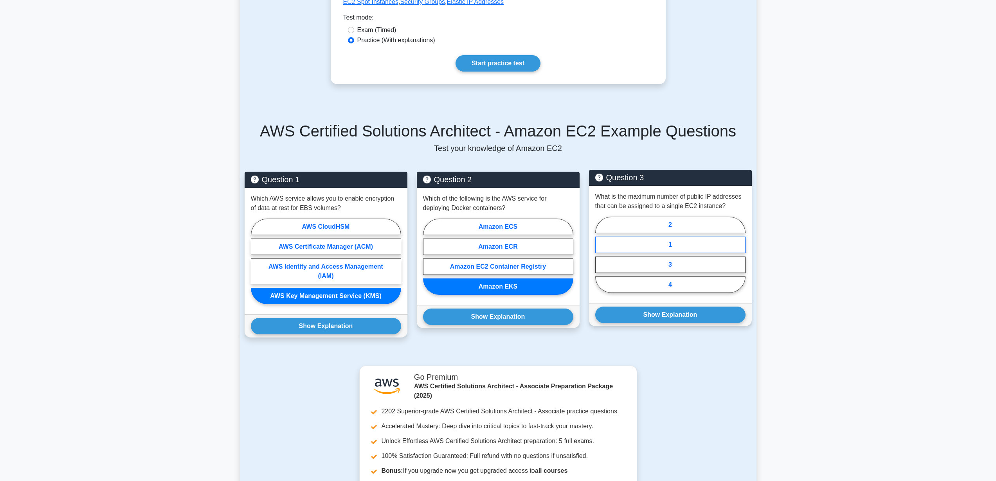
click at [600, 255] on input "1" at bounding box center [597, 257] width 5 height 5
radio input "true"
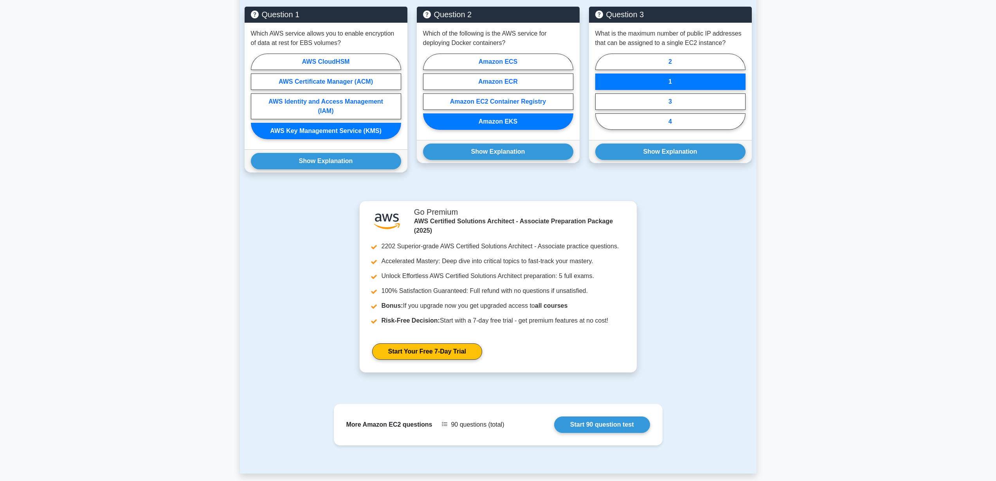
scroll to position [321, 0]
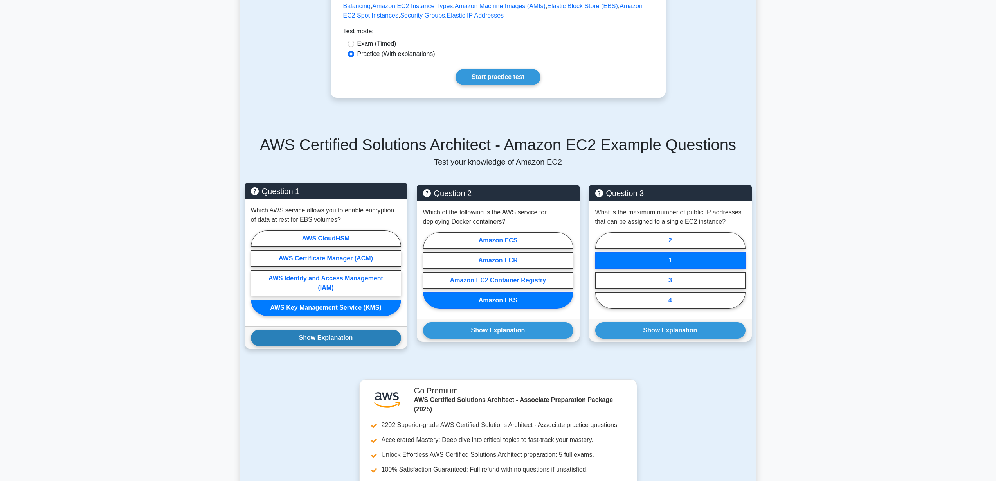
click at [374, 333] on button "Show Explanation" at bounding box center [326, 338] width 150 height 16
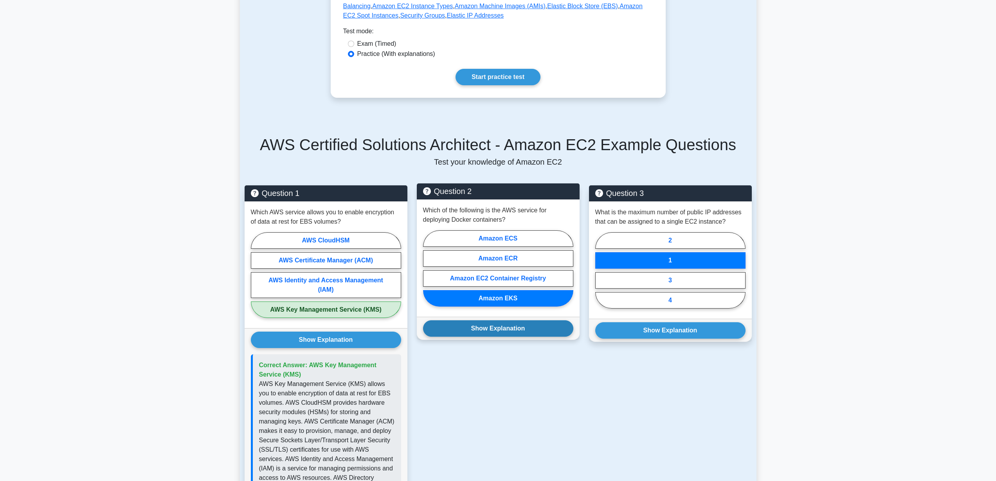
click at [496, 328] on button "Show Explanation" at bounding box center [498, 328] width 150 height 16
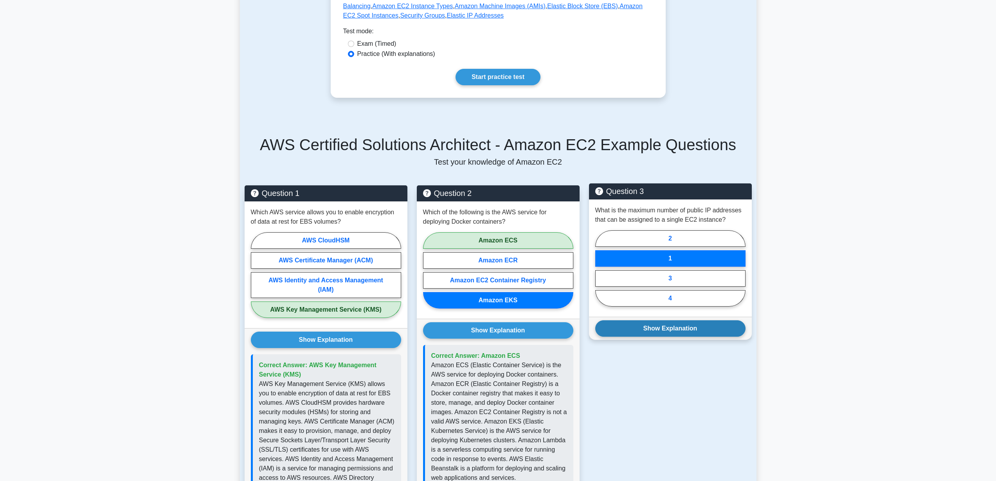
click at [661, 328] on button "Show Explanation" at bounding box center [670, 328] width 150 height 16
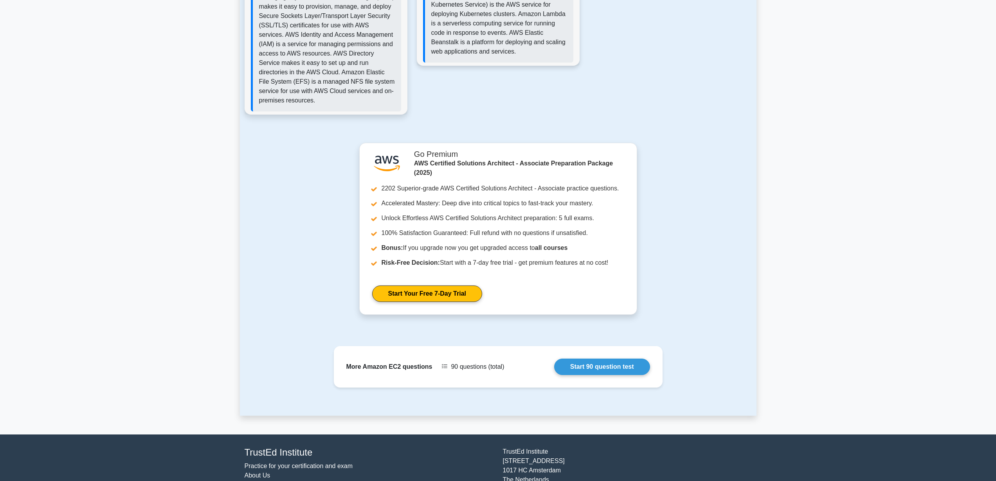
scroll to position [776, 0]
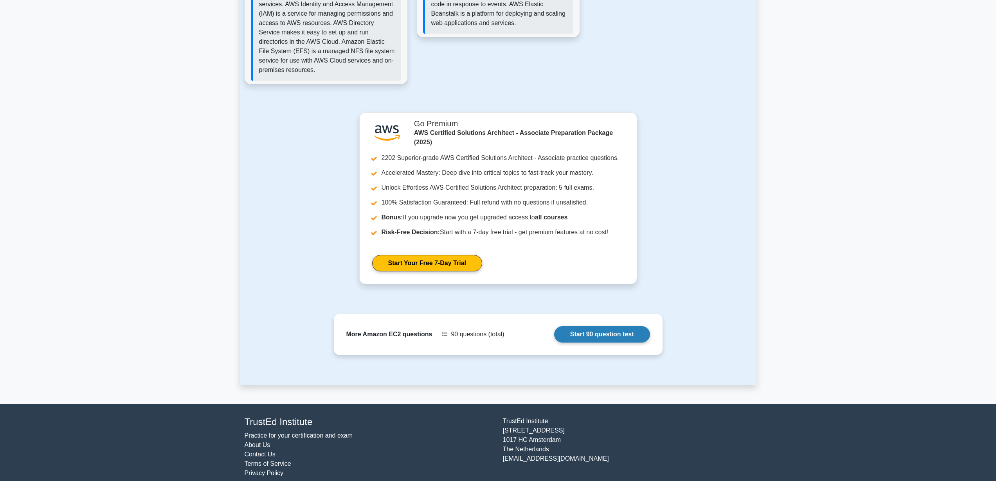
click at [603, 326] on link "Start 90 question test" at bounding box center [602, 334] width 96 height 16
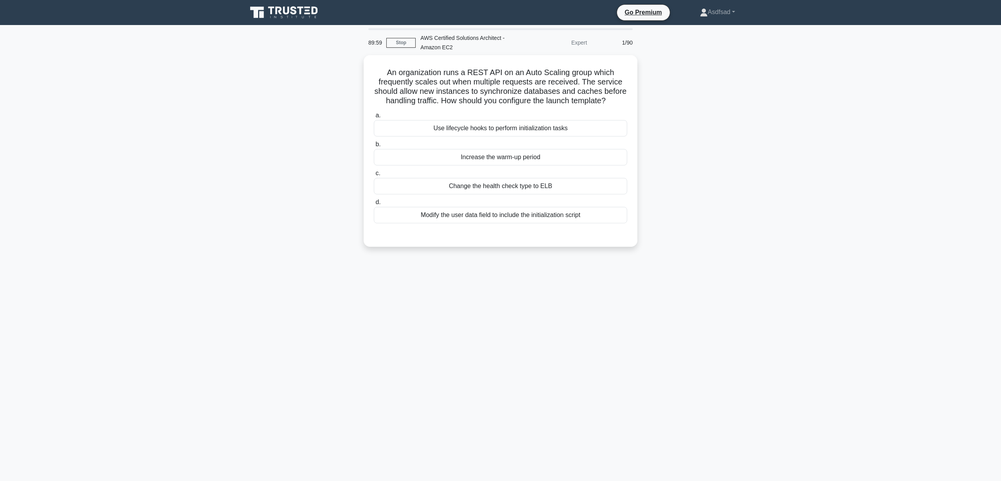
click at [697, 214] on div "An organization runs a REST API on an Auto Scaling group which frequently scale…" at bounding box center [501, 155] width 516 height 201
click at [418, 77] on h5 "An organization runs a REST API on an Auto Scaling group which frequently scale…" at bounding box center [500, 85] width 255 height 38
drag, startPoint x: 457, startPoint y: 79, endPoint x: 455, endPoint y: 70, distance: 9.8
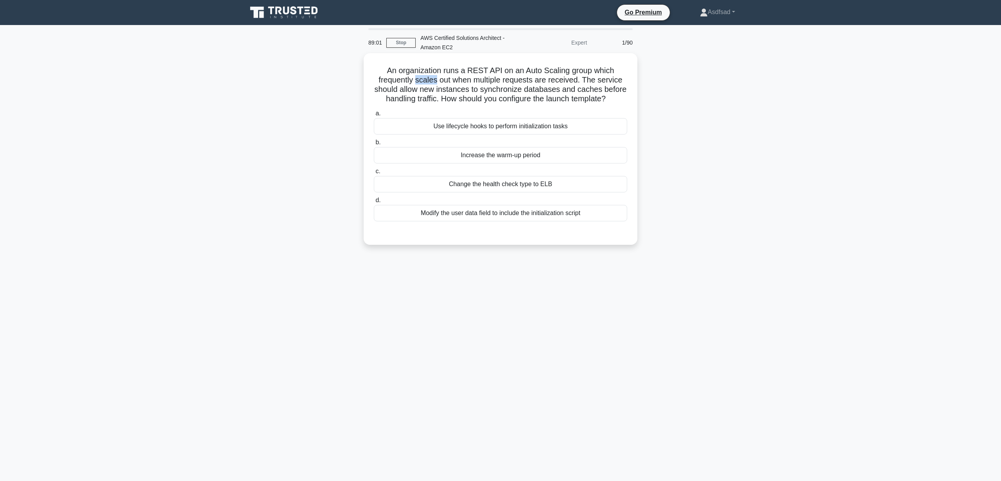
click at [457, 79] on h5 "An organization runs a REST API on an Auto Scaling group which frequently scale…" at bounding box center [500, 85] width 255 height 38
drag, startPoint x: 580, startPoint y: 81, endPoint x: 363, endPoint y: 71, distance: 217.7
click at [363, 71] on div "An organization runs a REST API on an Auto Scaling group which frequently scale…" at bounding box center [501, 155] width 516 height 201
click at [536, 93] on h5 "An organization runs a REST API on an Auto Scaling group which frequently scale…" at bounding box center [500, 85] width 255 height 38
drag, startPoint x: 582, startPoint y: 78, endPoint x: 611, endPoint y: 99, distance: 35.3
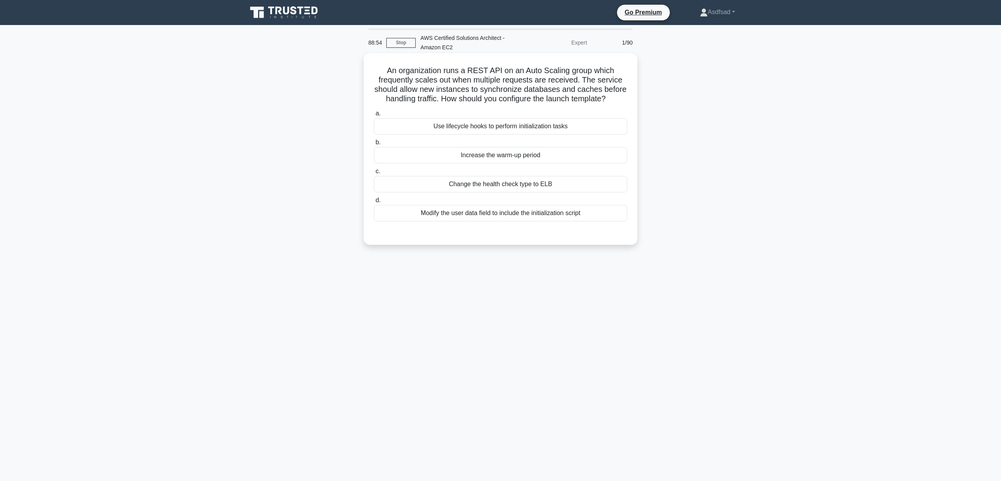
click at [611, 99] on h5 "An organization runs a REST API on an Auto Scaling group which frequently scale…" at bounding box center [500, 85] width 255 height 38
click at [462, 81] on h5 "An organization runs a REST API on an Auto Scaling group which frequently scale…" at bounding box center [500, 85] width 255 height 38
click at [451, 89] on h5 "An organization runs a REST API on an Auto Scaling group which frequently scale…" at bounding box center [500, 85] width 255 height 38
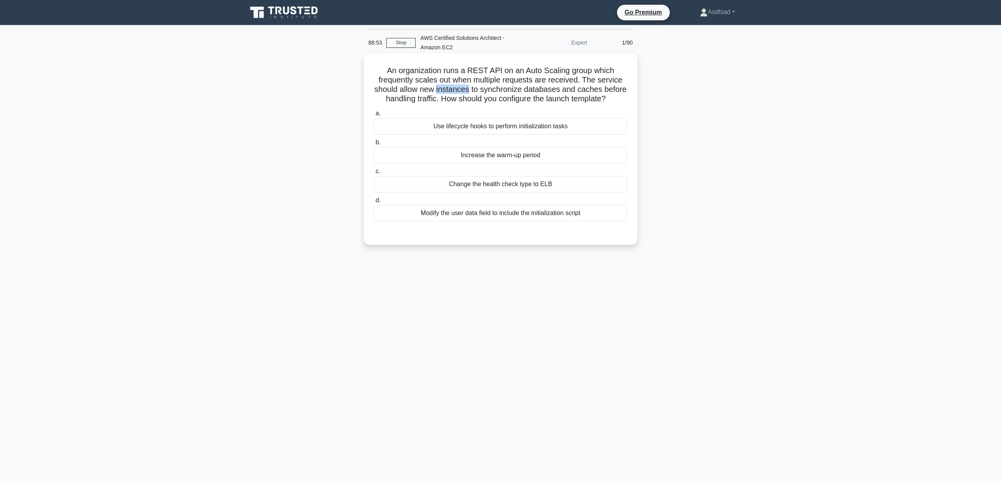
click at [451, 89] on h5 "An organization runs a REST API on an Auto Scaling group which frequently scale…" at bounding box center [500, 85] width 255 height 38
click at [519, 93] on h5 "An organization runs a REST API on an Auto Scaling group which frequently scale…" at bounding box center [500, 85] width 255 height 38
drag, startPoint x: 437, startPoint y: 97, endPoint x: 602, endPoint y: 102, distance: 165.2
click at [602, 102] on h5 "An organization runs a REST API on an Auto Scaling group which frequently scale…" at bounding box center [500, 85] width 255 height 38
click at [588, 102] on h5 "An organization runs a REST API on an Auto Scaling group which frequently scale…" at bounding box center [500, 85] width 255 height 38
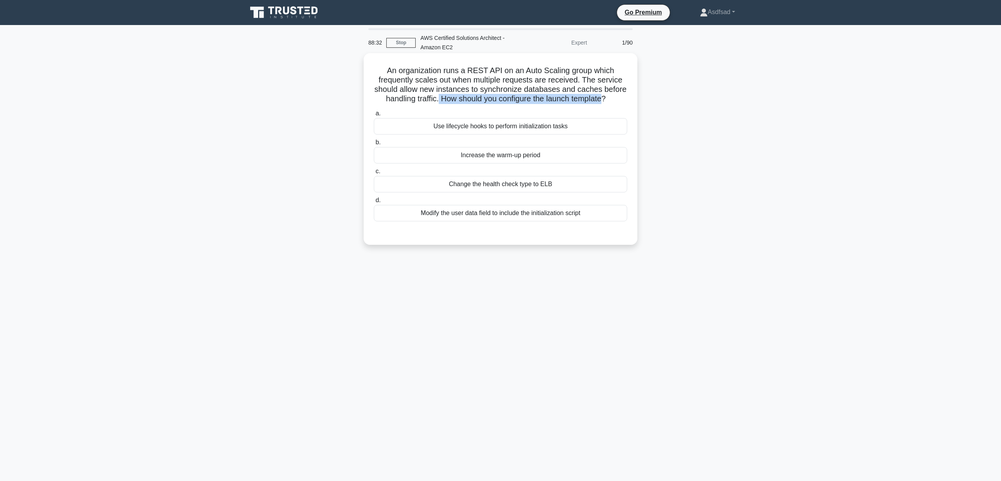
drag, startPoint x: 582, startPoint y: 81, endPoint x: 608, endPoint y: 99, distance: 31.7
click at [608, 99] on h5 "An organization runs a REST API on an Auto Scaling group which frequently scale…" at bounding box center [500, 85] width 255 height 38
click at [412, 88] on h5 "An organization runs a REST API on an Auto Scaling group which frequently scale…" at bounding box center [500, 85] width 255 height 38
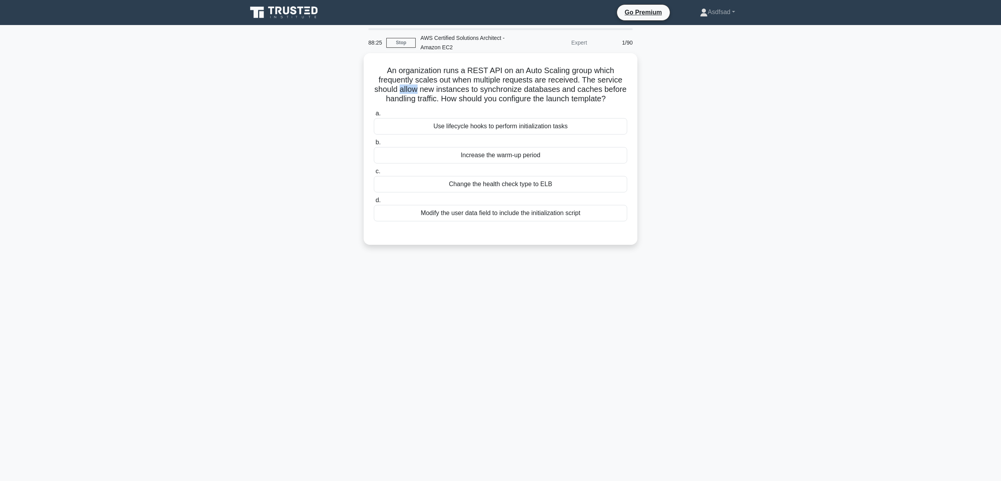
click at [520, 88] on h5 "An organization runs a REST API on an Auto Scaling group which frequently scale…" at bounding box center [500, 85] width 255 height 38
click at [392, 34] on div "88:16 Stop AWS Certified Solutions Architect - Amazon EC2 Expert 1/90" at bounding box center [501, 42] width 274 height 25
click at [396, 40] on link "Stop" at bounding box center [401, 43] width 29 height 10
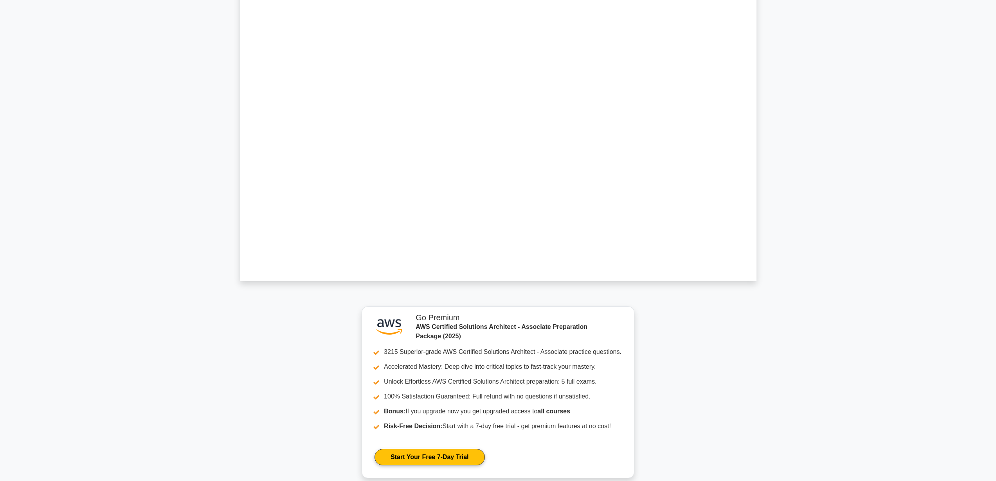
scroll to position [470, 0]
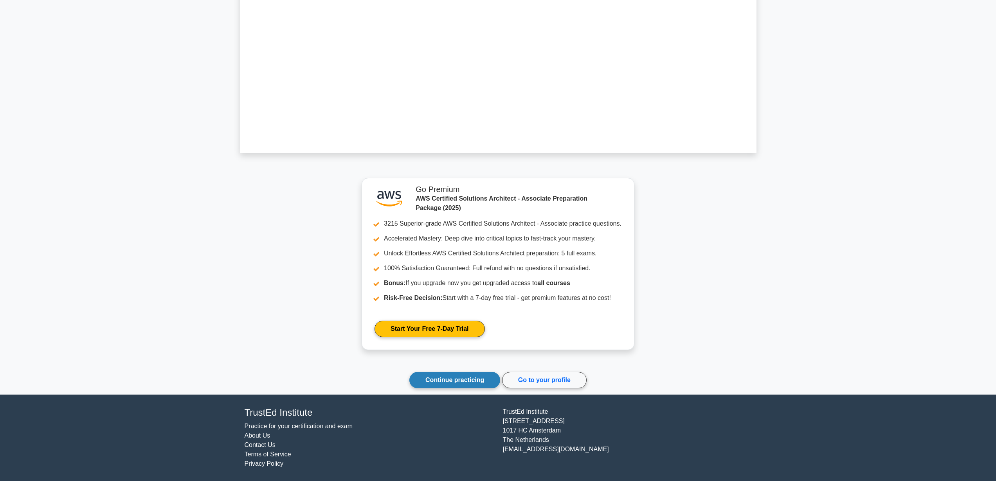
click at [482, 380] on link "Continue practicing" at bounding box center [454, 380] width 91 height 16
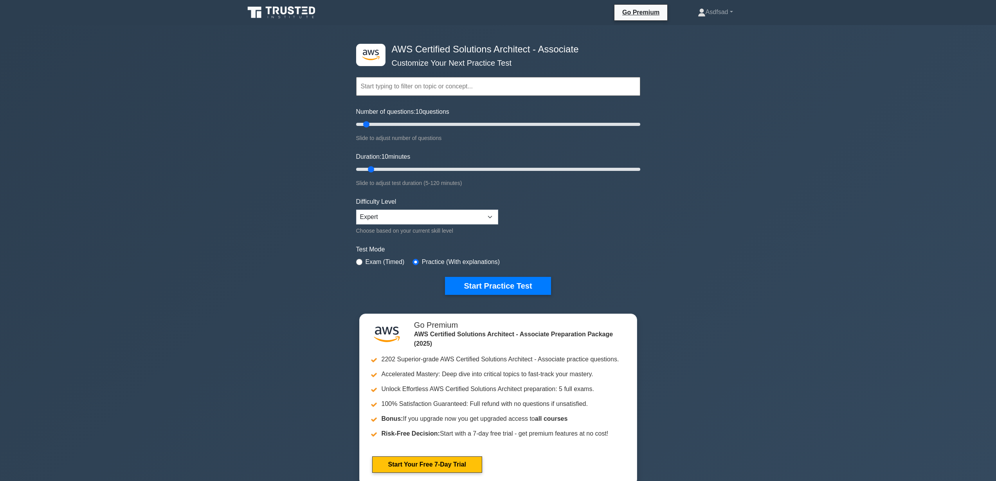
click at [743, 232] on div ".st0{fill:#252F3E;} .st1{fill-rule:evenodd;clip-rule:evenodd;fill:#FF9900;} AWS…" at bounding box center [498, 260] width 996 height 470
click at [726, 18] on link "Asdfsad" at bounding box center [715, 12] width 73 height 16
click at [817, 76] on div ".st0{fill:#252F3E;} .st1{fill-rule:evenodd;clip-rule:evenodd;fill:#FF9900;} AWS…" at bounding box center [498, 260] width 996 height 470
click at [460, 87] on input "text" at bounding box center [498, 86] width 284 height 19
click at [721, 111] on div ".st0{fill:#252F3E;} .st1{fill-rule:evenodd;clip-rule:evenodd;fill:#FF9900;} AWS…" at bounding box center [498, 260] width 996 height 470
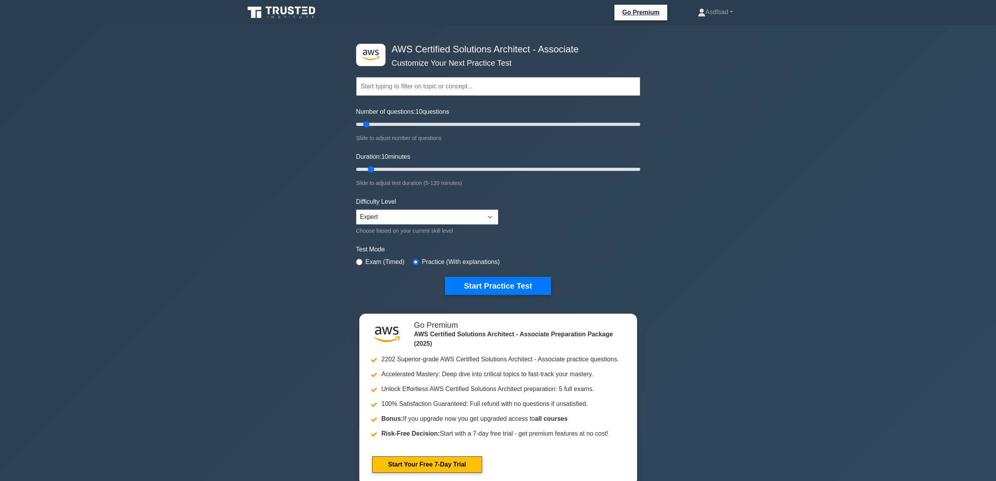
click at [383, 265] on label "Exam (Timed)" at bounding box center [384, 261] width 39 height 9
click at [383, 262] on label "Exam (Timed)" at bounding box center [384, 261] width 39 height 9
click at [370, 262] on label "Exam (Timed)" at bounding box center [384, 261] width 39 height 9
click at [361, 260] on input "radio" at bounding box center [359, 262] width 6 height 6
radio input "true"
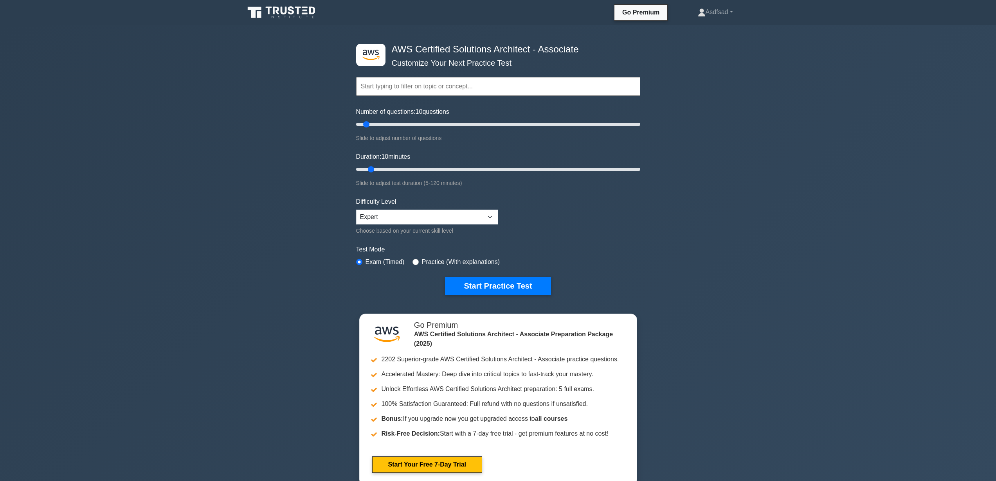
click at [437, 262] on label "Practice (With explanations)" at bounding box center [461, 261] width 78 height 9
click at [416, 262] on input "radio" at bounding box center [415, 262] width 6 height 6
radio input "true"
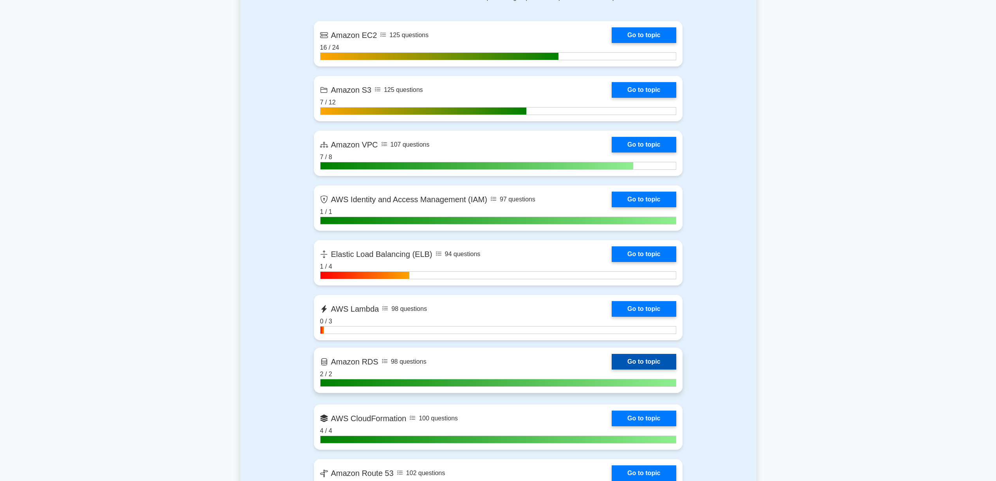
scroll to position [424, 0]
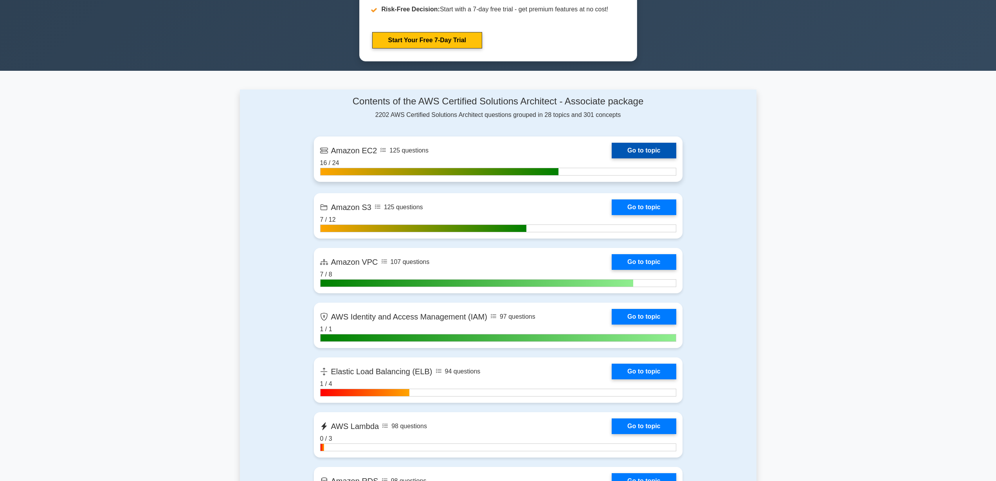
click at [635, 149] on link "Go to topic" at bounding box center [643, 151] width 64 height 16
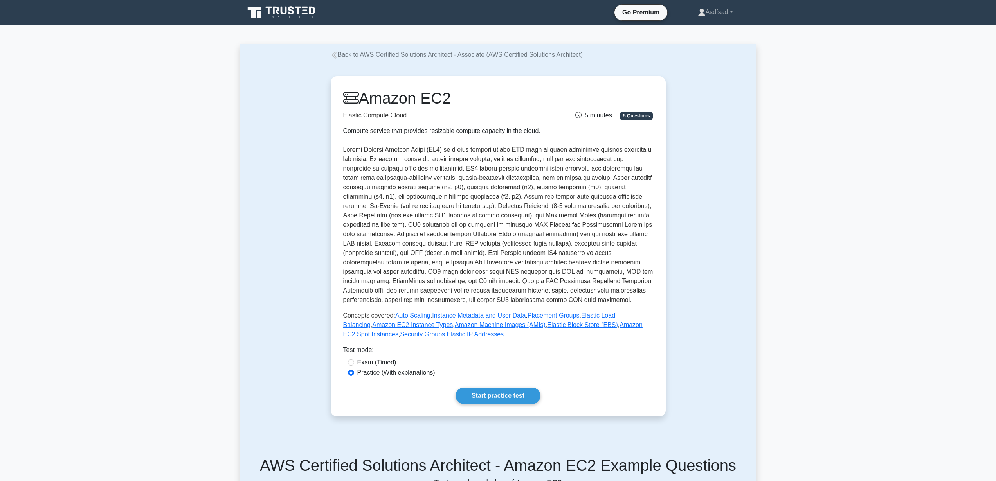
scroll to position [2, 0]
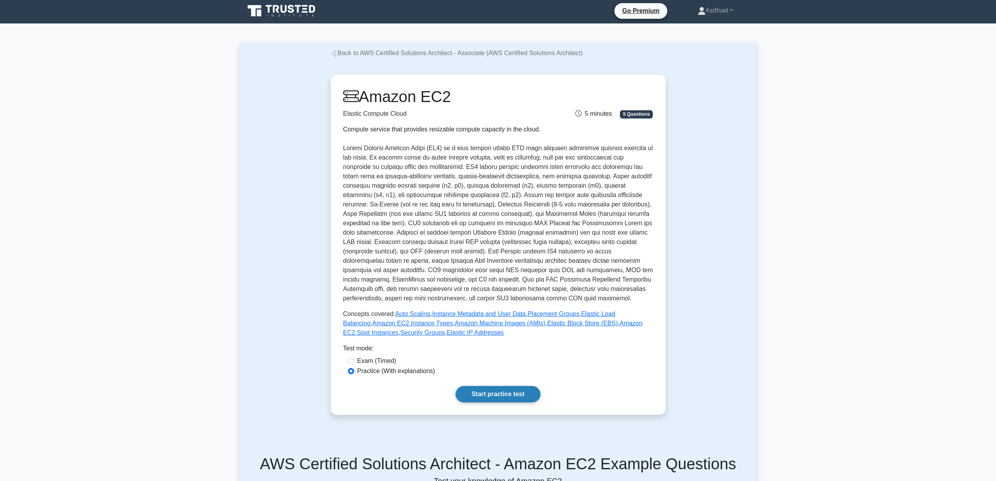
click at [502, 388] on link "Start practice test" at bounding box center [497, 394] width 85 height 16
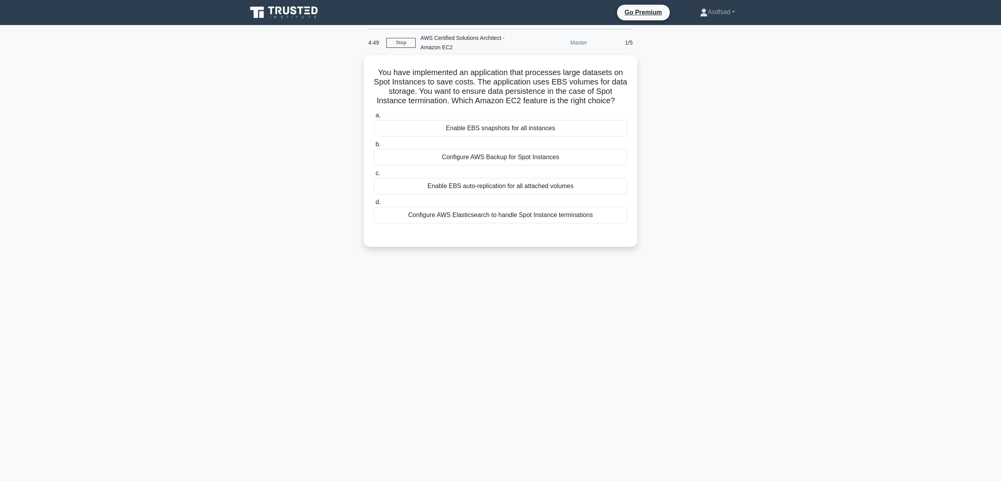
click at [669, 100] on div "You have implemented an application that processes large datasets on Spot Insta…" at bounding box center [501, 155] width 516 height 201
